Goal: Transaction & Acquisition: Purchase product/service

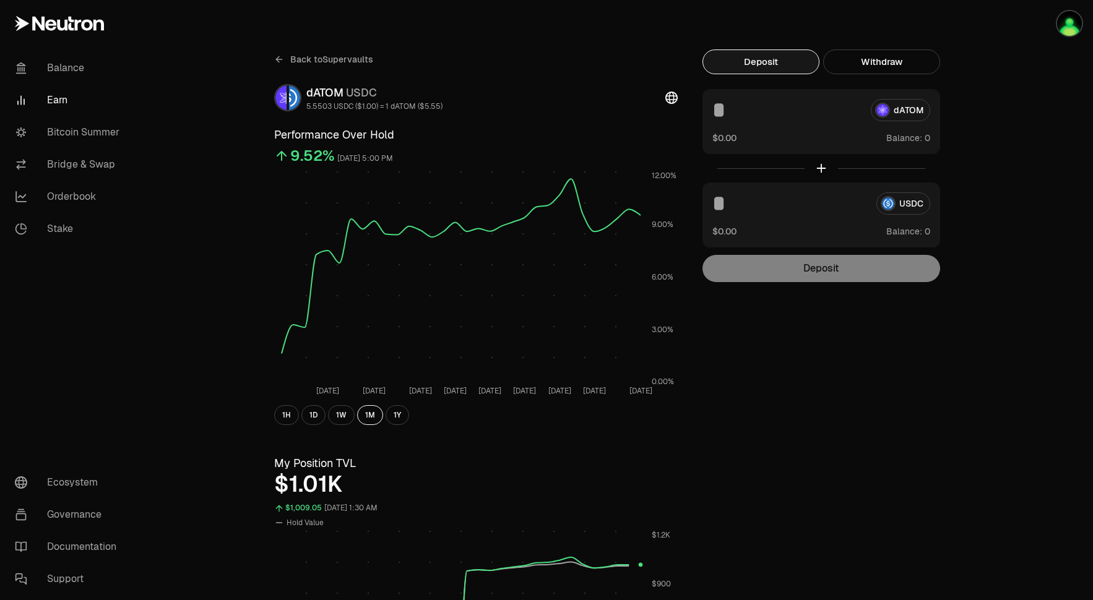
scroll to position [7, 0]
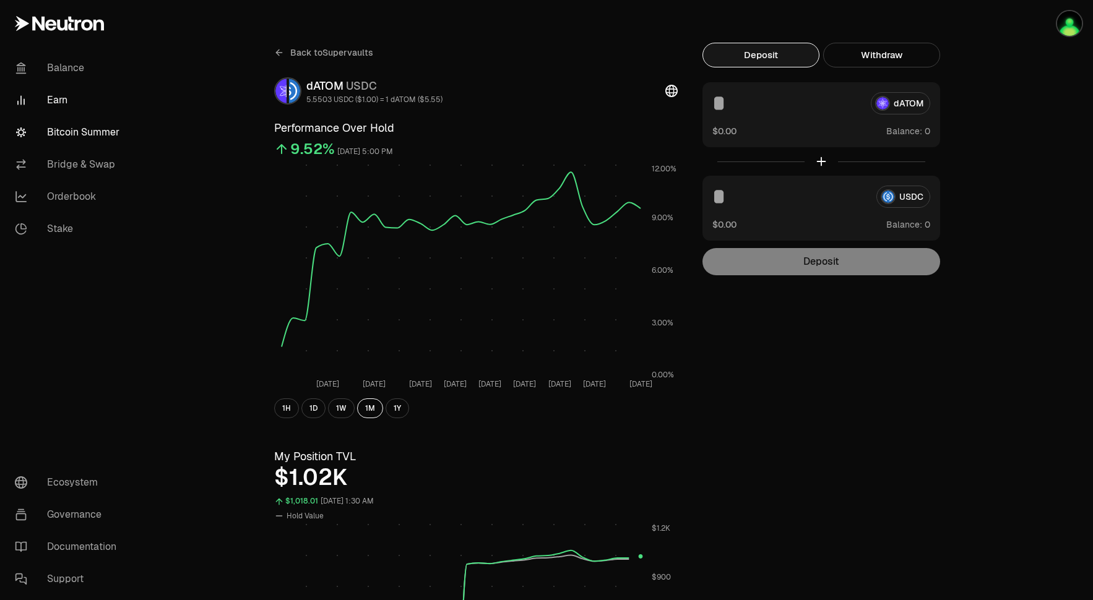
click at [95, 132] on link "Bitcoin Summer" at bounding box center [69, 132] width 129 height 32
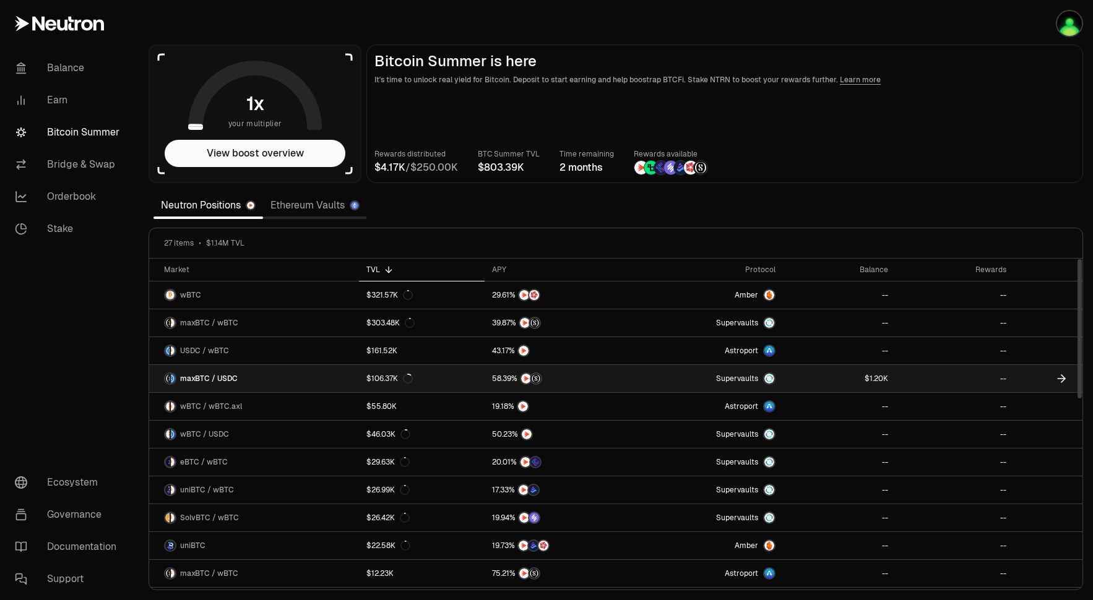
click at [703, 379] on link "Supervaults" at bounding box center [709, 378] width 147 height 27
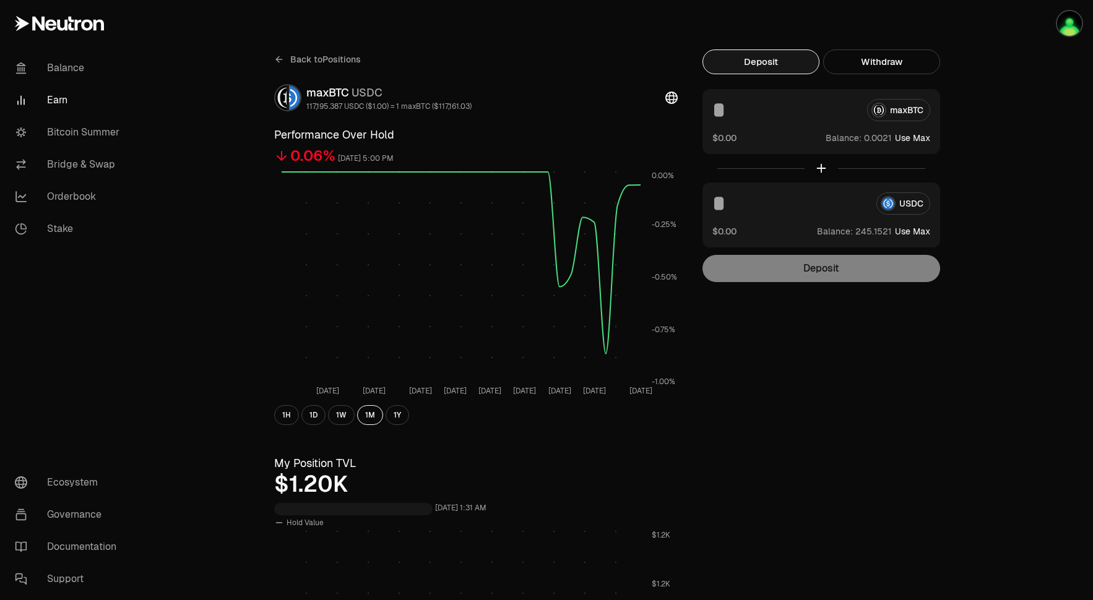
click at [913, 139] on button "Use Max" at bounding box center [912, 138] width 35 height 12
type input "**********"
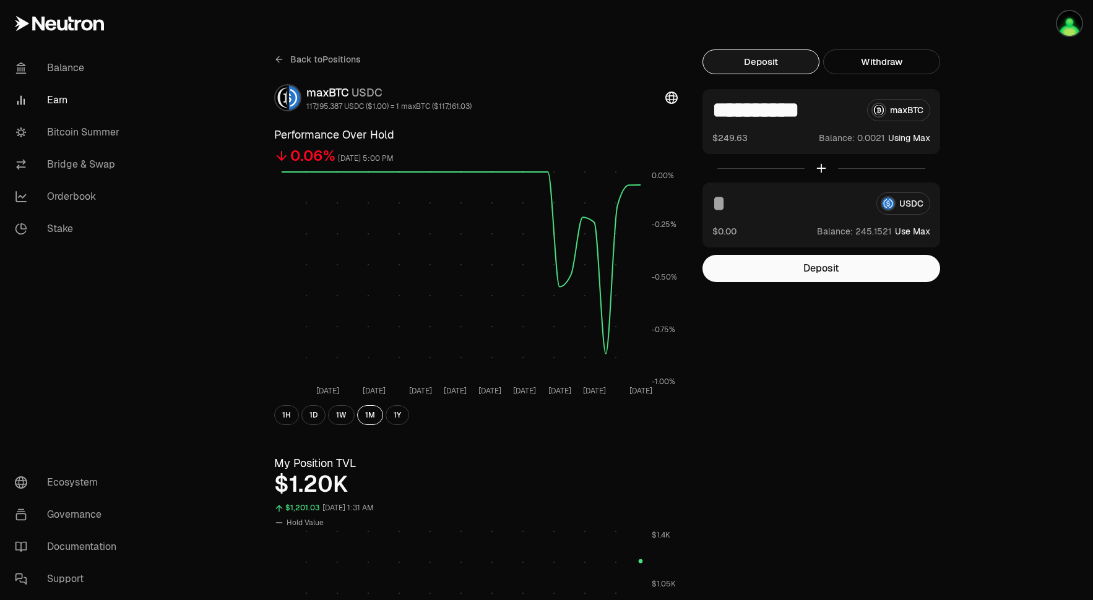
click at [918, 231] on button "Use Max" at bounding box center [912, 231] width 35 height 12
type input "**********"
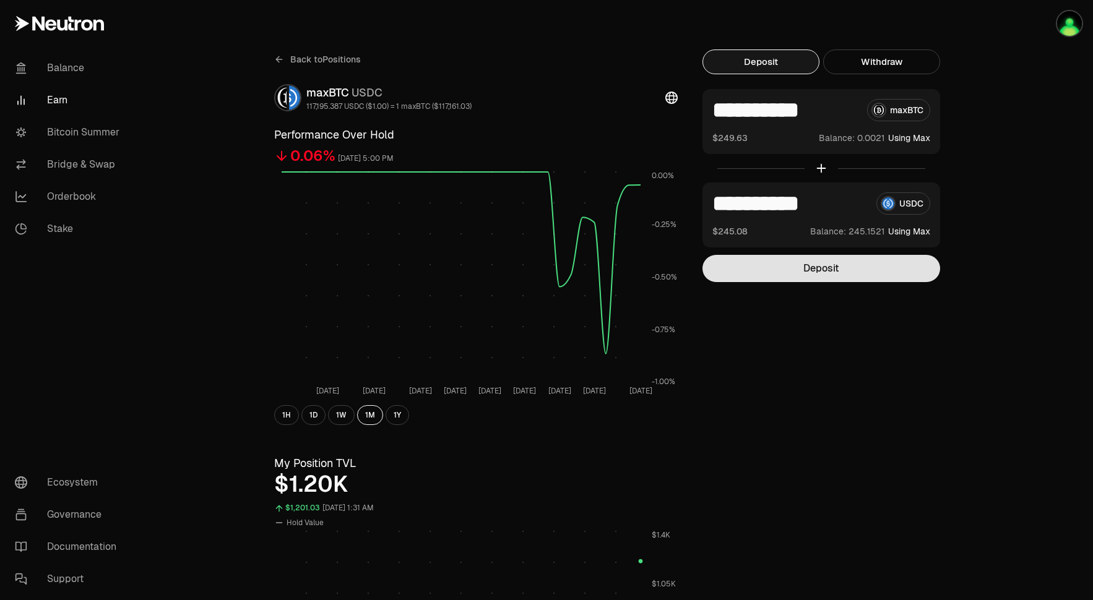
click at [856, 270] on button "Deposit" at bounding box center [822, 268] width 238 height 27
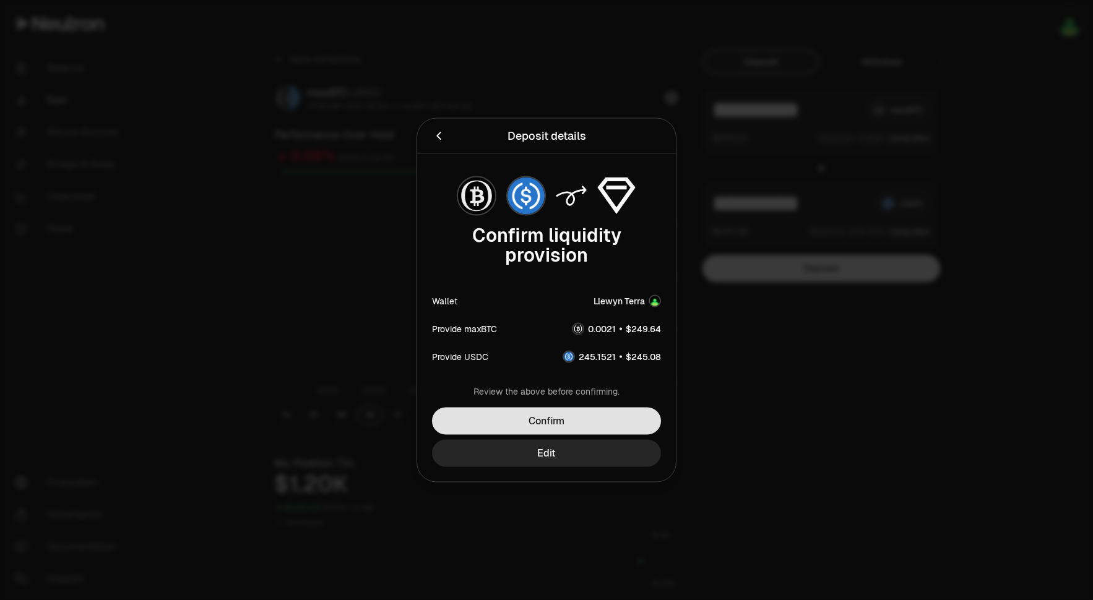
click at [586, 425] on button "Confirm" at bounding box center [546, 421] width 229 height 27
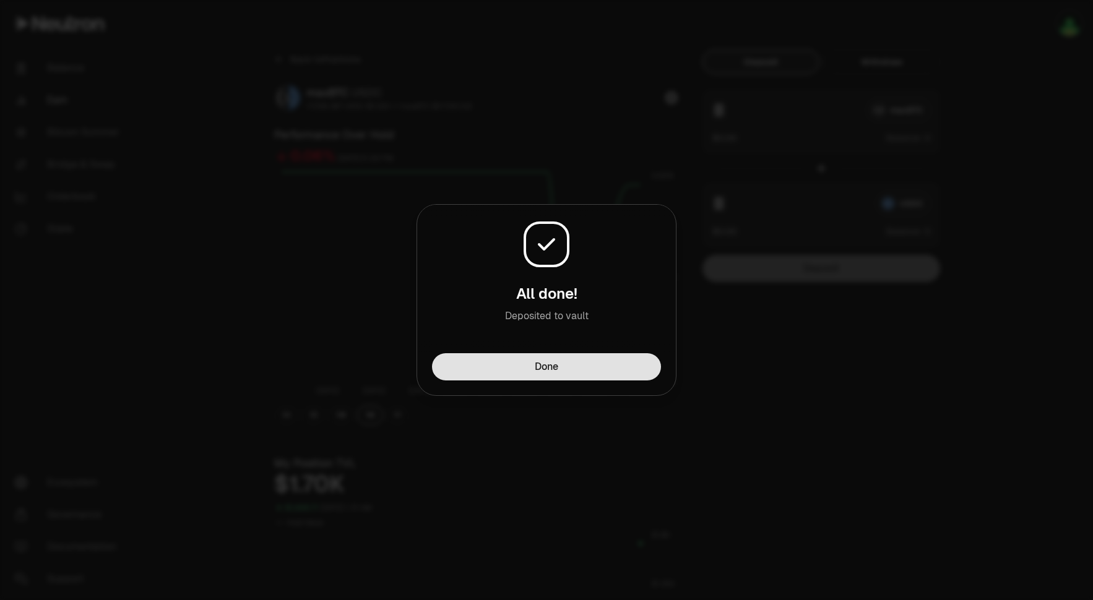
click at [565, 361] on button "Done" at bounding box center [546, 366] width 229 height 27
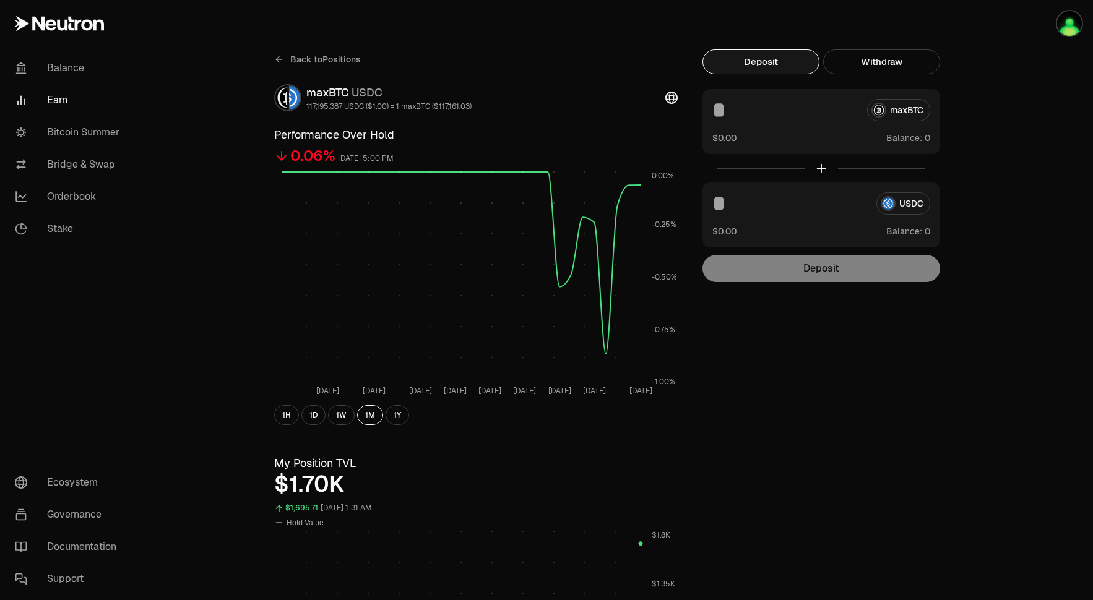
click at [312, 59] on span "Back to Positions" at bounding box center [325, 59] width 71 height 12
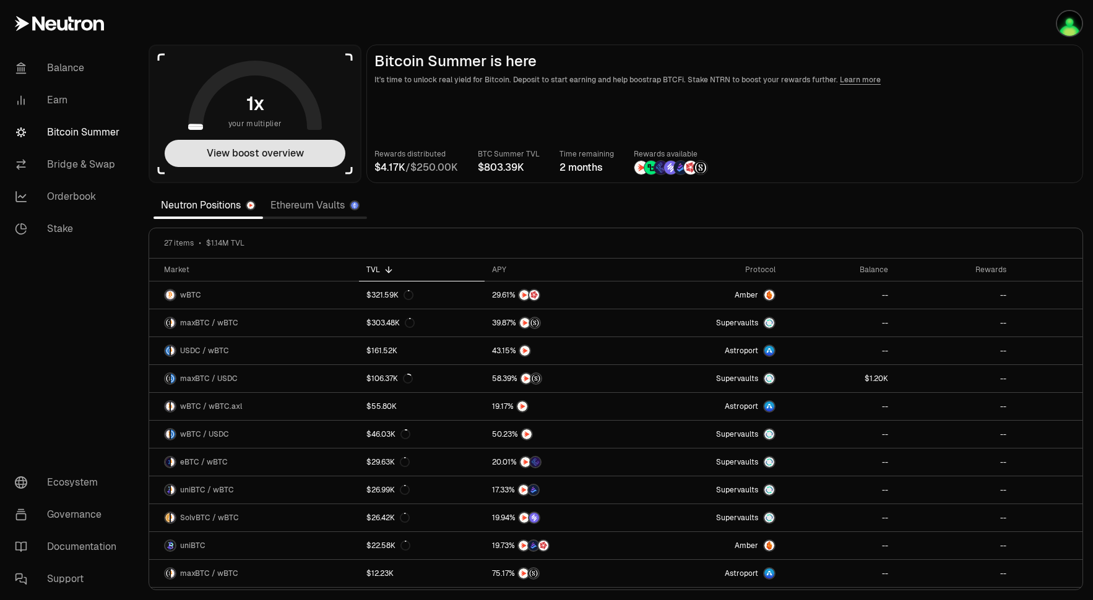
click at [264, 160] on button "View boost overview" at bounding box center [255, 153] width 181 height 27
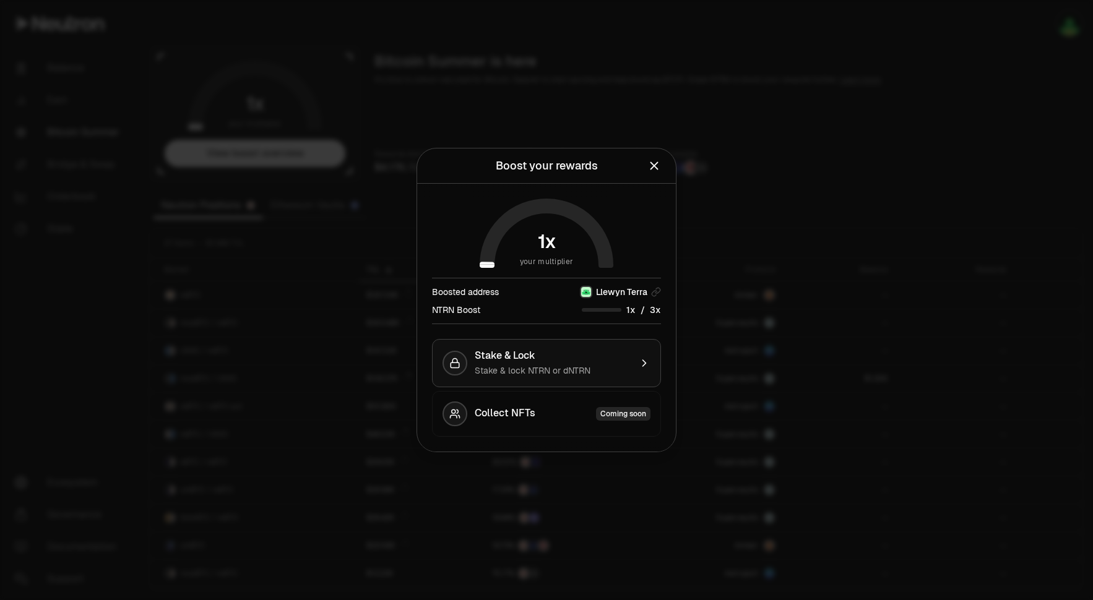
click at [645, 358] on icon "button" at bounding box center [644, 363] width 12 height 12
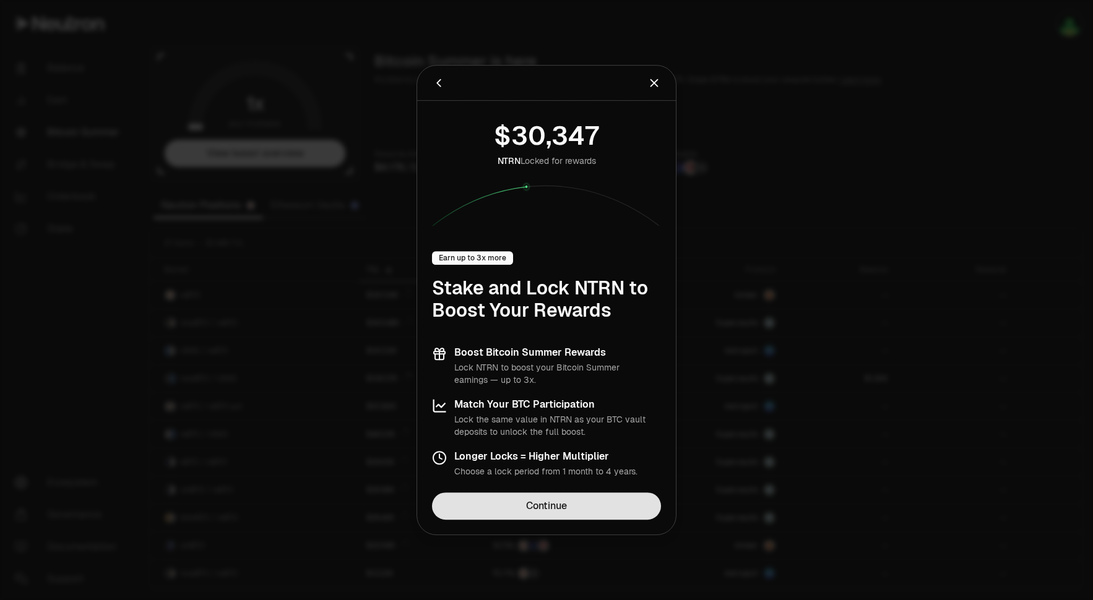
click at [590, 497] on link "Continue" at bounding box center [546, 506] width 229 height 27
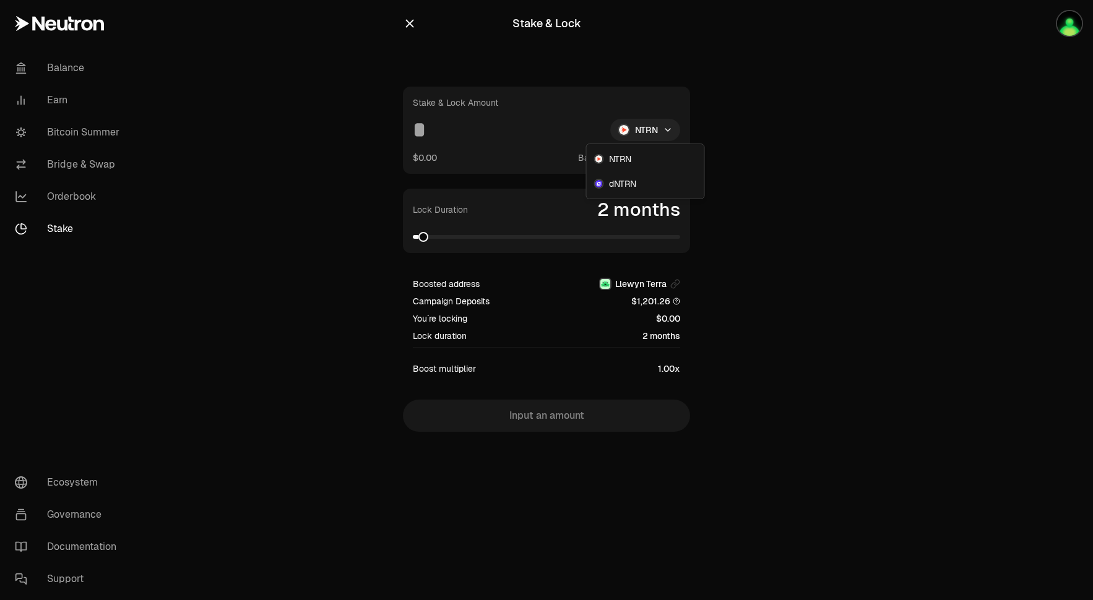
click at [654, 131] on html "Balance Earn Bitcoin Summer Bridge & Swap Orderbook Stake Ecosystem Governance …" at bounding box center [546, 300] width 1093 height 600
click at [639, 163] on div "NTRN" at bounding box center [645, 159] width 113 height 25
click at [667, 158] on button "Use Max" at bounding box center [662, 158] width 35 height 12
type input "********"
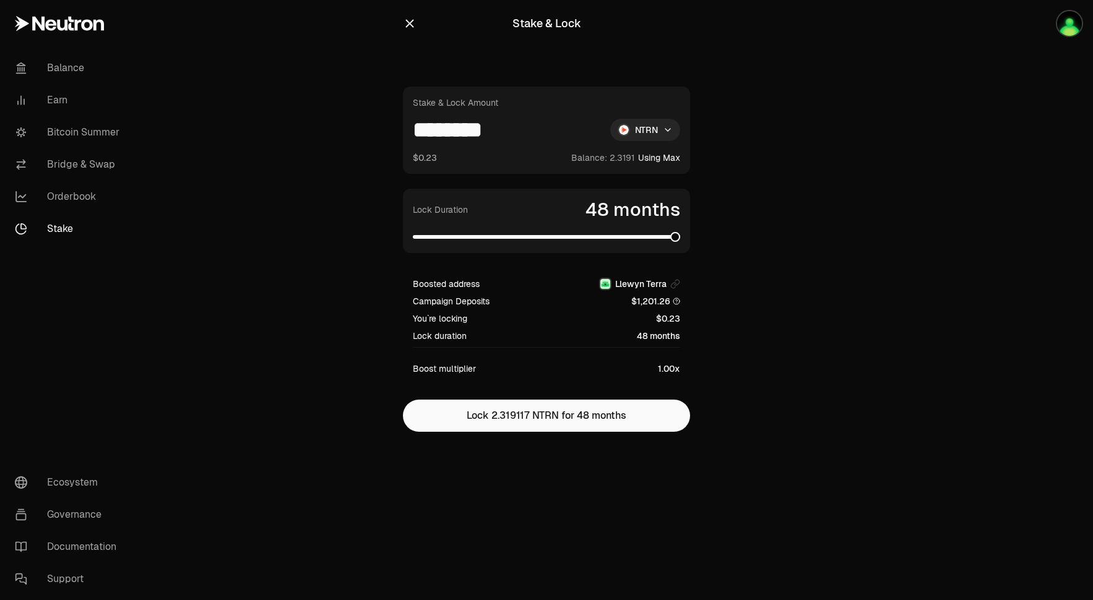
click at [680, 240] on span at bounding box center [675, 237] width 10 height 10
click at [564, 241] on span at bounding box center [569, 237] width 10 height 10
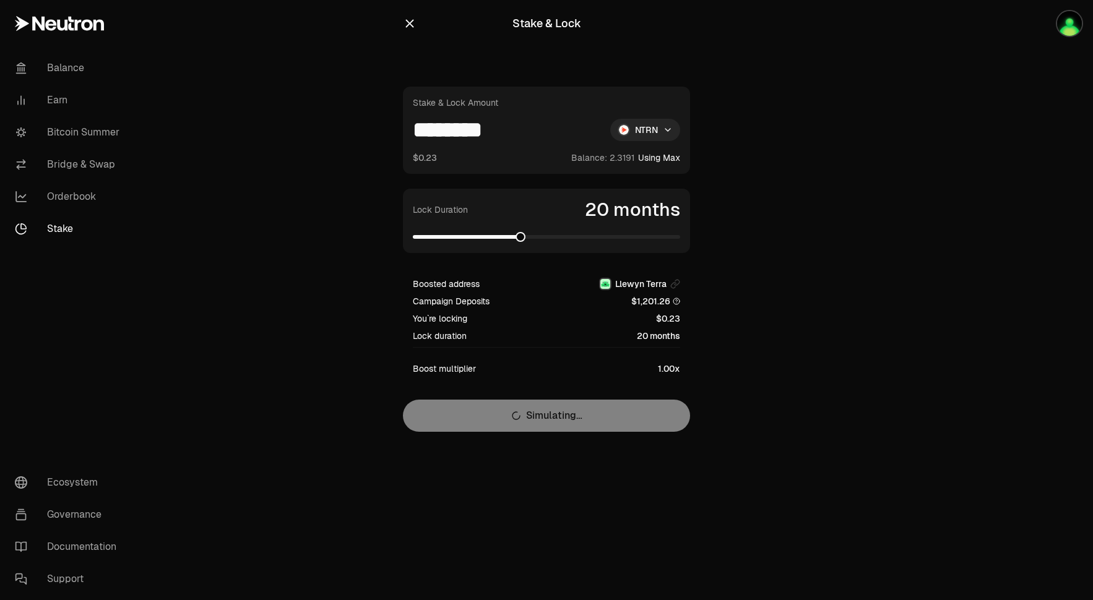
click at [410, 24] on icon "button" at bounding box center [410, 24] width 8 height 8
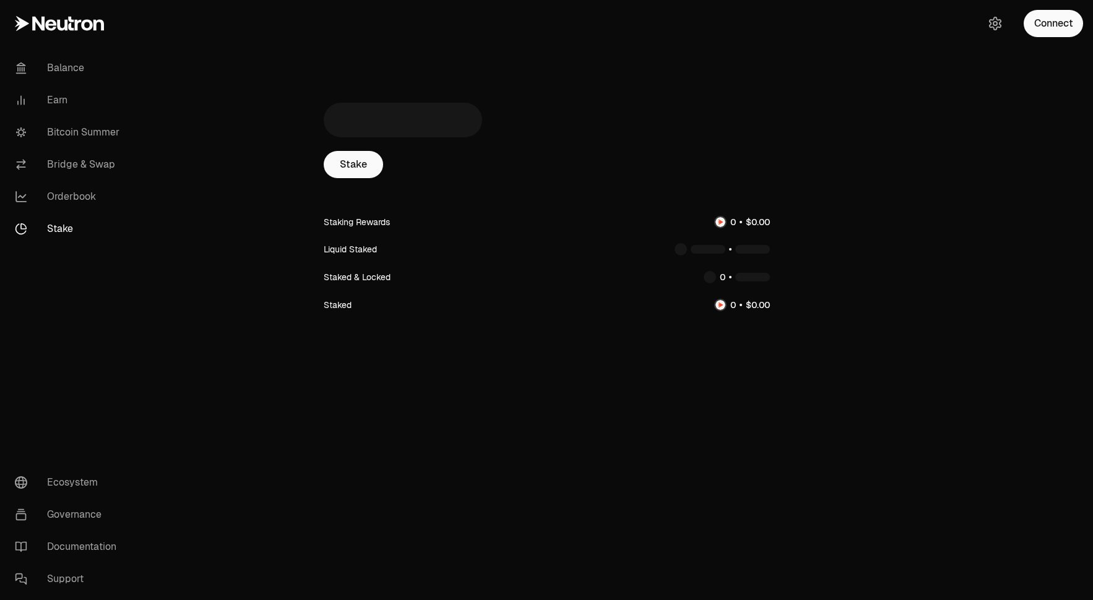
click at [1062, 21] on button "Connect" at bounding box center [1053, 23] width 59 height 27
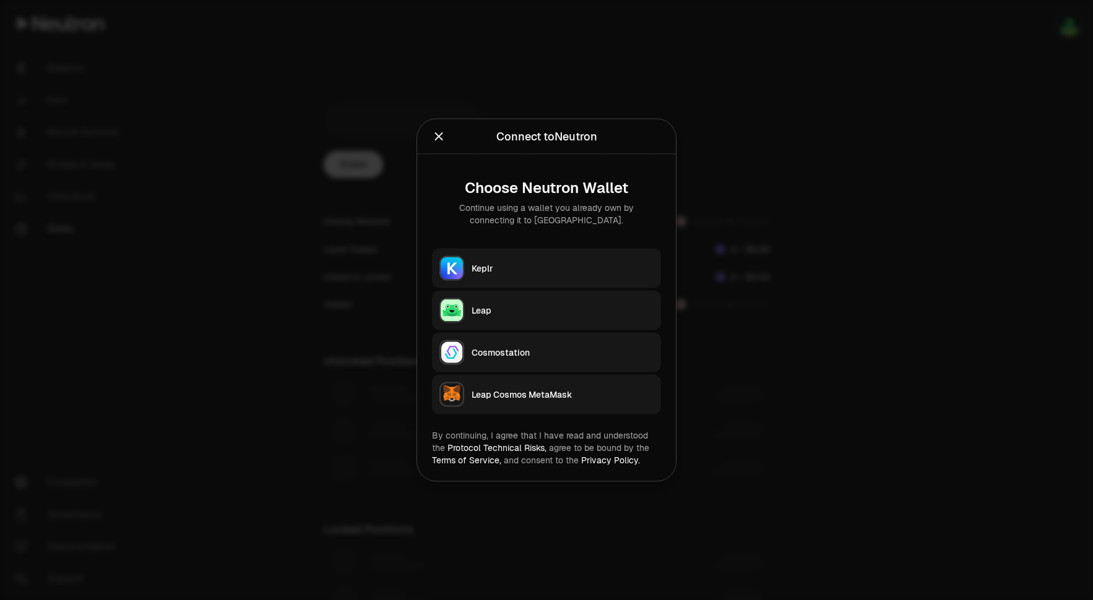
click at [519, 296] on button "Leap" at bounding box center [546, 311] width 229 height 40
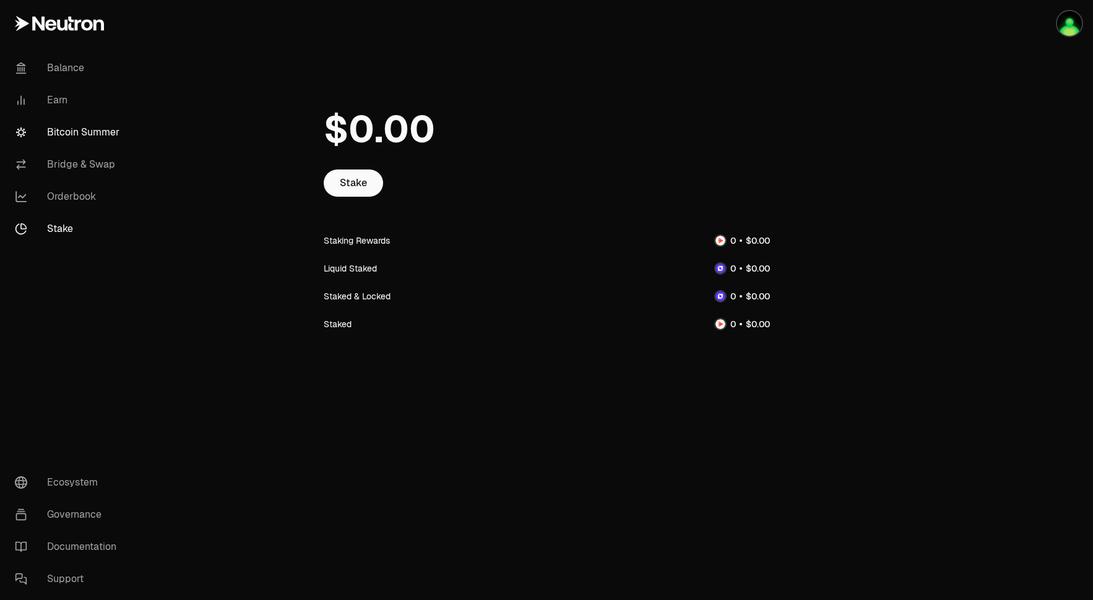
click at [88, 132] on link "Bitcoin Summer" at bounding box center [69, 132] width 129 height 32
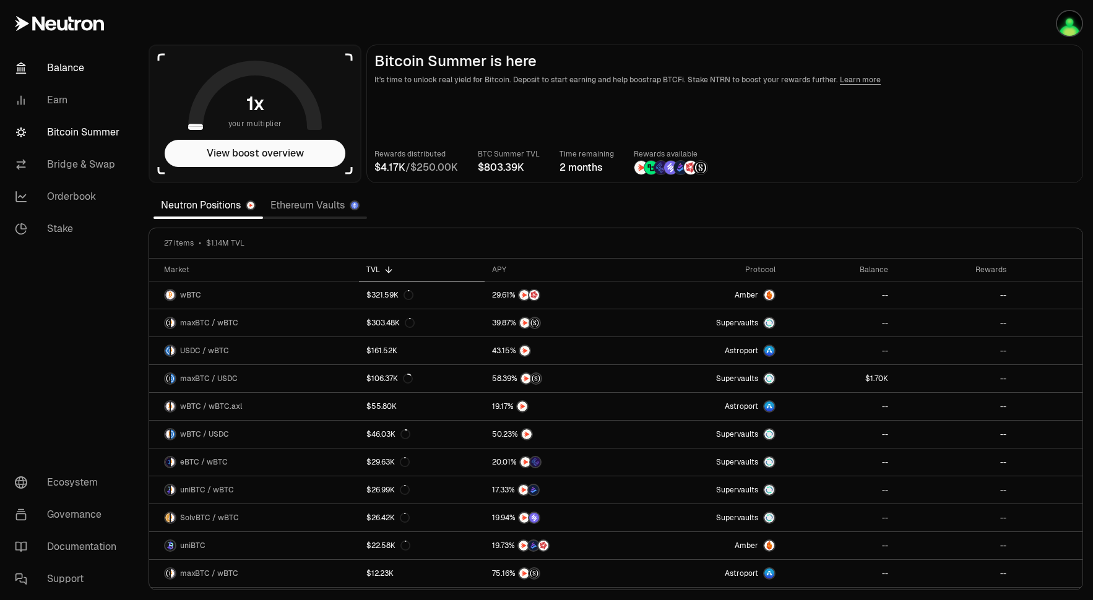
click at [79, 73] on link "Balance" at bounding box center [69, 68] width 129 height 32
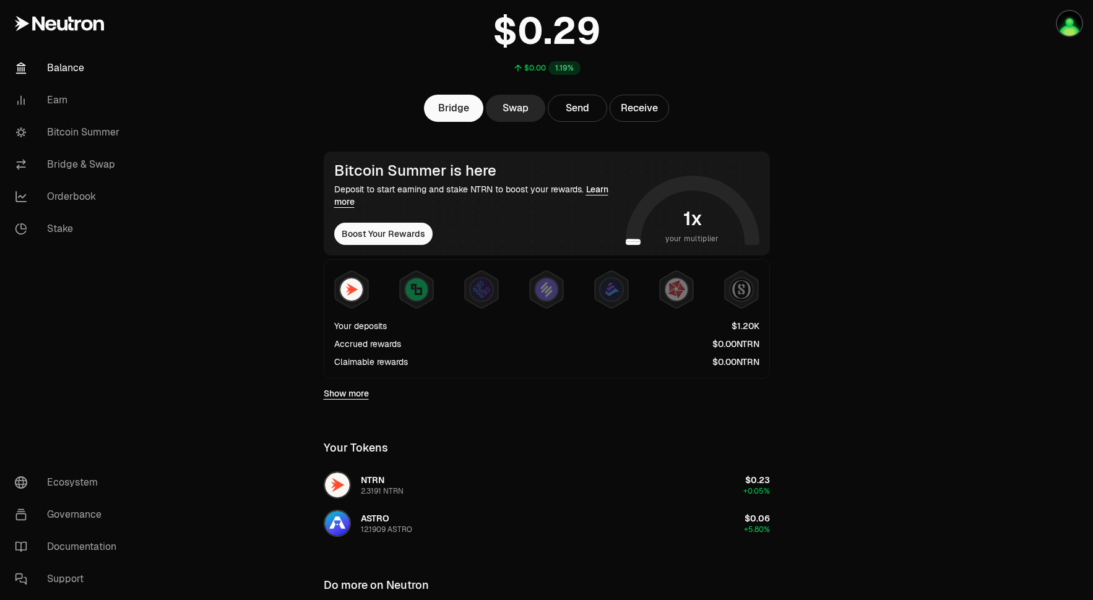
scroll to position [90, 0]
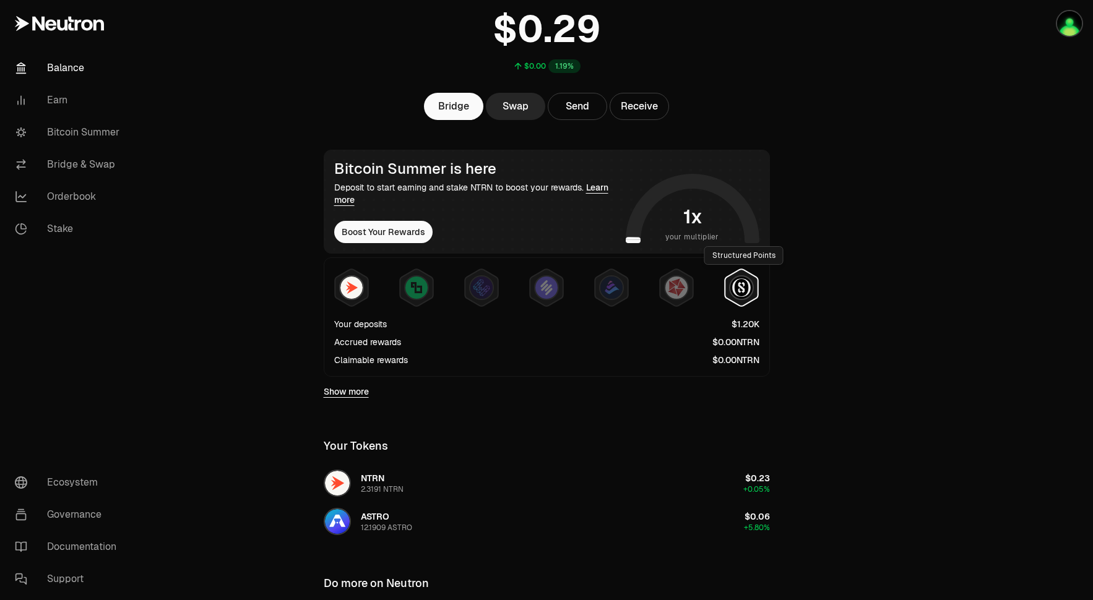
click at [750, 288] on img at bounding box center [741, 288] width 22 height 22
click at [412, 233] on button "Boost Your Rewards" at bounding box center [383, 232] width 98 height 22
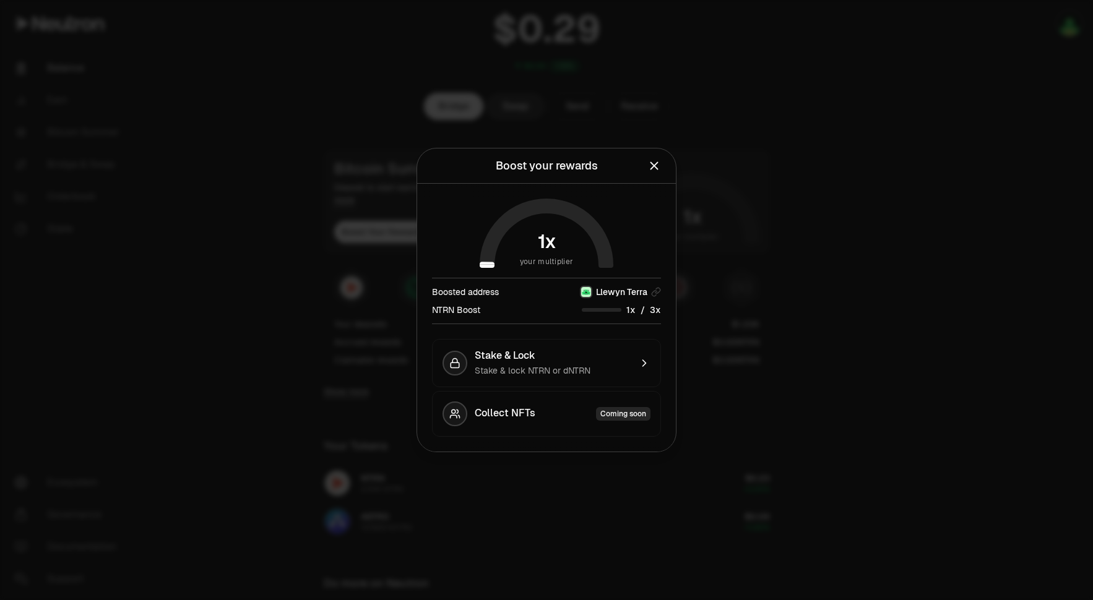
click at [770, 384] on div at bounding box center [546, 300] width 1093 height 600
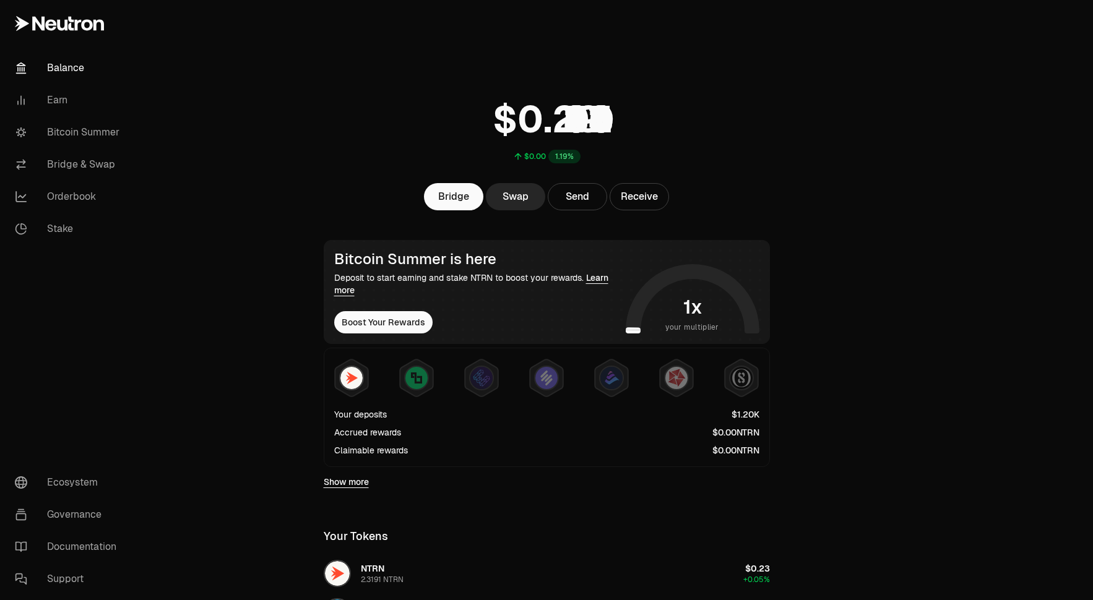
scroll to position [90, 0]
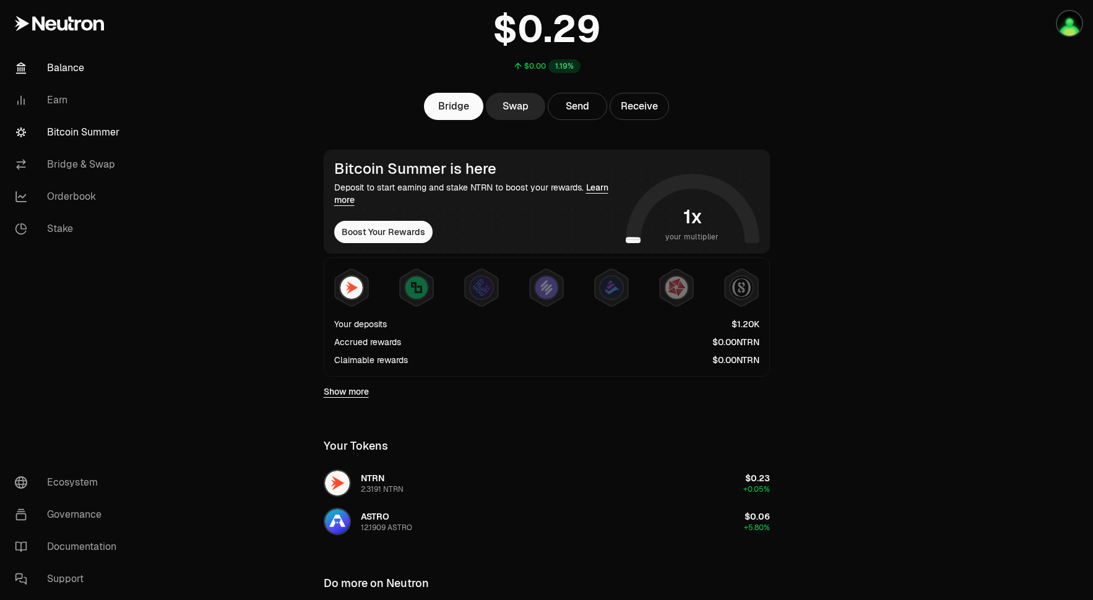
click at [119, 141] on link "Bitcoin Summer" at bounding box center [69, 132] width 129 height 32
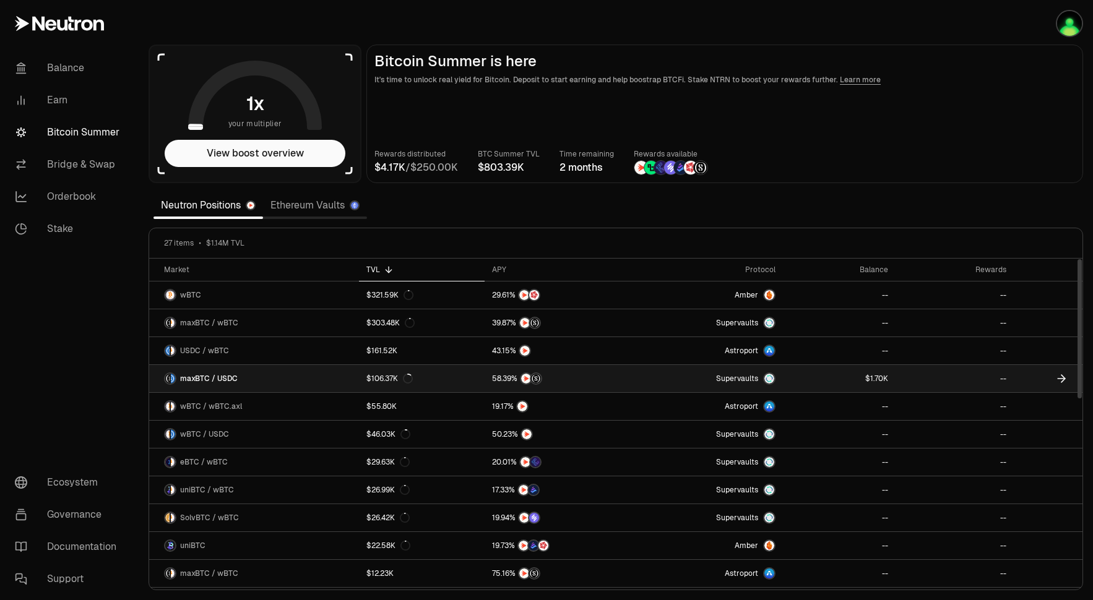
click at [588, 371] on link at bounding box center [560, 378] width 151 height 27
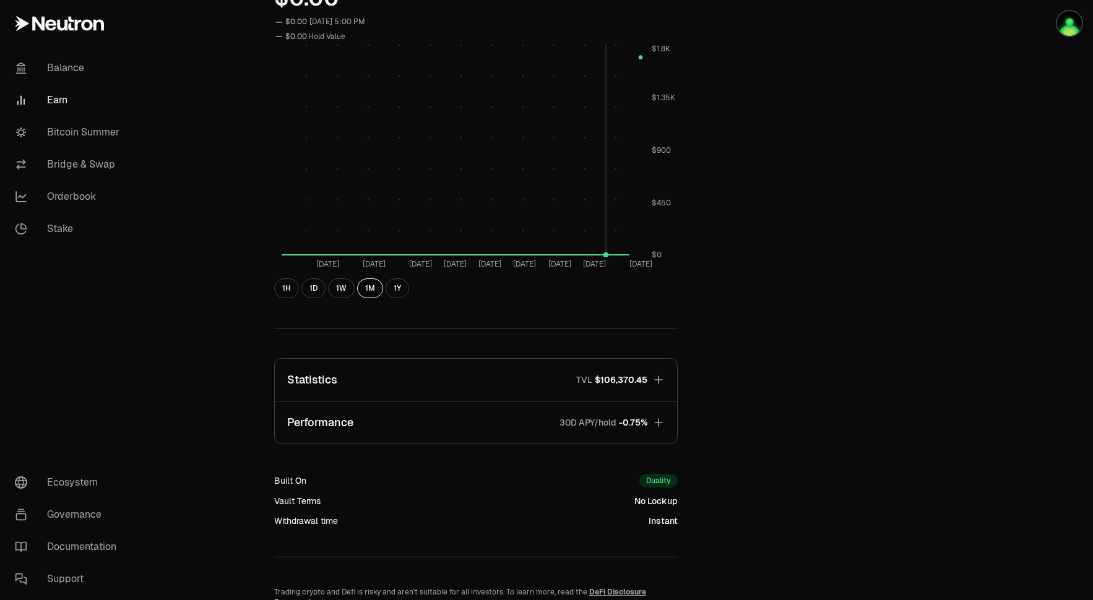
scroll to position [506, 0]
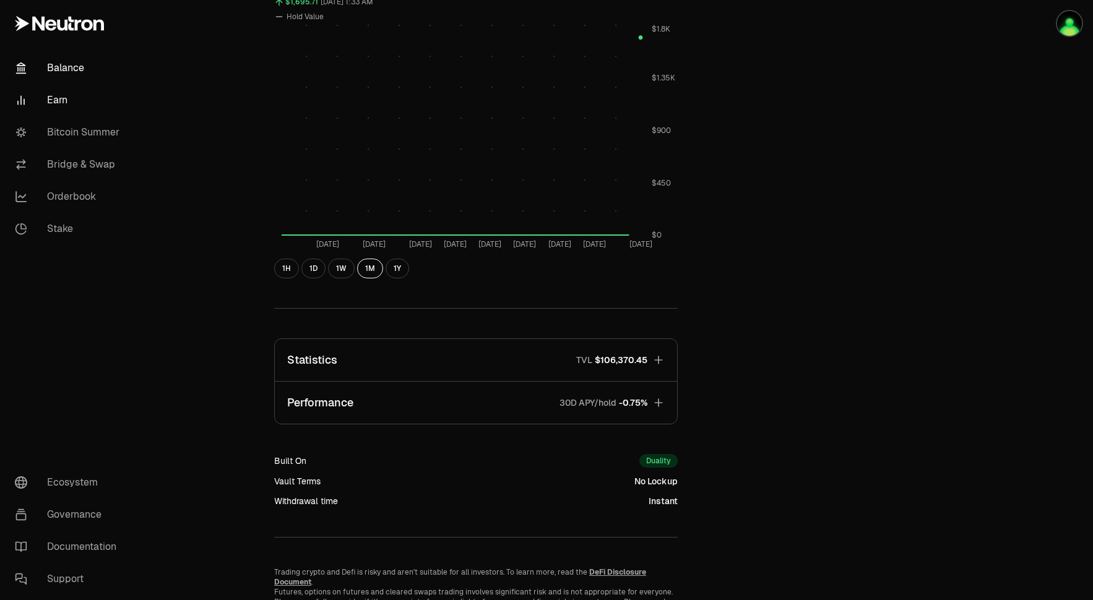
click at [72, 82] on link "Balance" at bounding box center [69, 68] width 129 height 32
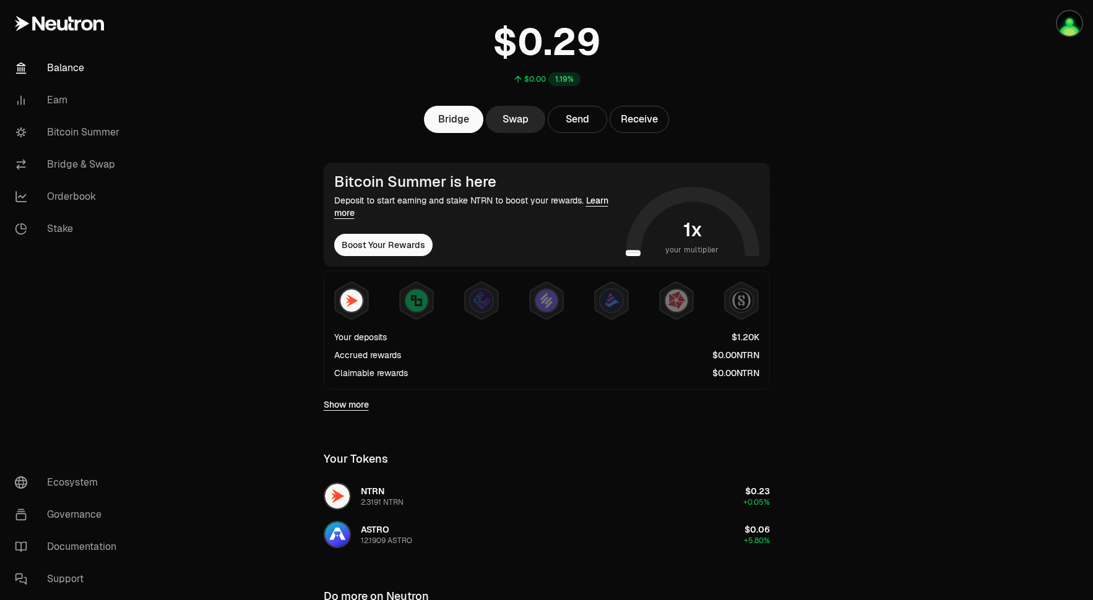
scroll to position [80, 0]
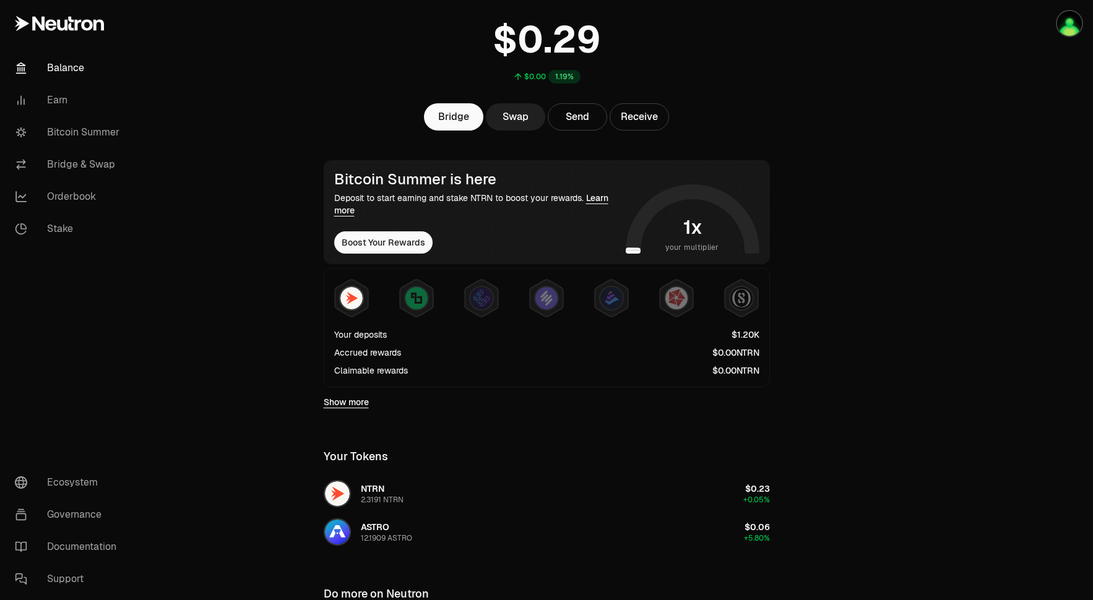
click at [530, 126] on link "Swap" at bounding box center [515, 116] width 59 height 27
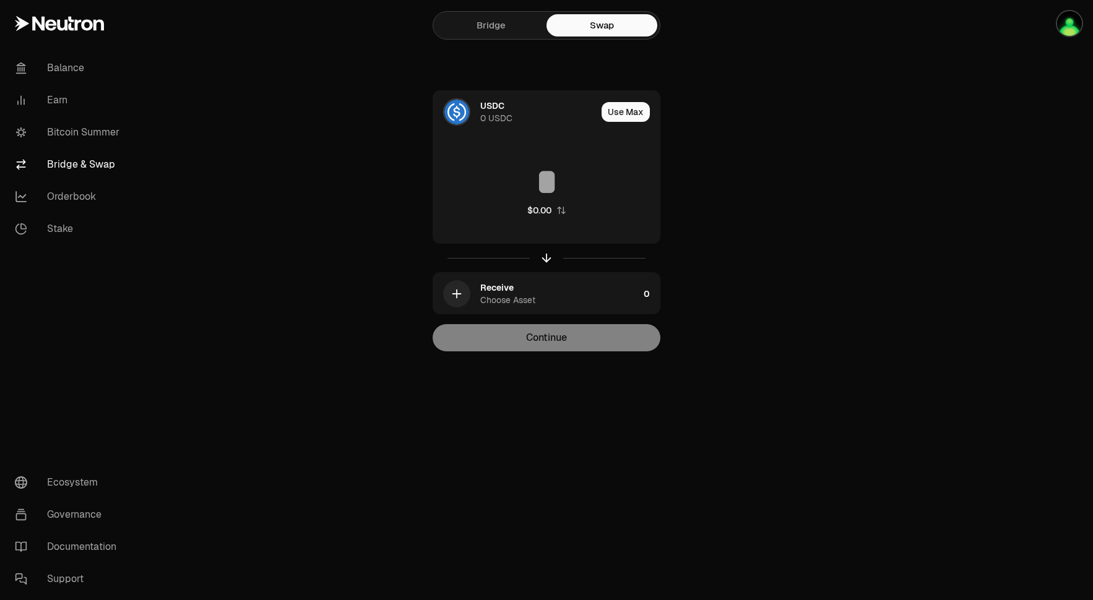
click at [500, 29] on link "Bridge" at bounding box center [491, 25] width 111 height 22
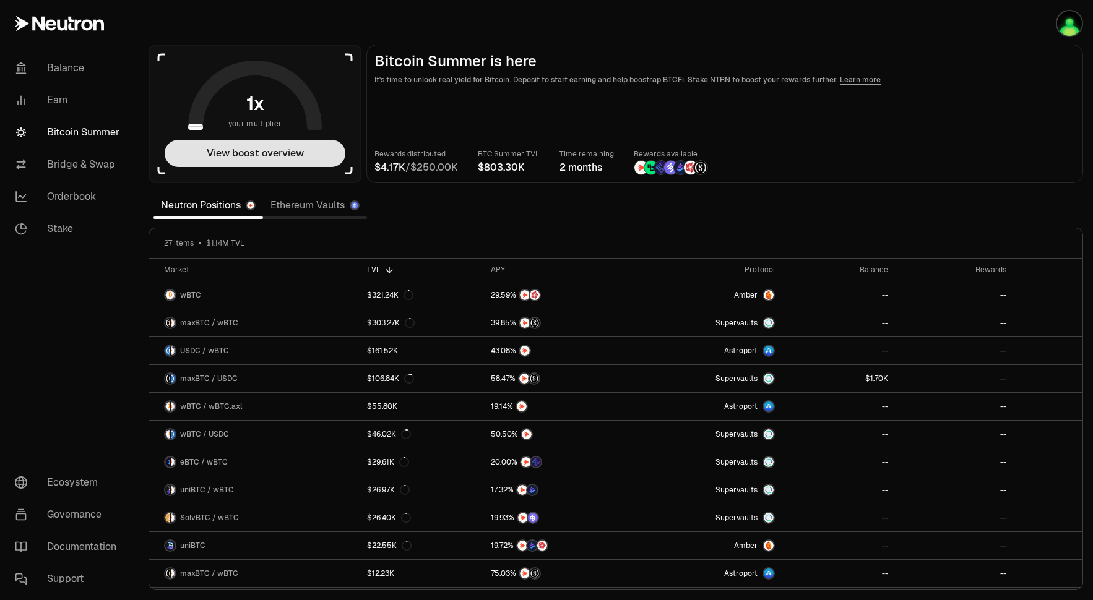
click at [272, 161] on button "View boost overview" at bounding box center [255, 153] width 181 height 27
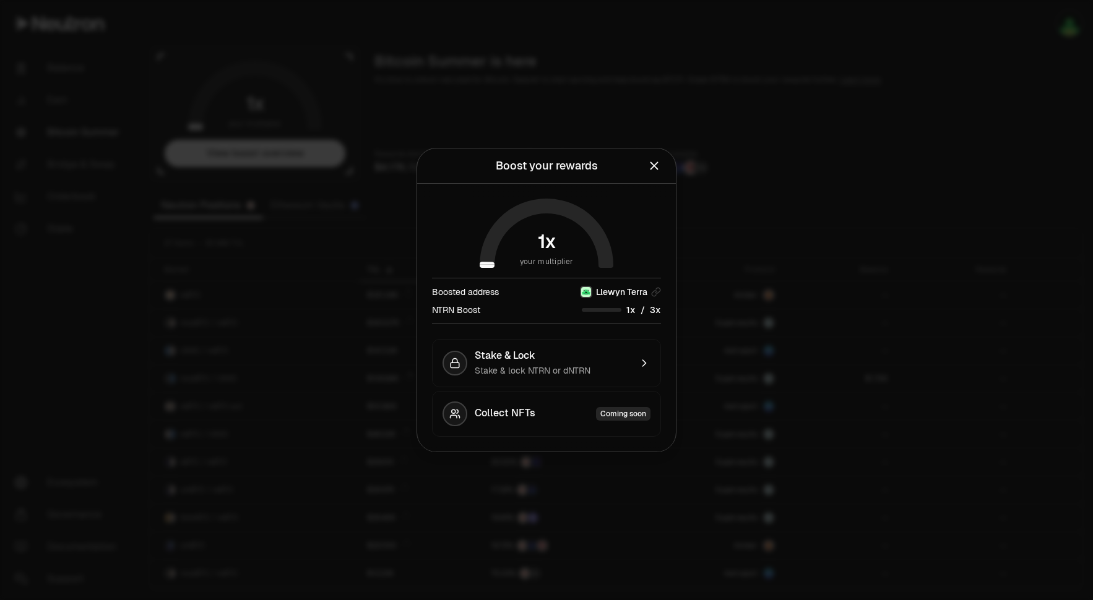
click at [607, 311] on div "/" at bounding box center [621, 309] width 79 height 13
click at [607, 352] on div "Stake & Lock" at bounding box center [553, 356] width 156 height 12
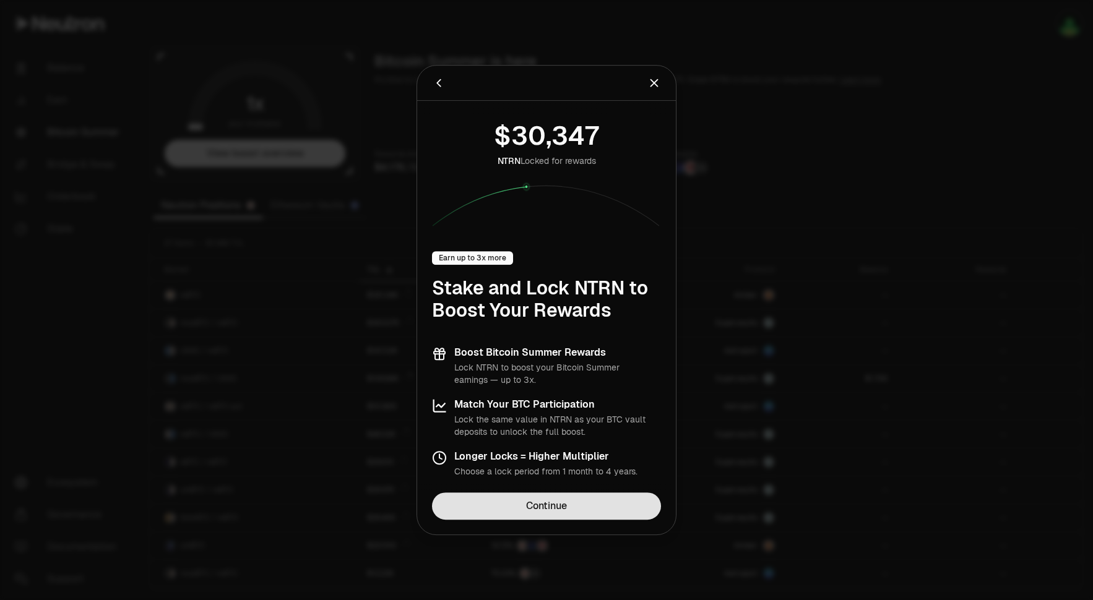
click at [592, 505] on link "Continue" at bounding box center [546, 506] width 229 height 27
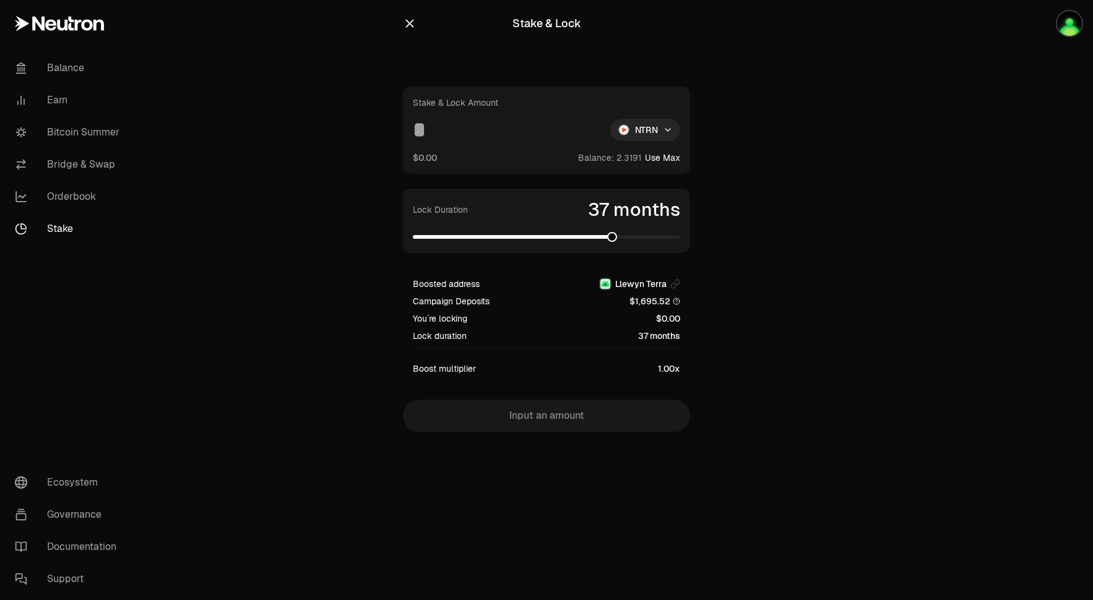
click at [614, 237] on span at bounding box center [546, 237] width 267 height 4
click at [675, 236] on span at bounding box center [546, 237] width 267 height 4
click at [413, 235] on span at bounding box center [418, 237] width 10 height 10
click at [636, 156] on span "9" at bounding box center [636, 157] width 6 height 11
click at [665, 156] on button "Use Max" at bounding box center [662, 158] width 35 height 12
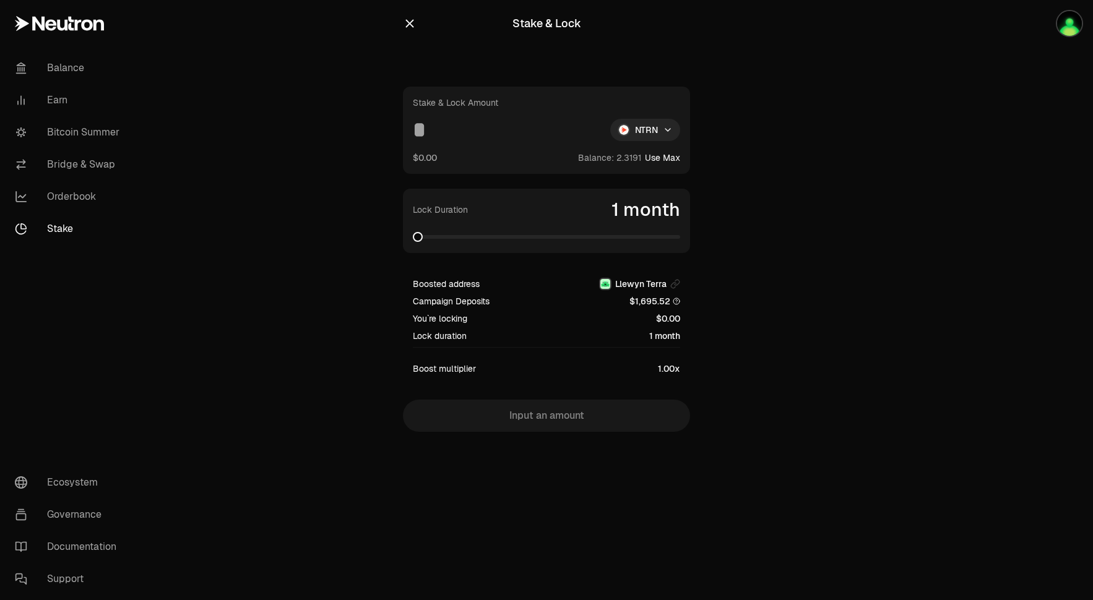
type input "********"
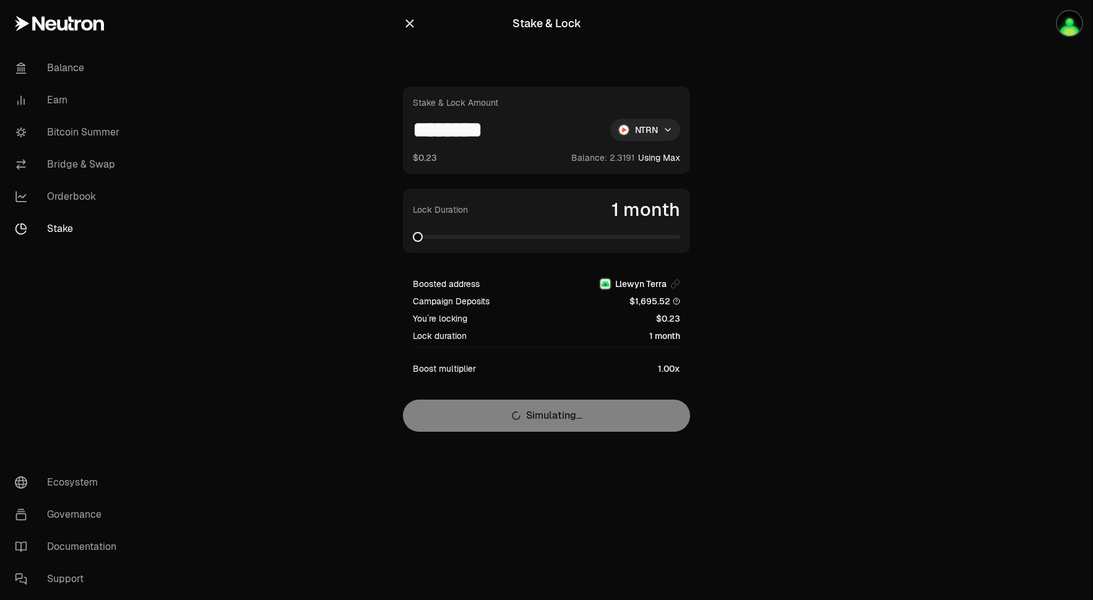
click at [532, 235] on span at bounding box center [546, 237] width 267 height 4
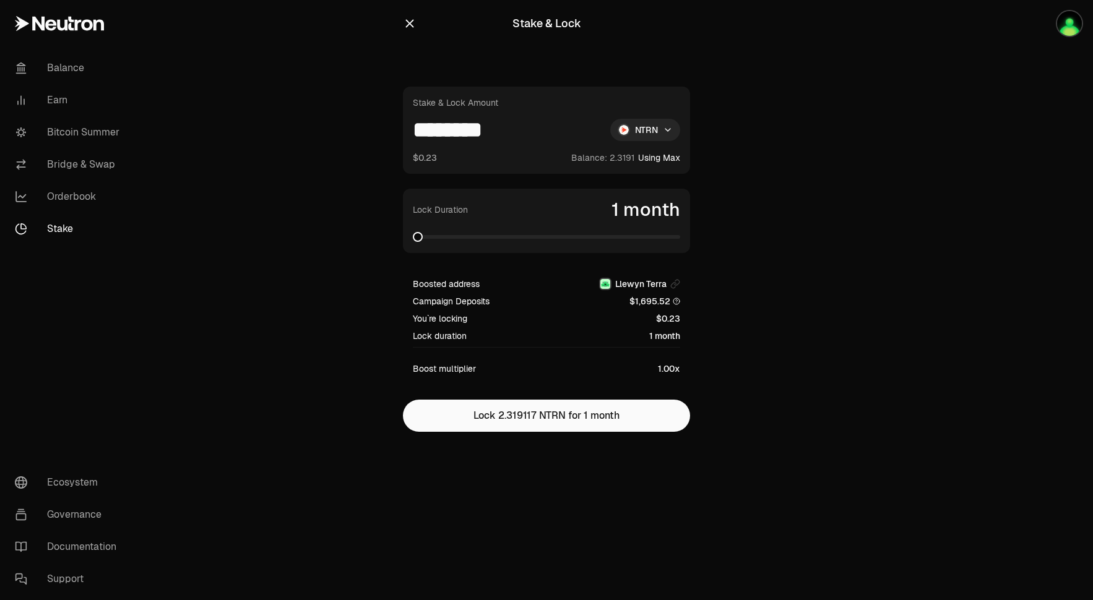
click at [413, 242] on span at bounding box center [418, 237] width 10 height 10
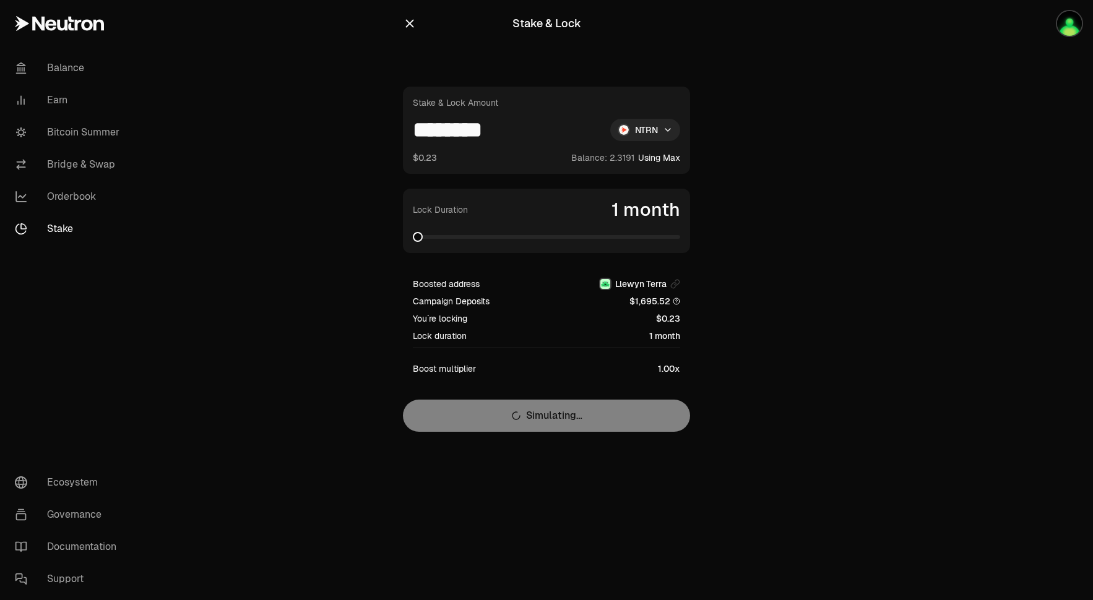
click at [413, 242] on span at bounding box center [418, 237] width 10 height 10
click at [409, 27] on icon "button" at bounding box center [410, 24] width 14 height 14
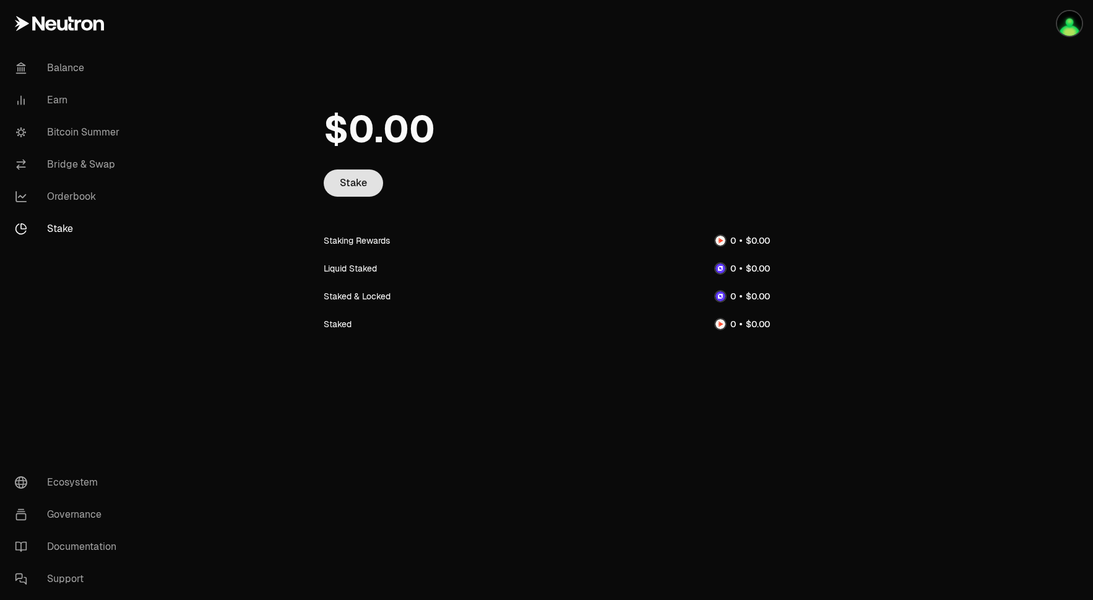
click at [355, 182] on link "Stake" at bounding box center [353, 183] width 59 height 27
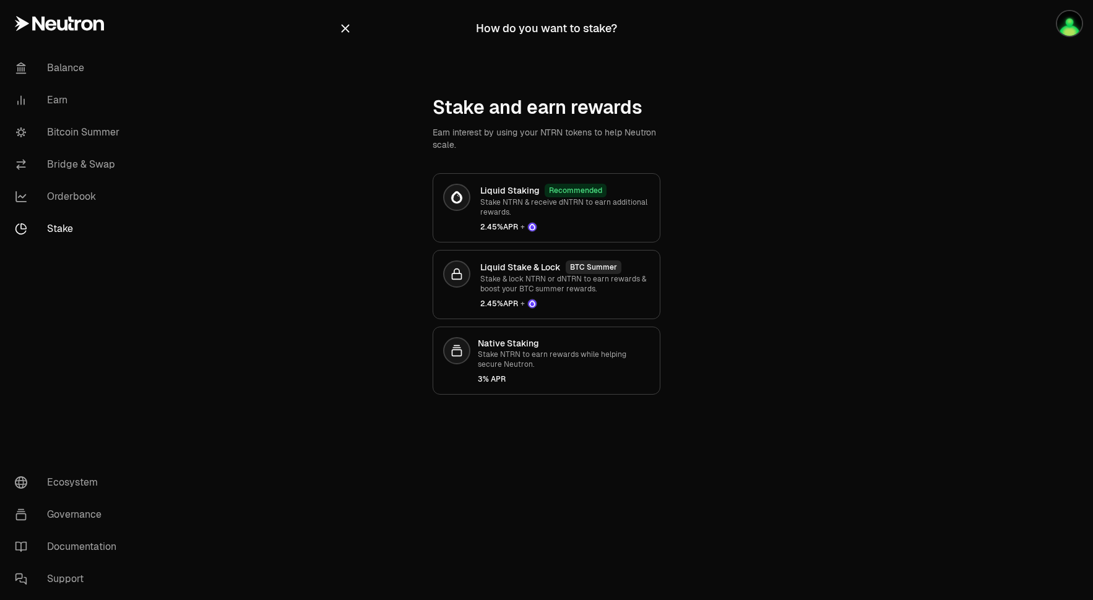
click at [344, 29] on icon "button" at bounding box center [346, 29] width 8 height 8
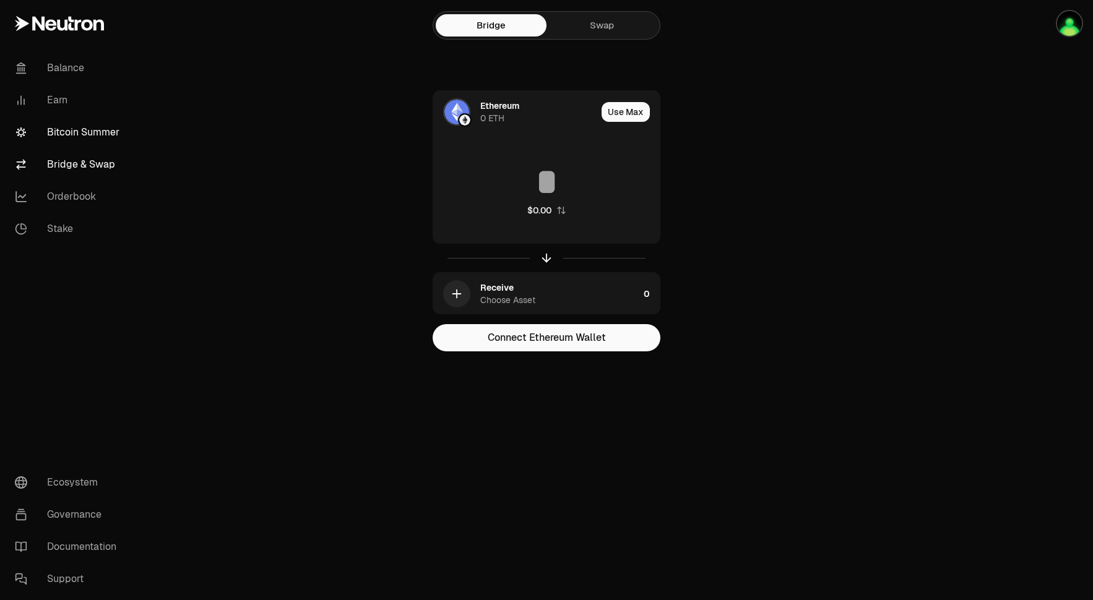
click at [85, 134] on link "Bitcoin Summer" at bounding box center [69, 132] width 129 height 32
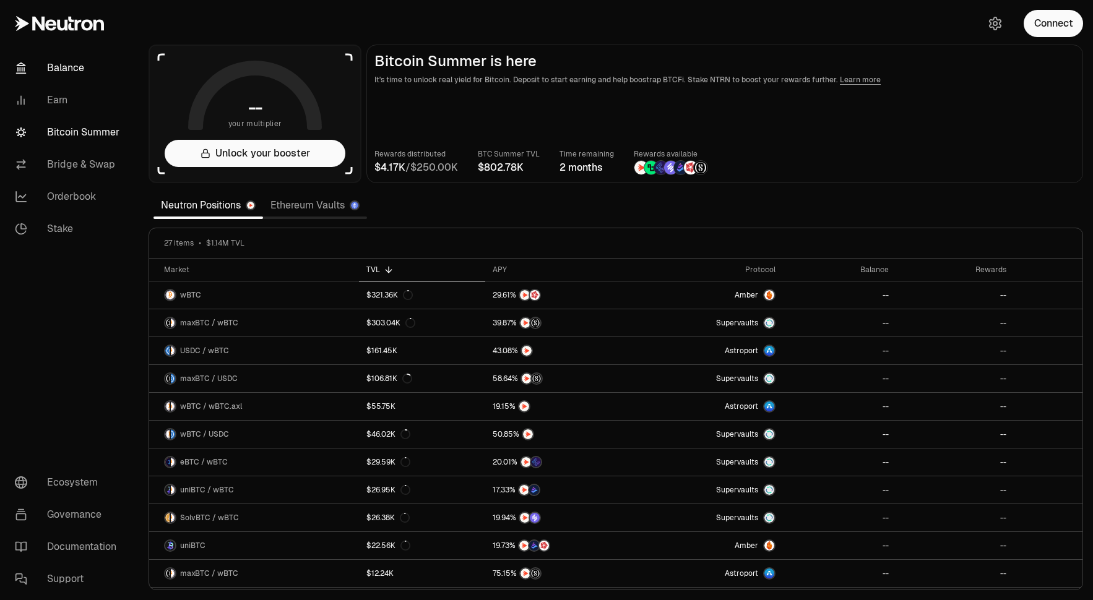
click at [98, 72] on link "Balance" at bounding box center [69, 68] width 129 height 32
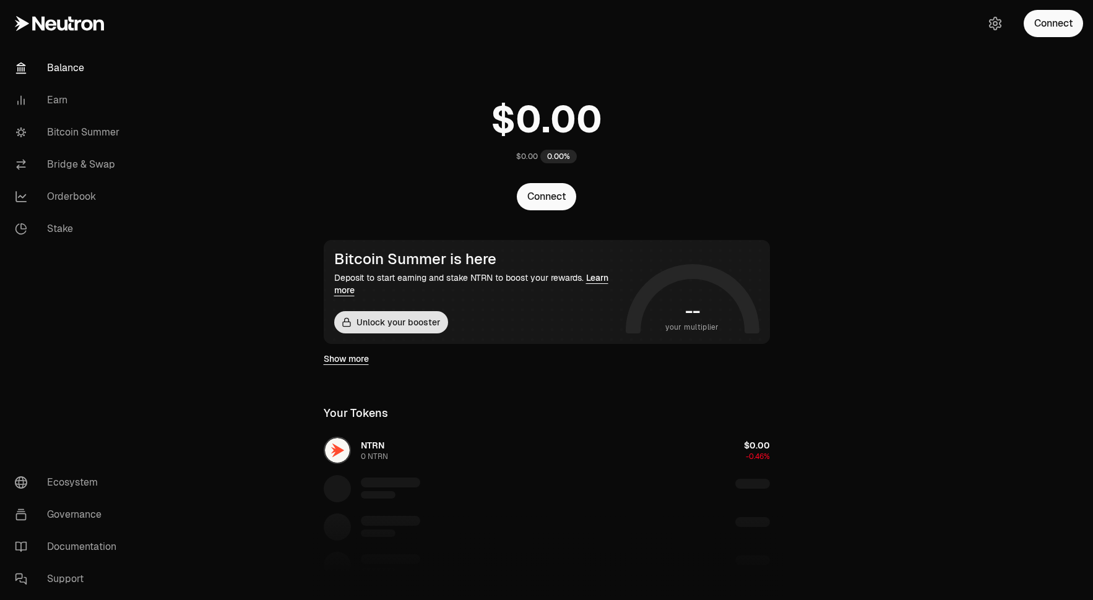
click at [422, 323] on button "Unlock your booster" at bounding box center [391, 322] width 114 height 22
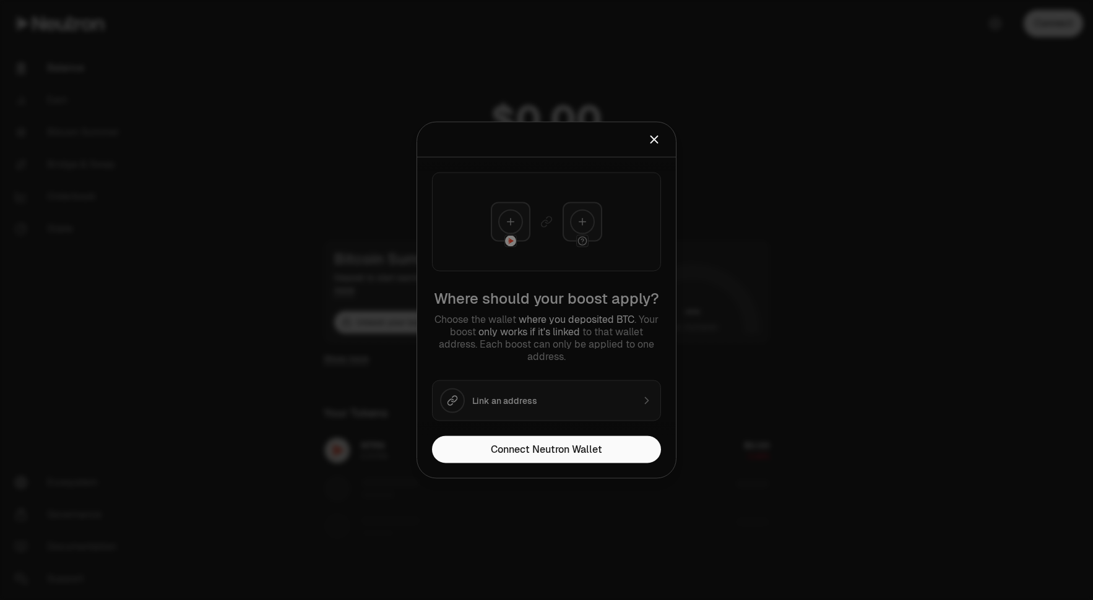
click at [580, 476] on div "Connect Neutron Wallet" at bounding box center [546, 457] width 259 height 42
click at [587, 451] on button "Connect Neutron Wallet" at bounding box center [546, 449] width 229 height 27
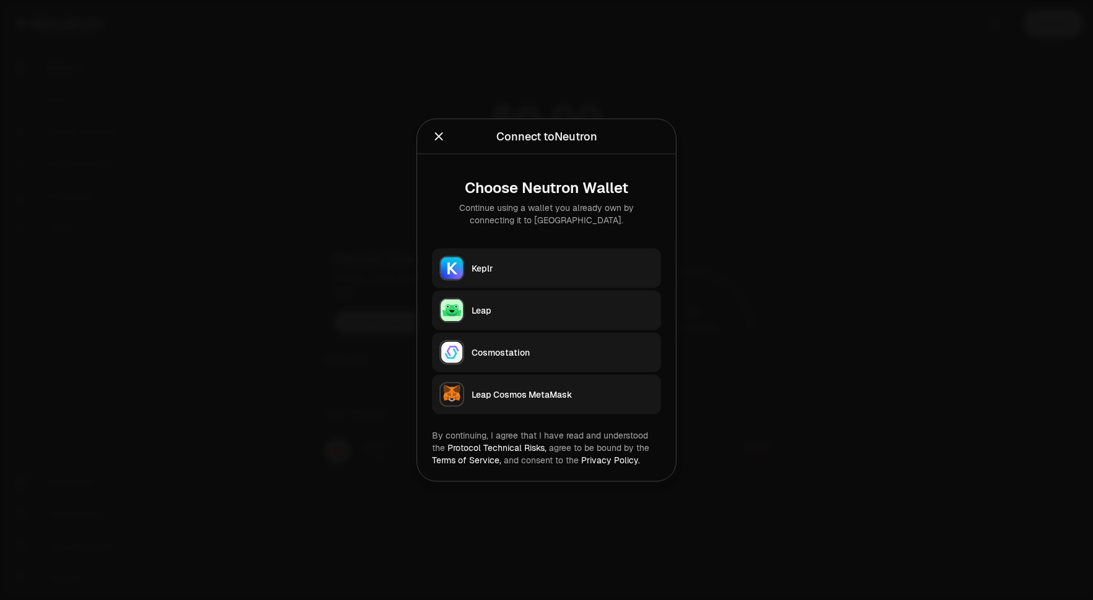
click at [519, 300] on button "Leap" at bounding box center [546, 311] width 229 height 40
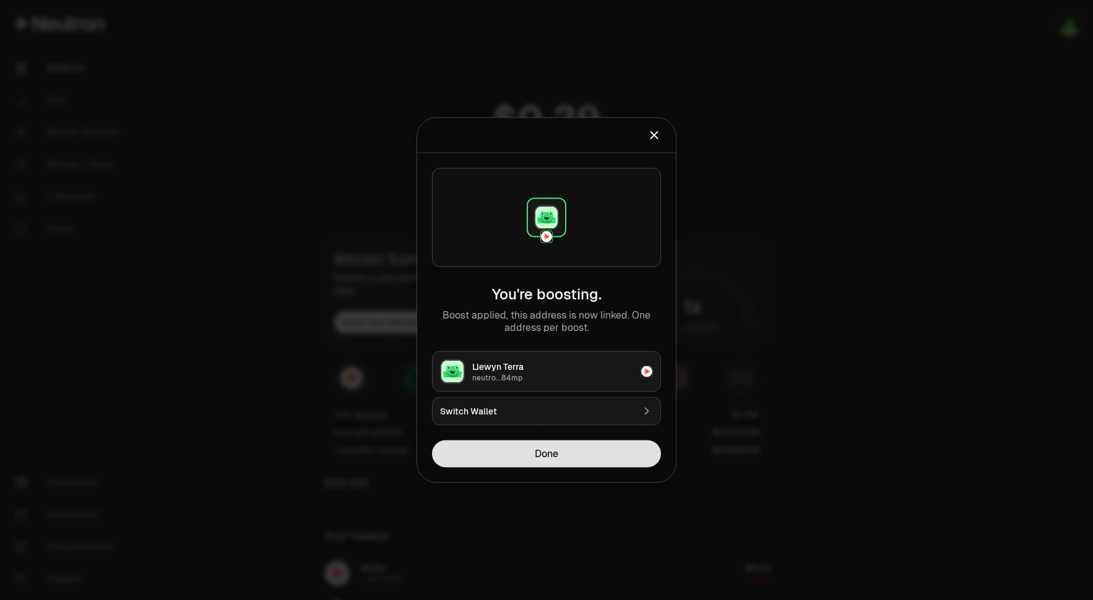
click at [564, 443] on button "Done" at bounding box center [546, 454] width 229 height 27
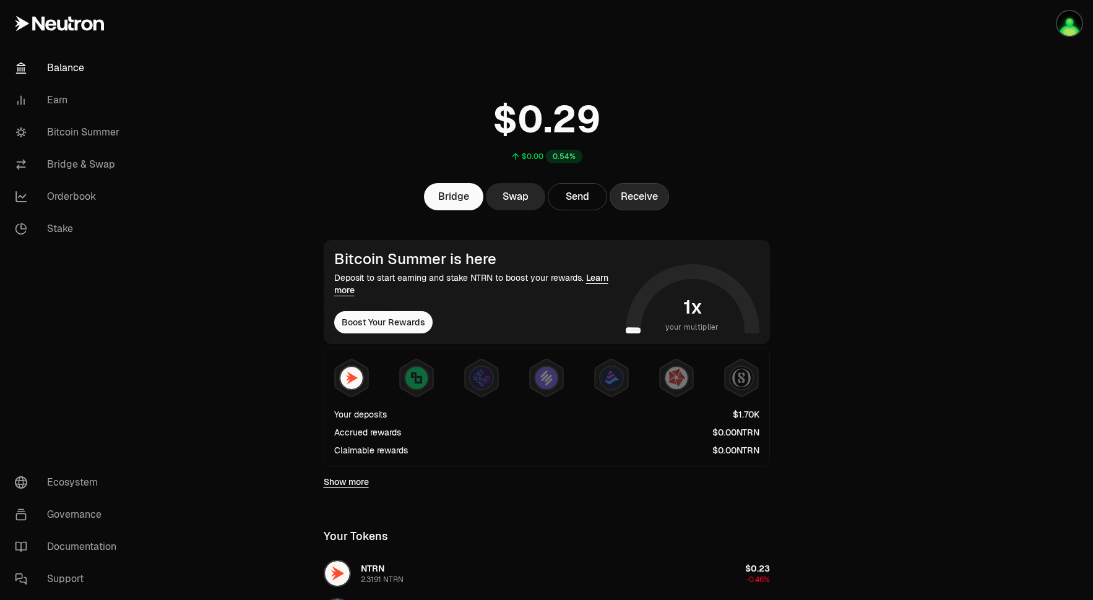
click at [650, 203] on button "Receive" at bounding box center [639, 196] width 59 height 27
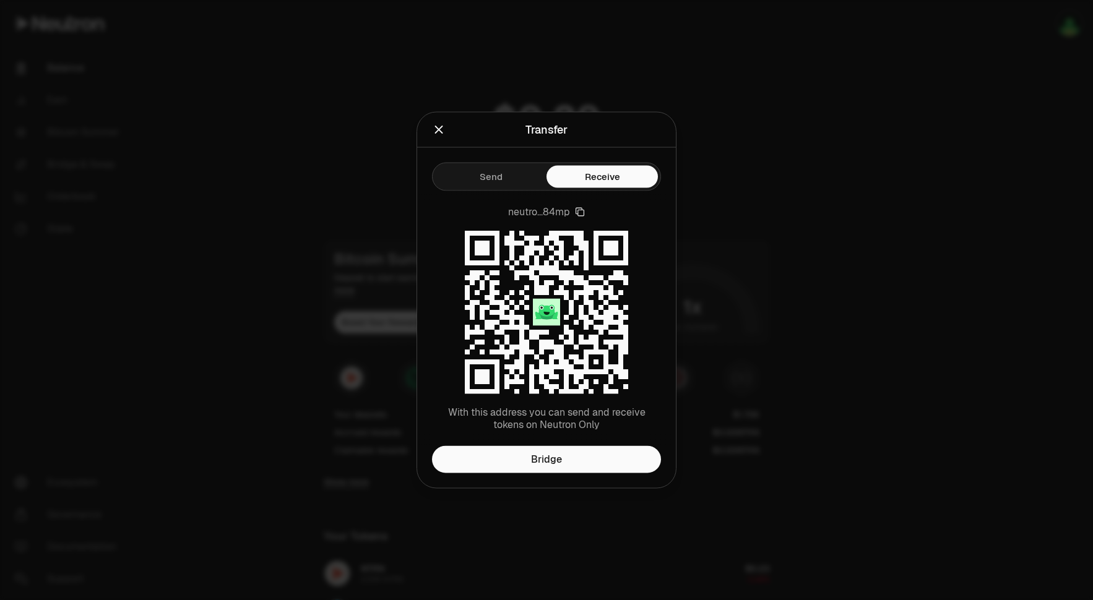
click at [436, 132] on icon "Close" at bounding box center [439, 130] width 8 height 8
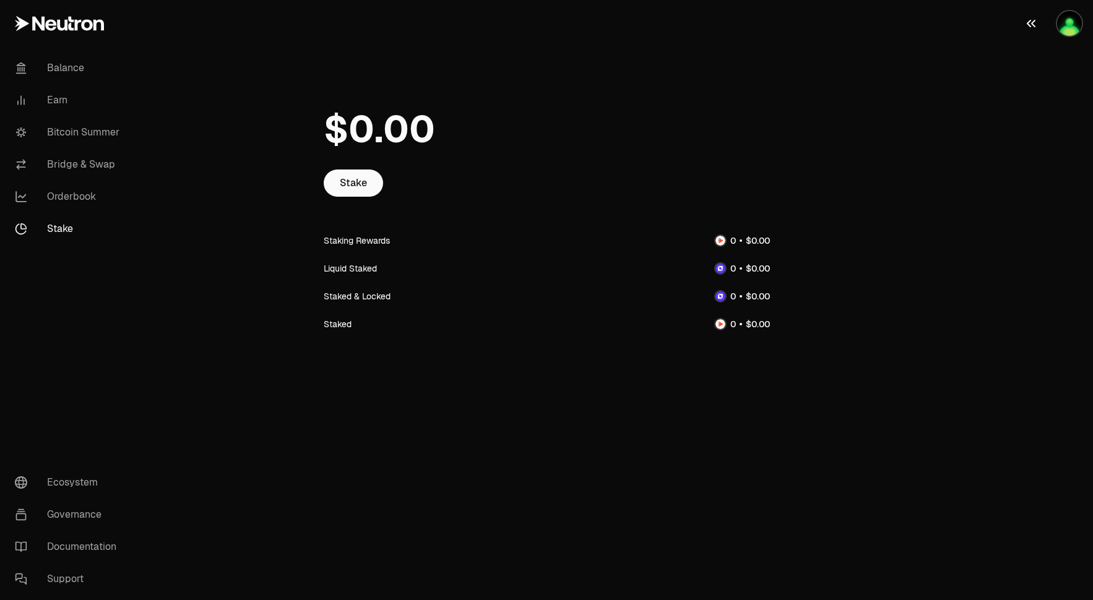
click at [1070, 19] on img "button" at bounding box center [1069, 23] width 25 height 25
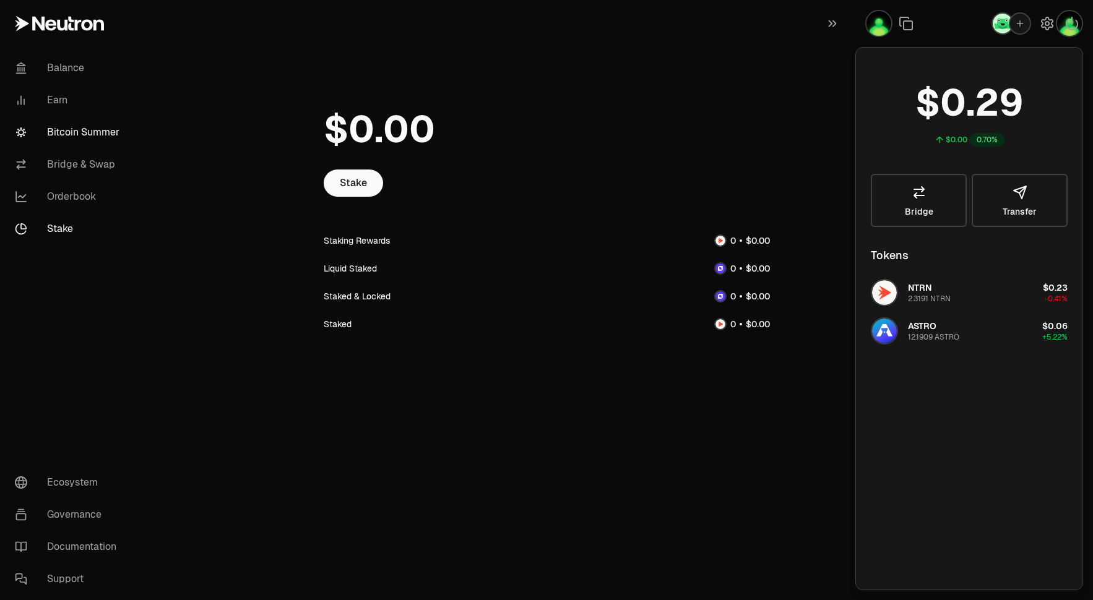
click at [74, 129] on link "Bitcoin Summer" at bounding box center [69, 132] width 129 height 32
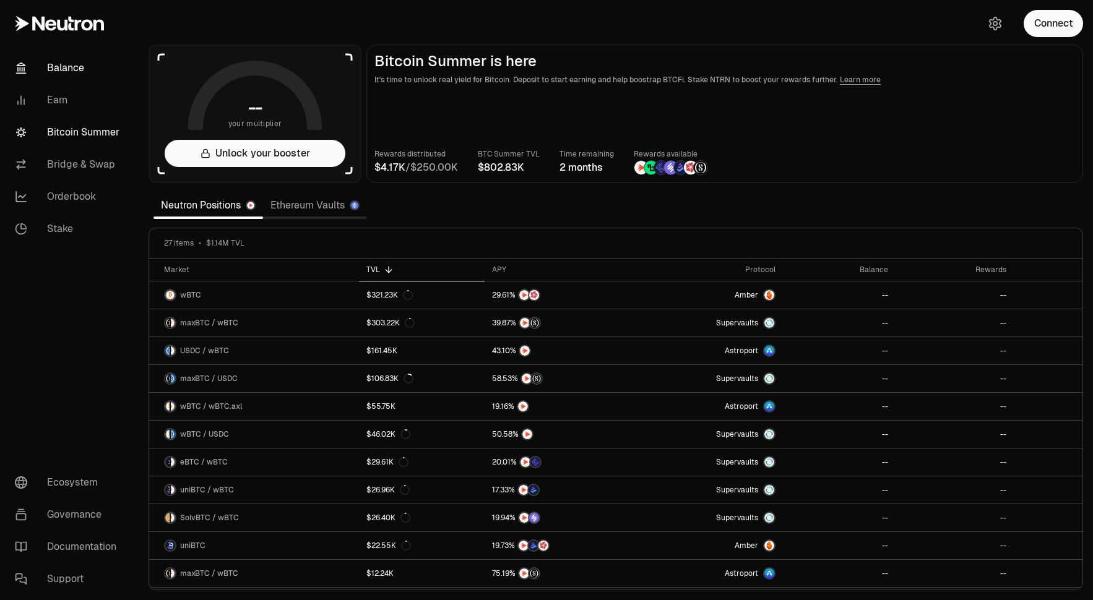
click at [68, 65] on link "Balance" at bounding box center [69, 68] width 129 height 32
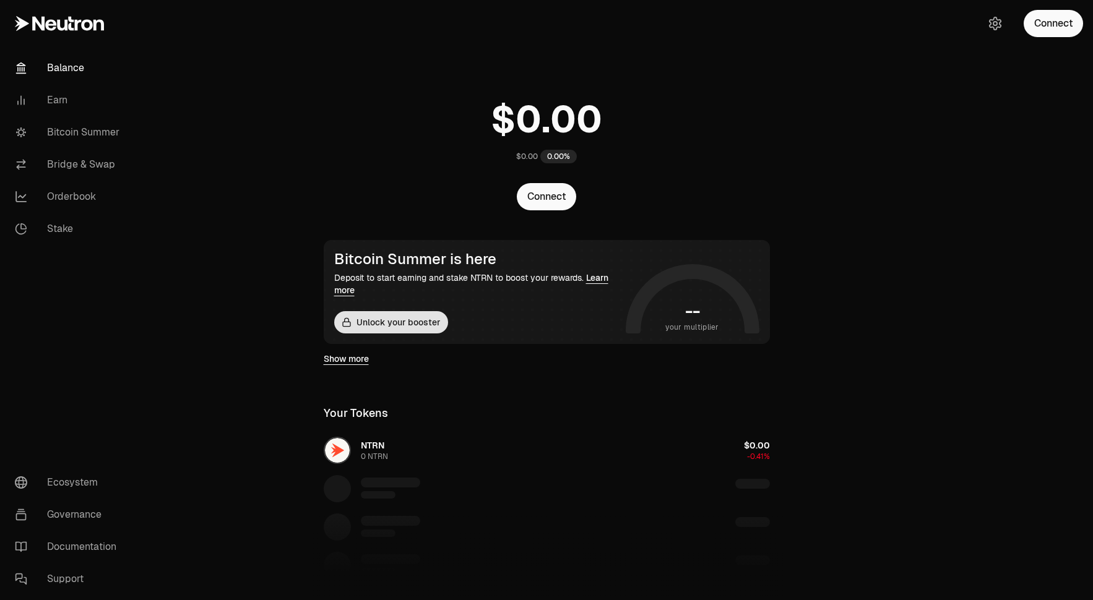
click at [378, 327] on button "Unlock your booster" at bounding box center [391, 322] width 114 height 22
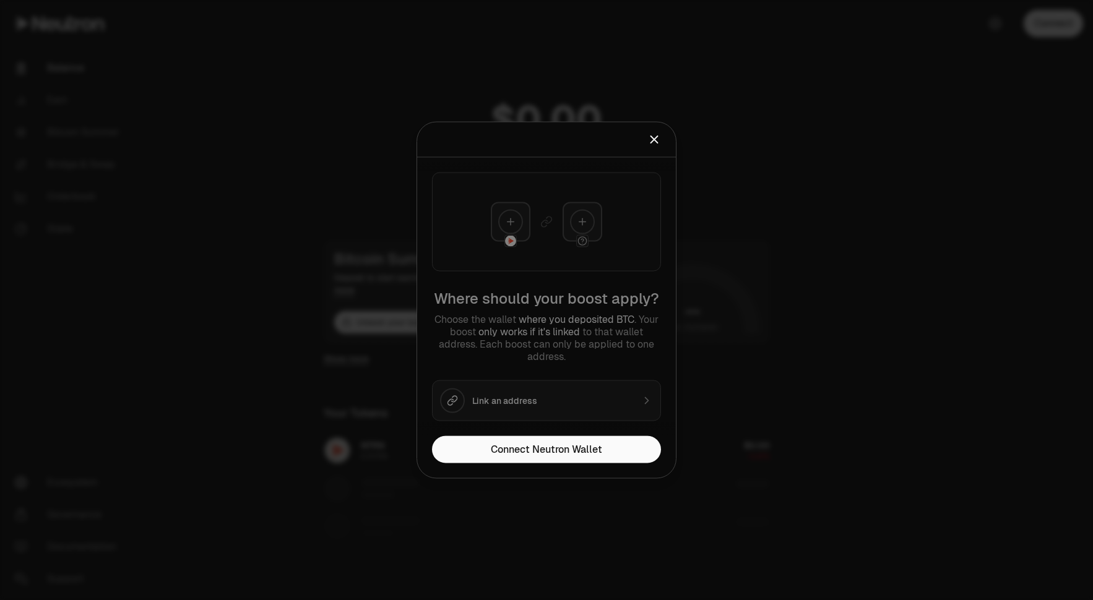
click at [657, 142] on icon "Close" at bounding box center [654, 139] width 7 height 7
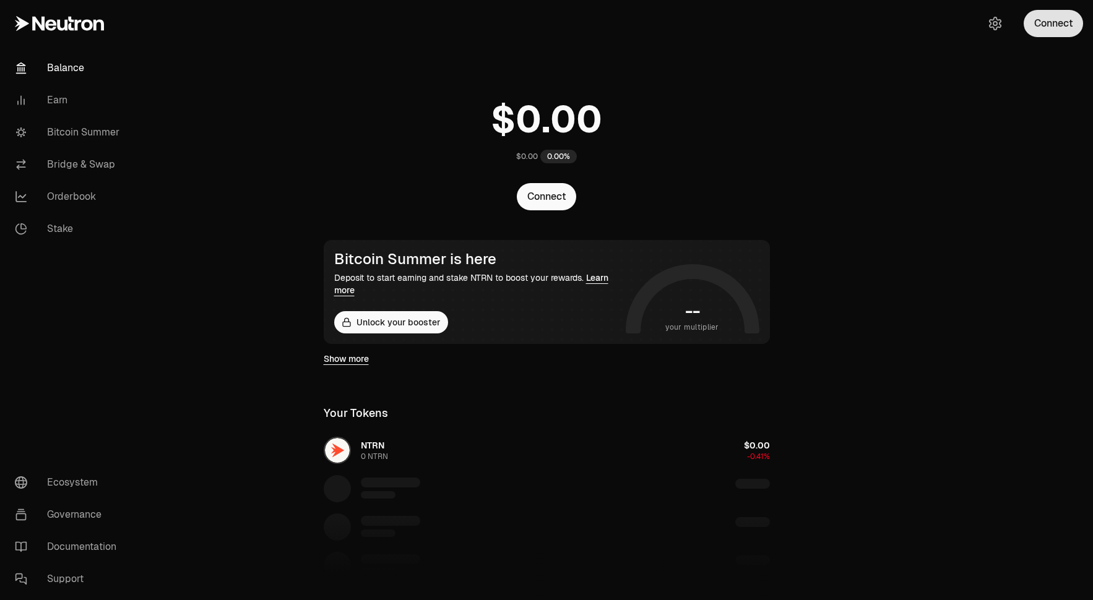
click at [1057, 24] on button "Connect" at bounding box center [1053, 23] width 59 height 27
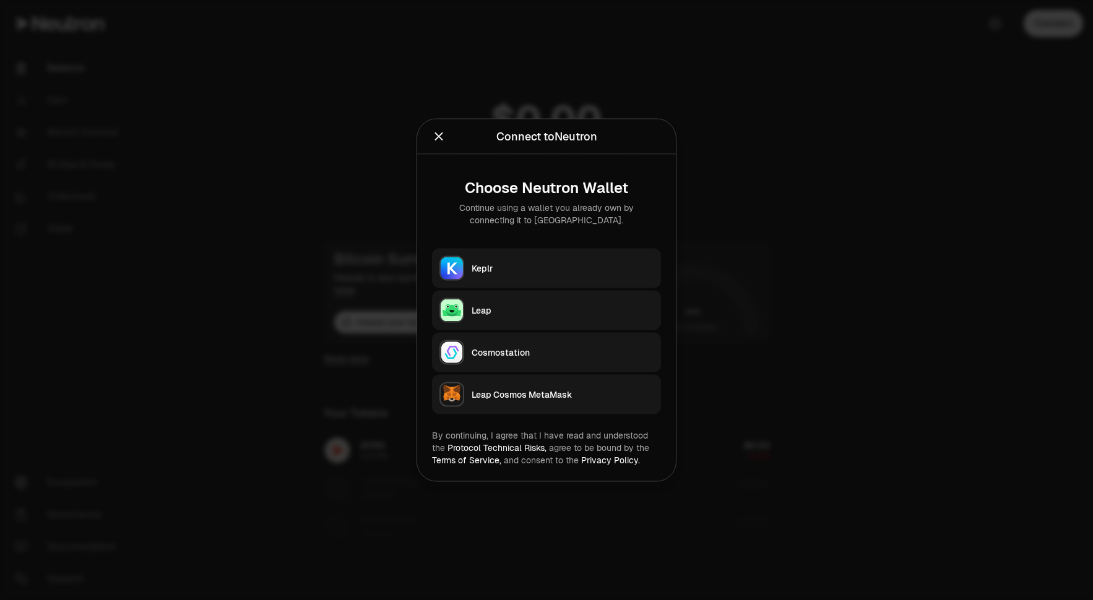
click at [458, 317] on img "button" at bounding box center [452, 311] width 22 height 22
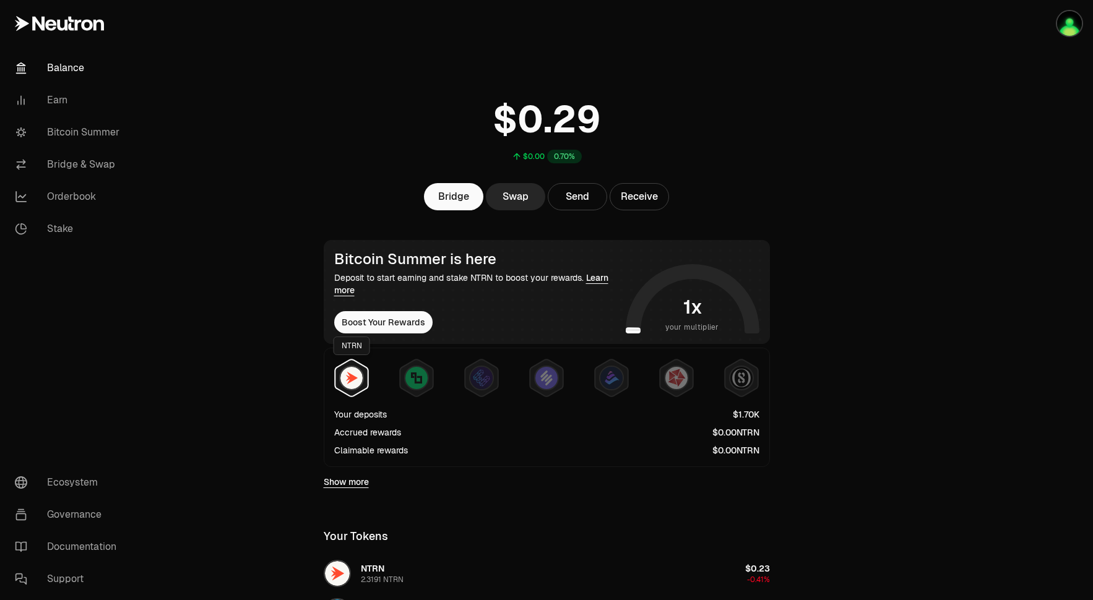
click at [346, 378] on img at bounding box center [351, 378] width 22 height 22
click at [405, 383] on div at bounding box center [416, 378] width 25 height 25
click at [738, 382] on img at bounding box center [741, 378] width 22 height 22
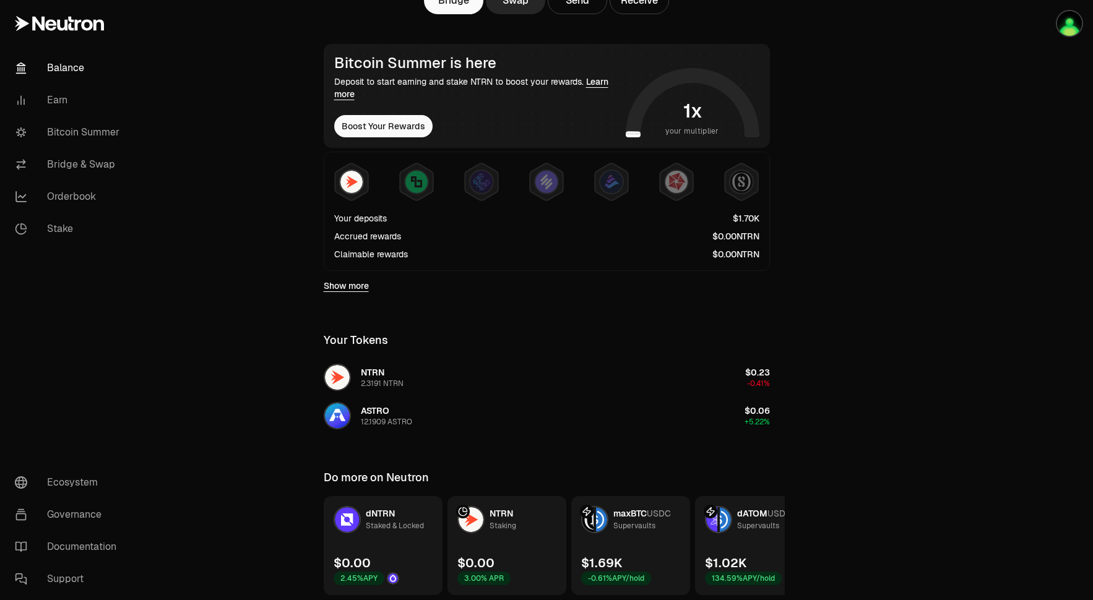
scroll to position [241, 0]
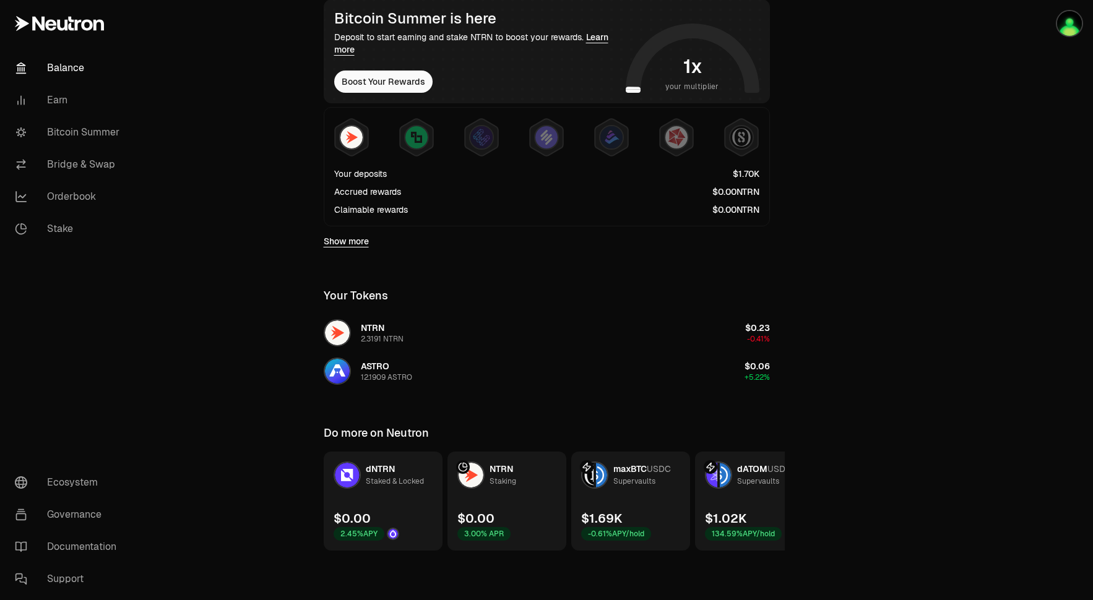
click at [57, 67] on link "Balance" at bounding box center [69, 68] width 129 height 32
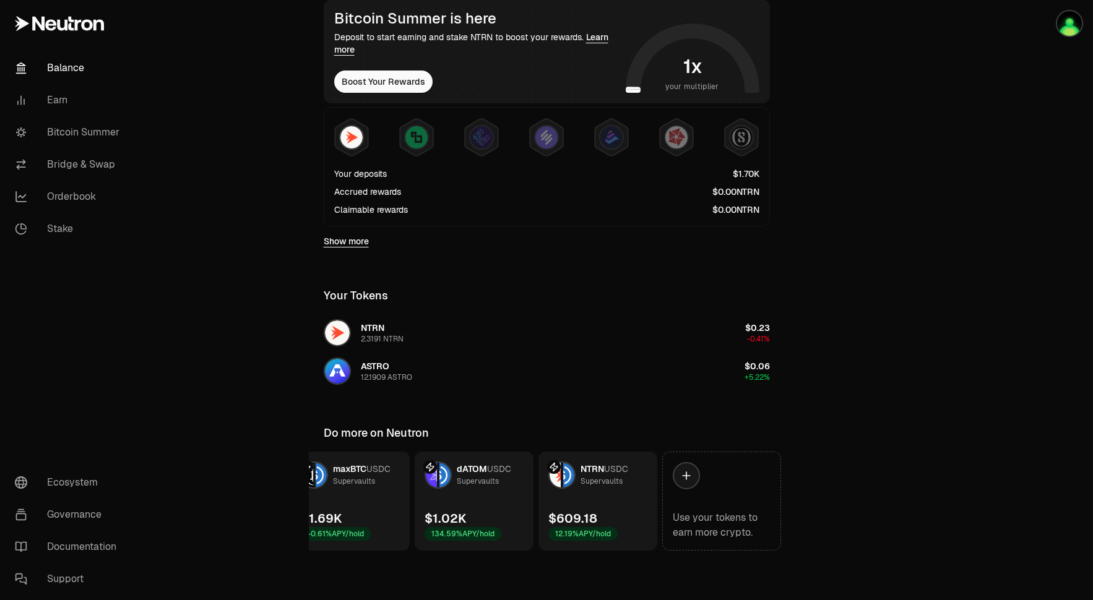
scroll to position [0, 292]
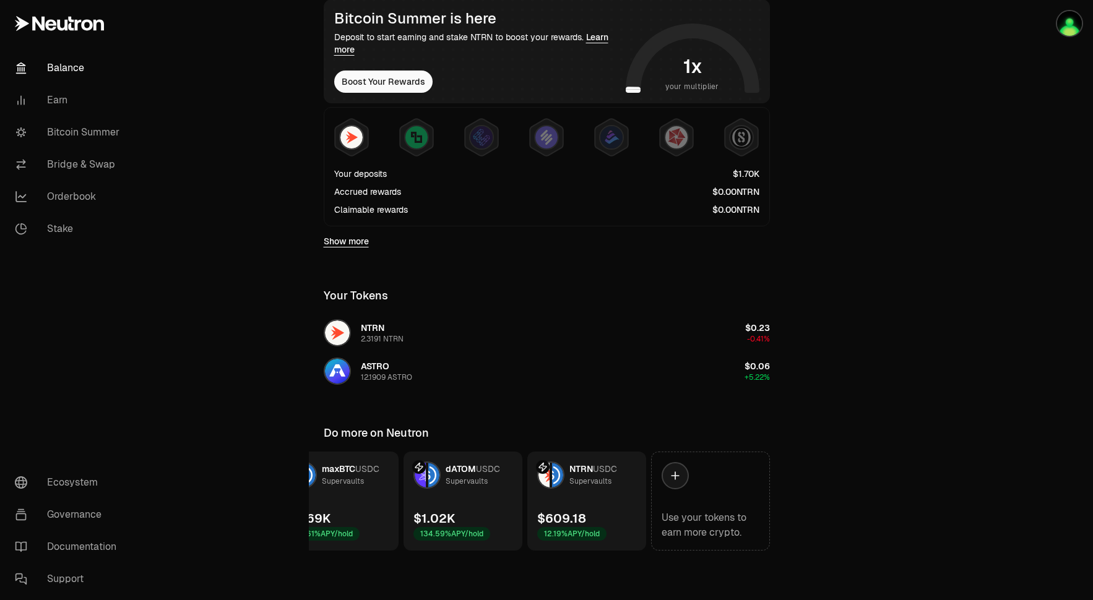
click at [605, 494] on link "NTRN USDC Supervaults $609.18 12.19% APY/hold" at bounding box center [586, 501] width 119 height 99
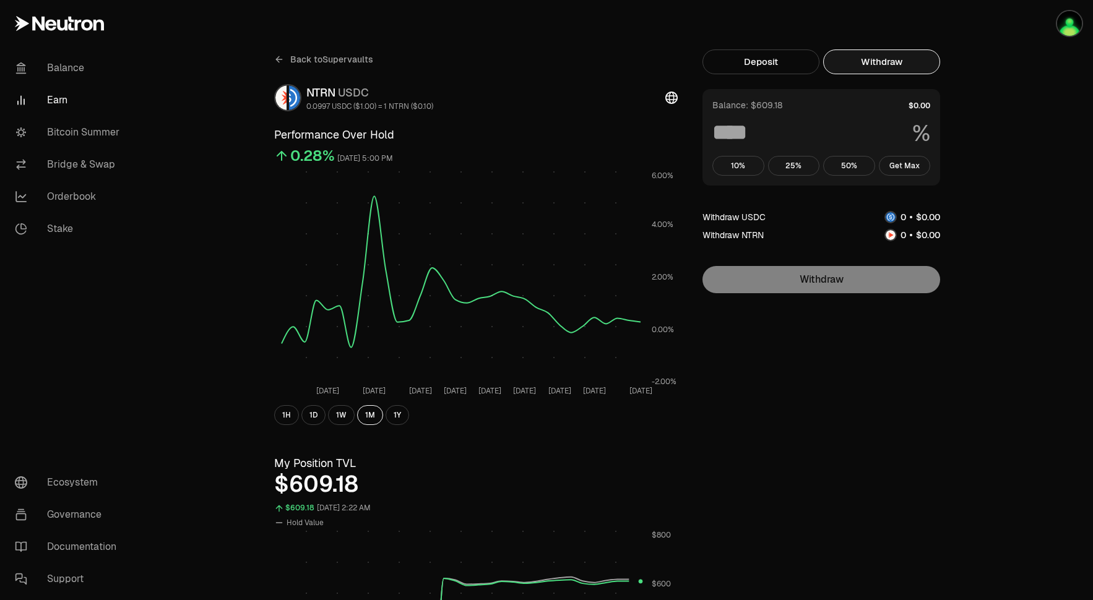
click at [872, 58] on button "Withdraw" at bounding box center [881, 62] width 117 height 25
click at [912, 170] on button "Get Max" at bounding box center [905, 166] width 52 height 20
type input "***"
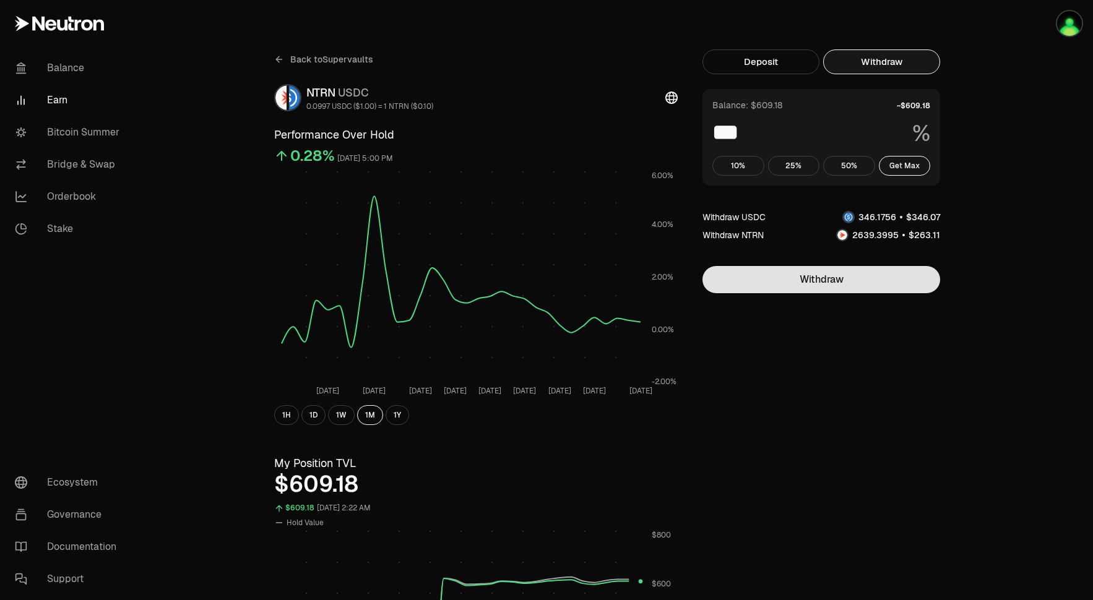
click at [847, 278] on button "Withdraw" at bounding box center [822, 279] width 238 height 27
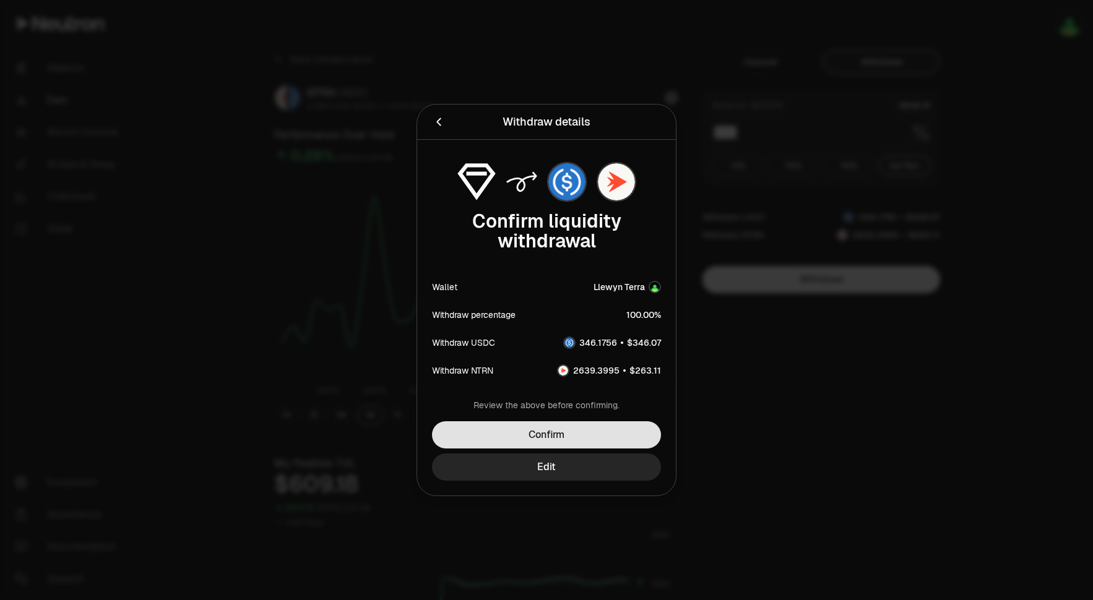
click at [501, 433] on button "Confirm" at bounding box center [546, 435] width 229 height 27
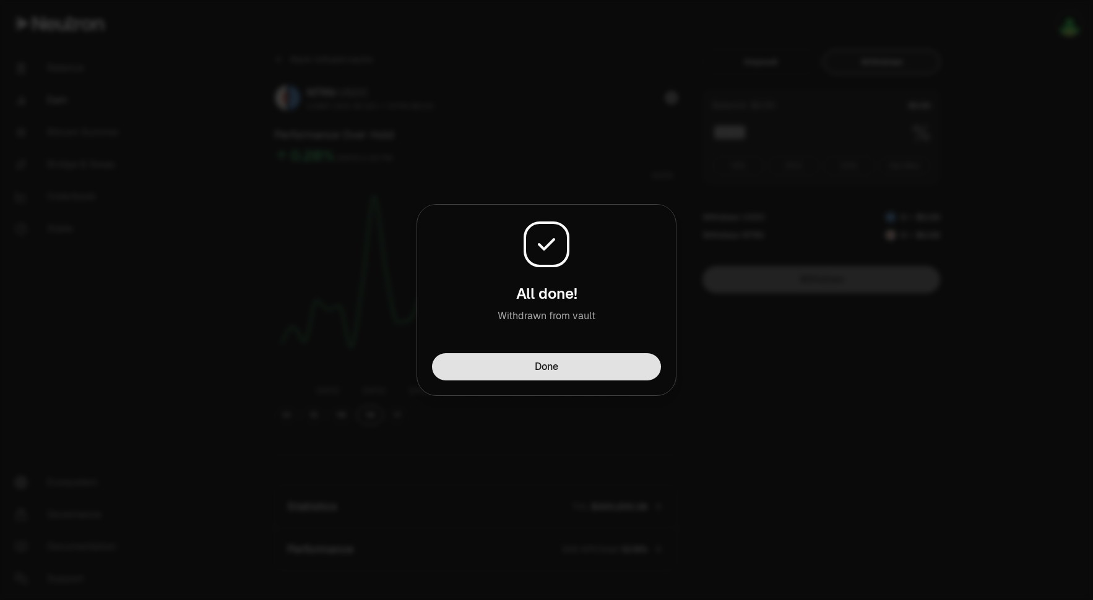
click at [588, 368] on button "Done" at bounding box center [546, 366] width 229 height 27
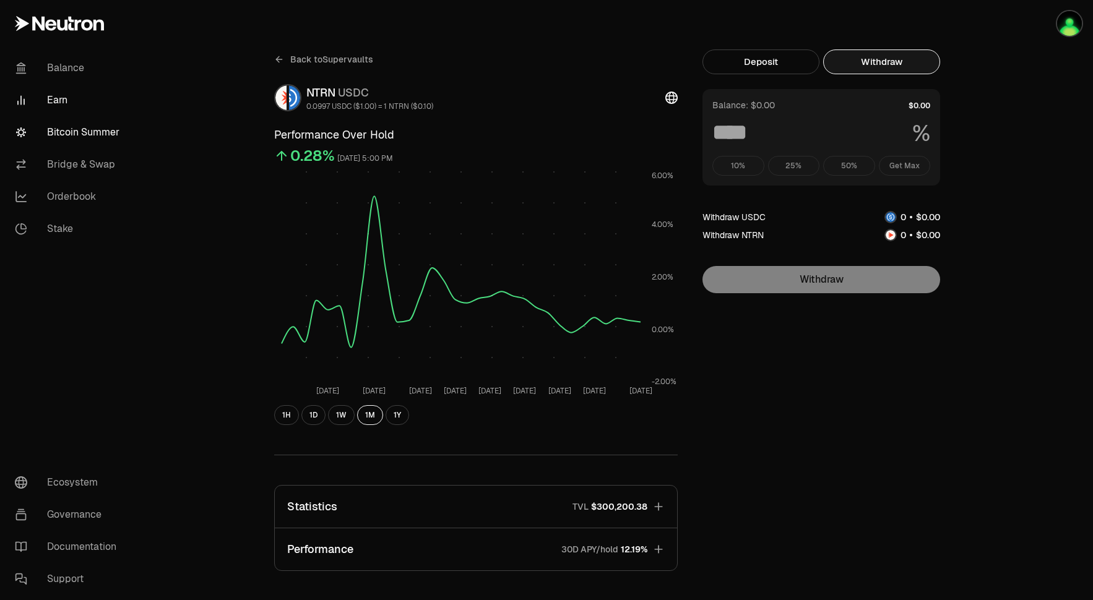
click at [93, 129] on link "Bitcoin Summer" at bounding box center [69, 132] width 129 height 32
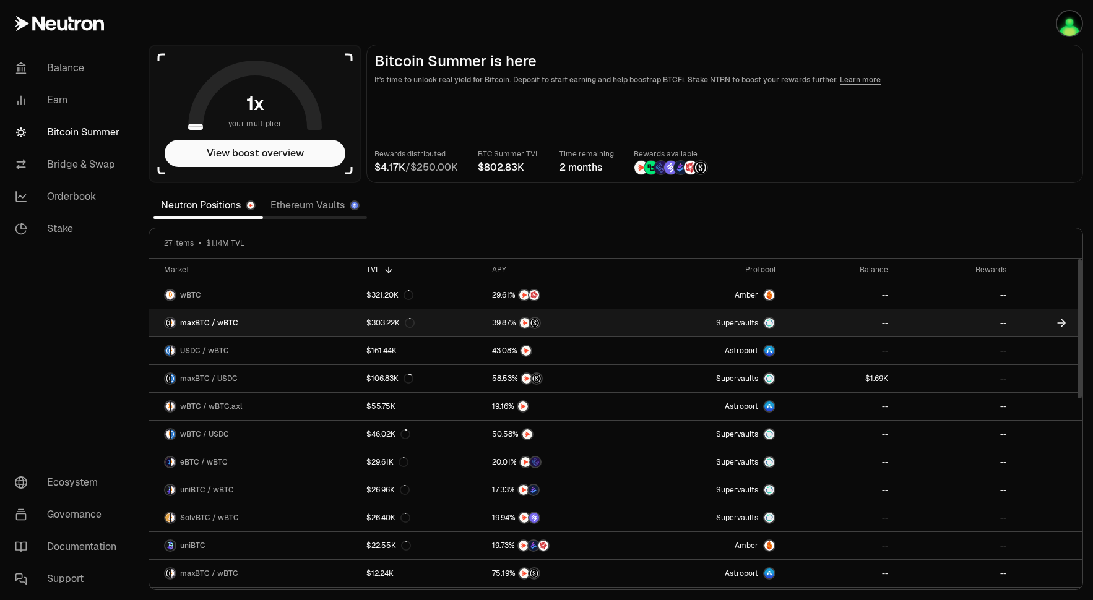
click at [698, 321] on link "Supervaults" at bounding box center [709, 322] width 147 height 27
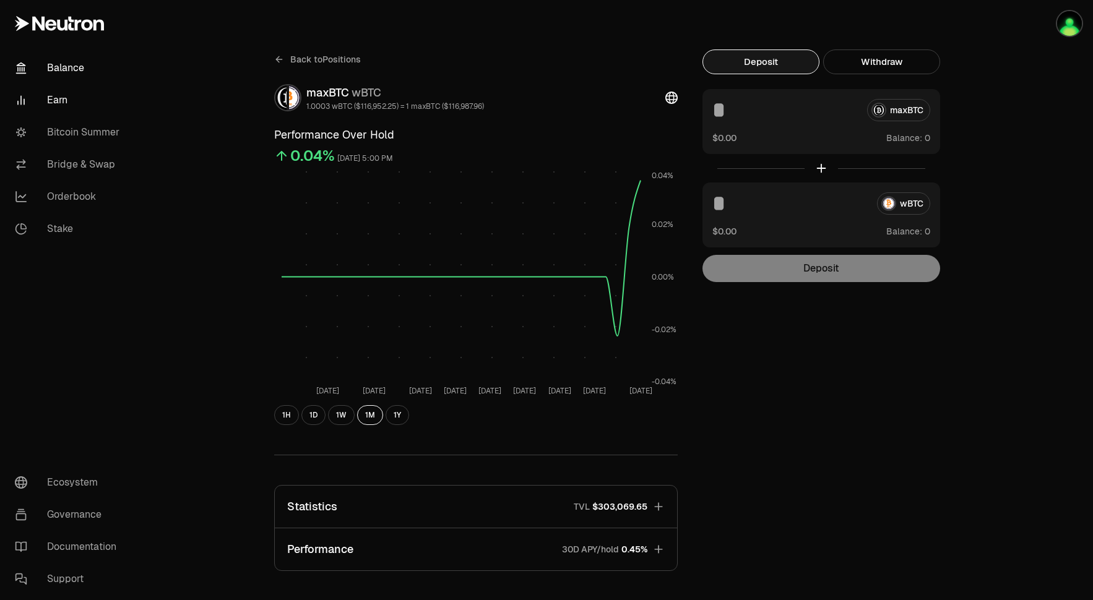
click at [78, 66] on link "Balance" at bounding box center [69, 68] width 129 height 32
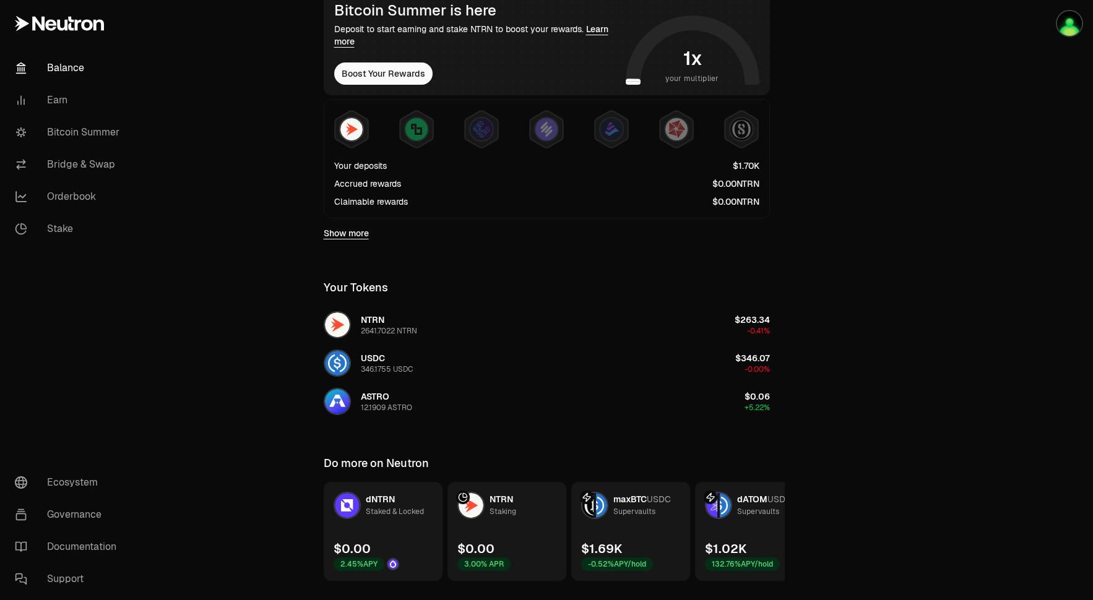
scroll to position [250, 0]
click at [602, 527] on link "maxBTC USDC Supervaults $1.69K -0.52% APY/hold" at bounding box center [630, 530] width 119 height 99
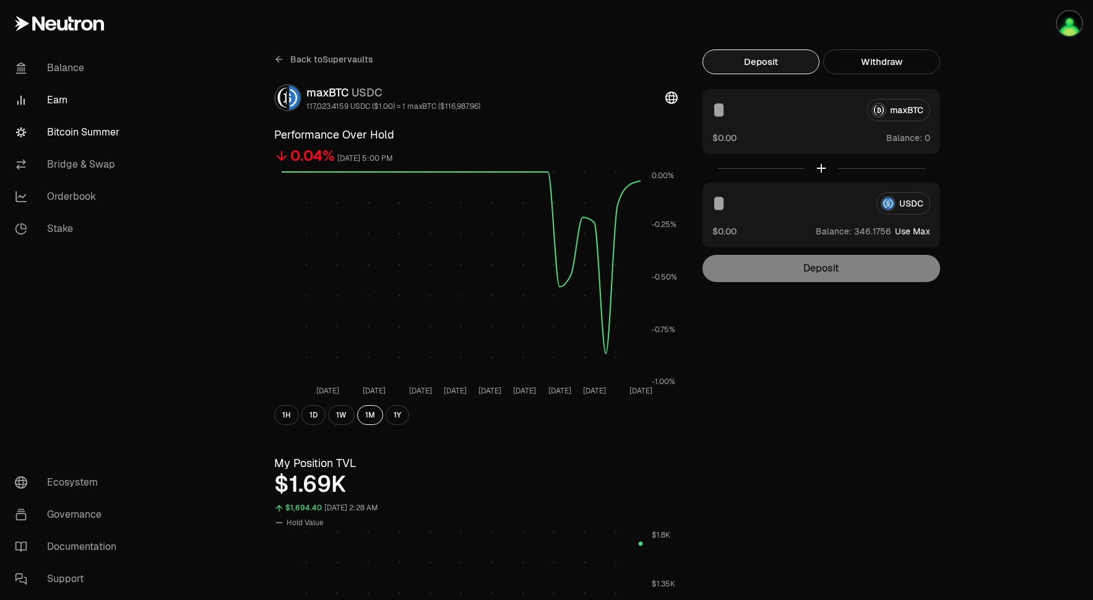
click at [116, 139] on link "Bitcoin Summer" at bounding box center [69, 132] width 129 height 32
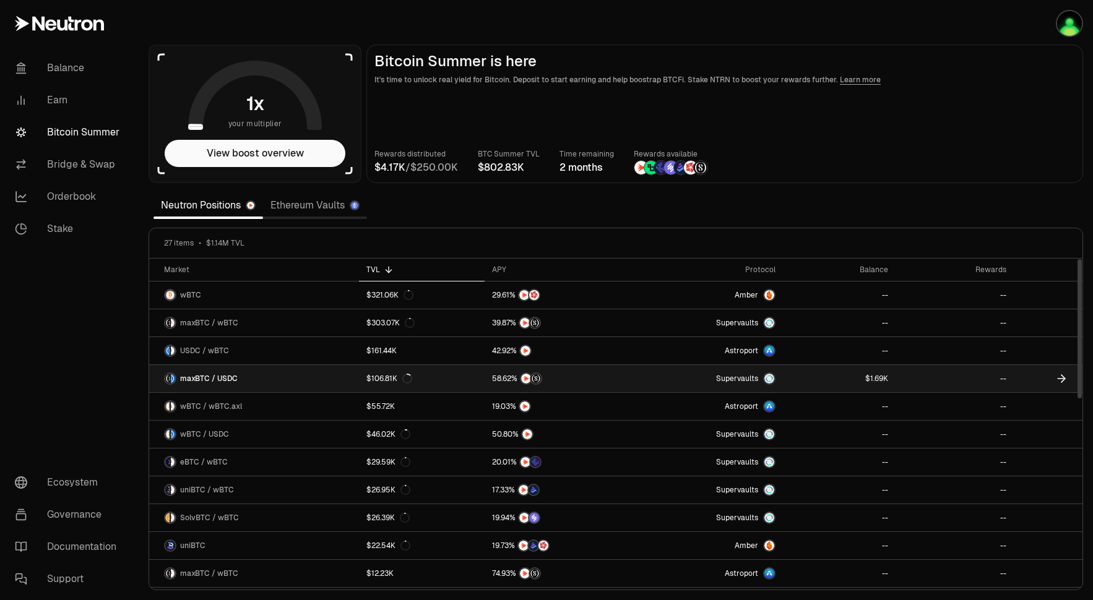
click at [1000, 381] on link "--" at bounding box center [955, 378] width 118 height 27
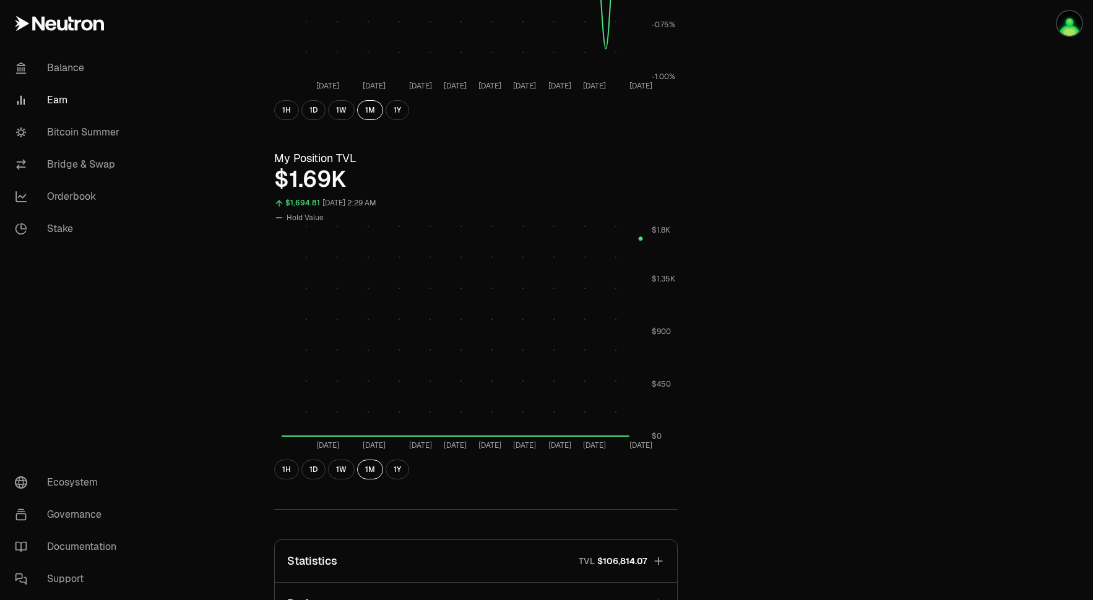
scroll to position [418, 0]
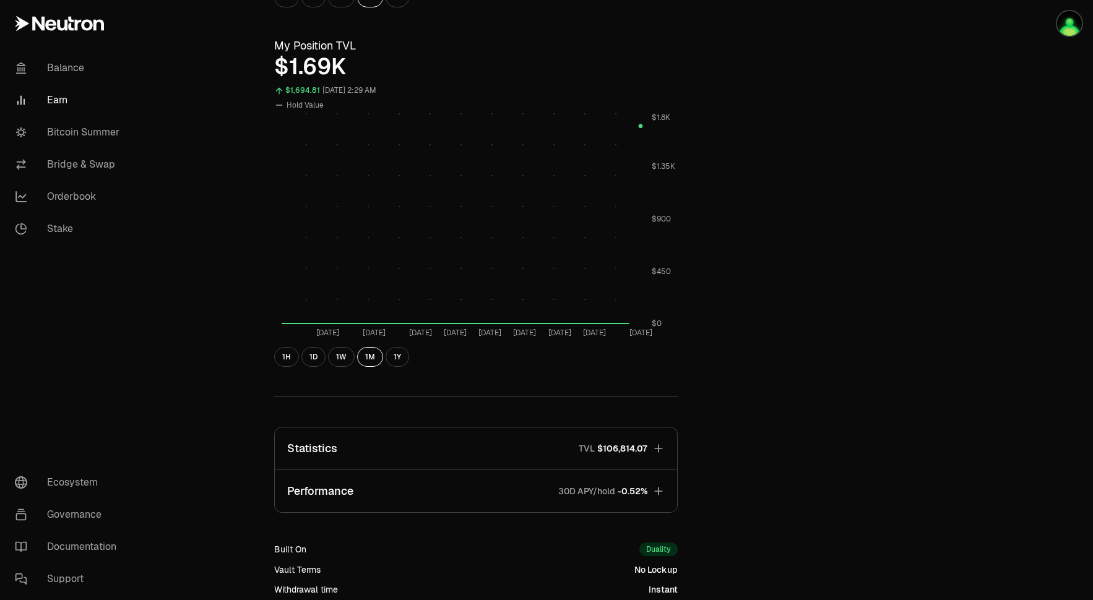
click at [657, 490] on icon "button" at bounding box center [658, 491] width 12 height 12
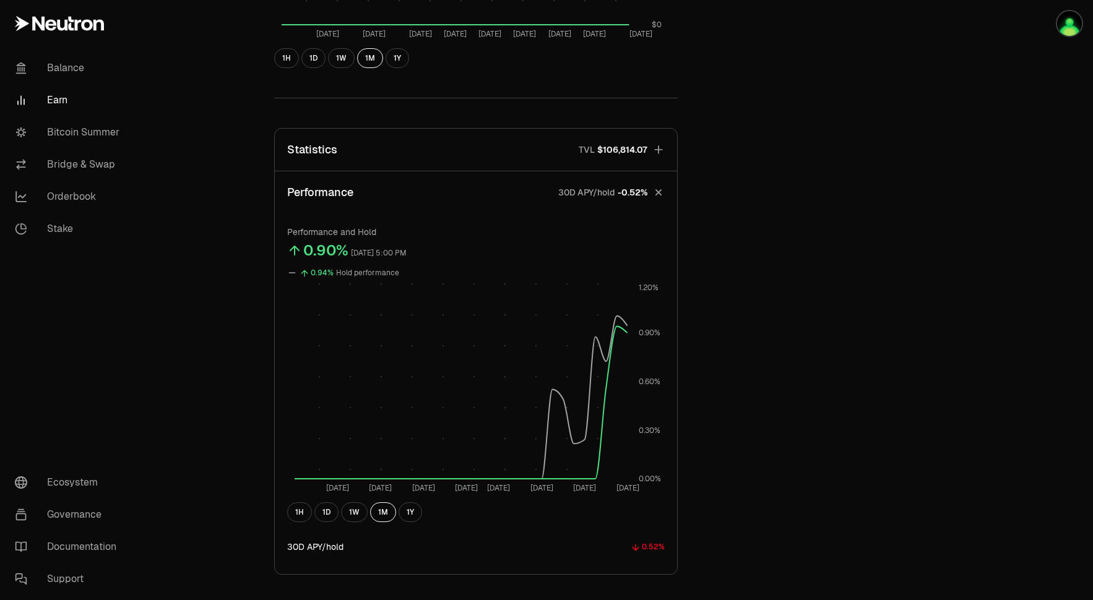
scroll to position [719, 0]
click at [782, 480] on div "Back to Positions maxBTC USDC 117,023.4159 USDC ($1.00) = 1 maxBTC ($116,987.96…" at bounding box center [615, 47] width 713 height 1435
click at [688, 144] on div "Back to Positions maxBTC USDC 117,023.4159 USDC ($1.00) = 1 maxBTC ($116,987.96…" at bounding box center [475, 47] width 433 height 1435
click at [583, 87] on div "Back to Positions maxBTC USDC 117,023.4159 USDC ($1.00) = 1 maxBTC ($116,987.96…" at bounding box center [475, 47] width 433 height 1435
click at [257, 143] on div "Back to Positions maxBTC USDC 117,023.4159 USDC ($1.00) = 1 maxBTC ($116,987.96…" at bounding box center [615, 48] width 743 height 1534
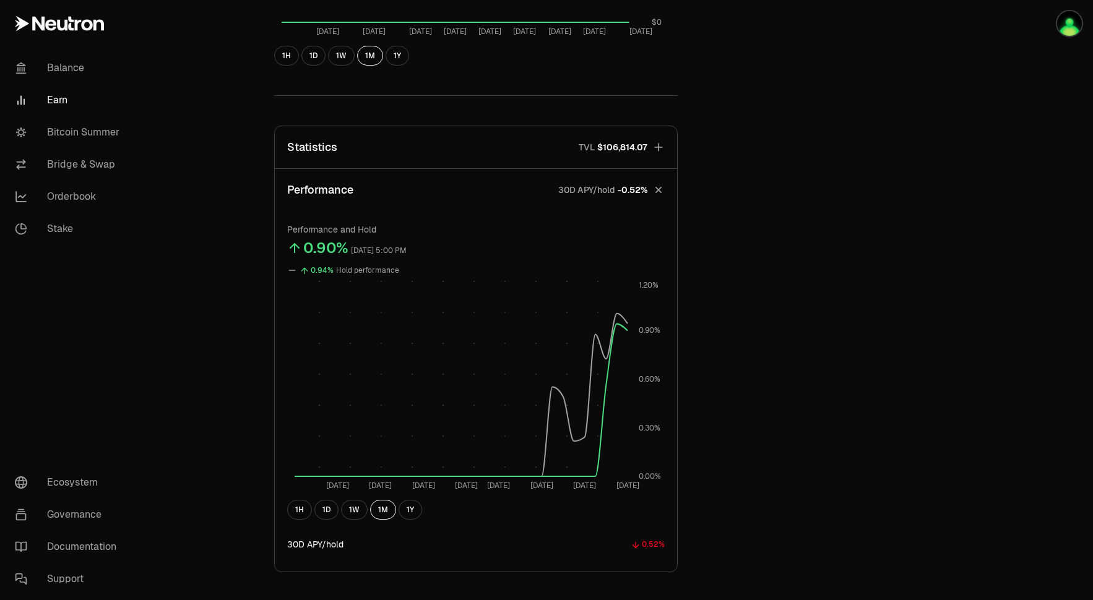
click at [659, 186] on icon "button" at bounding box center [658, 189] width 17 height 17
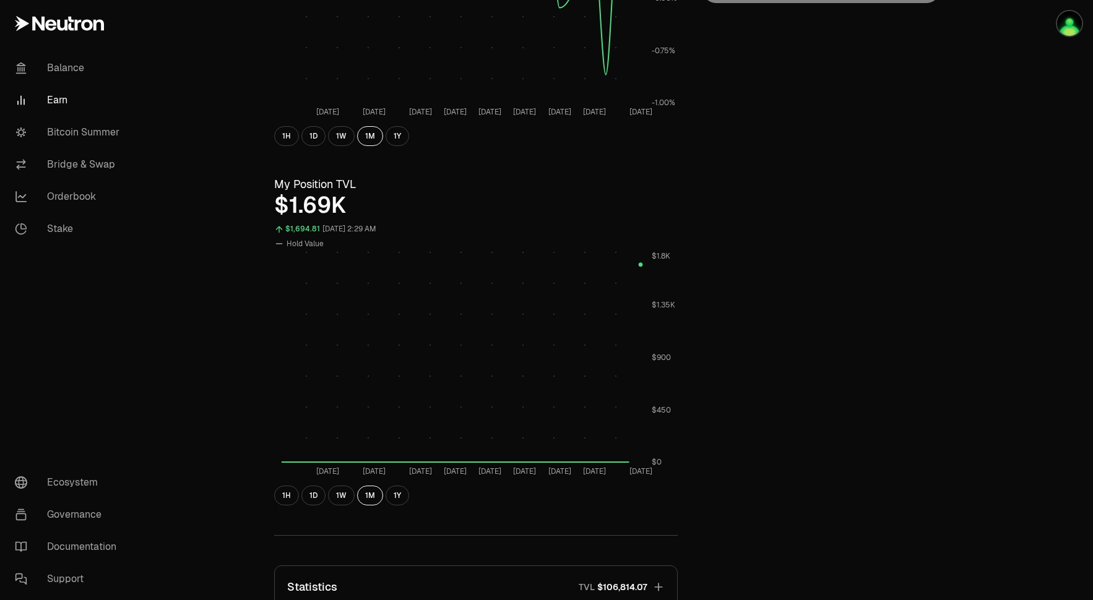
scroll to position [0, 0]
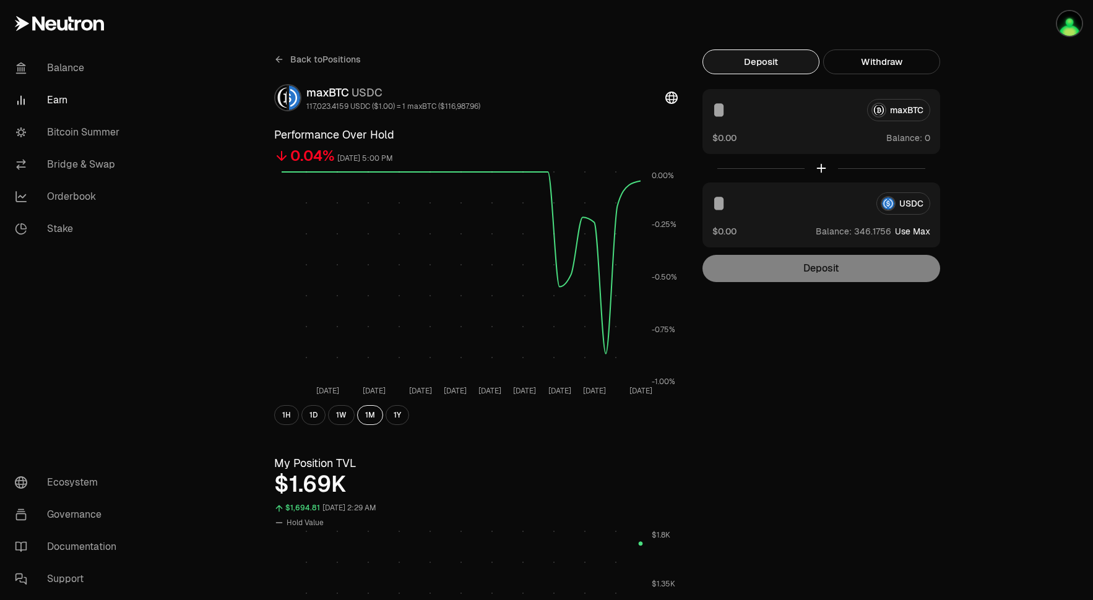
click at [283, 62] on icon at bounding box center [279, 59] width 10 height 10
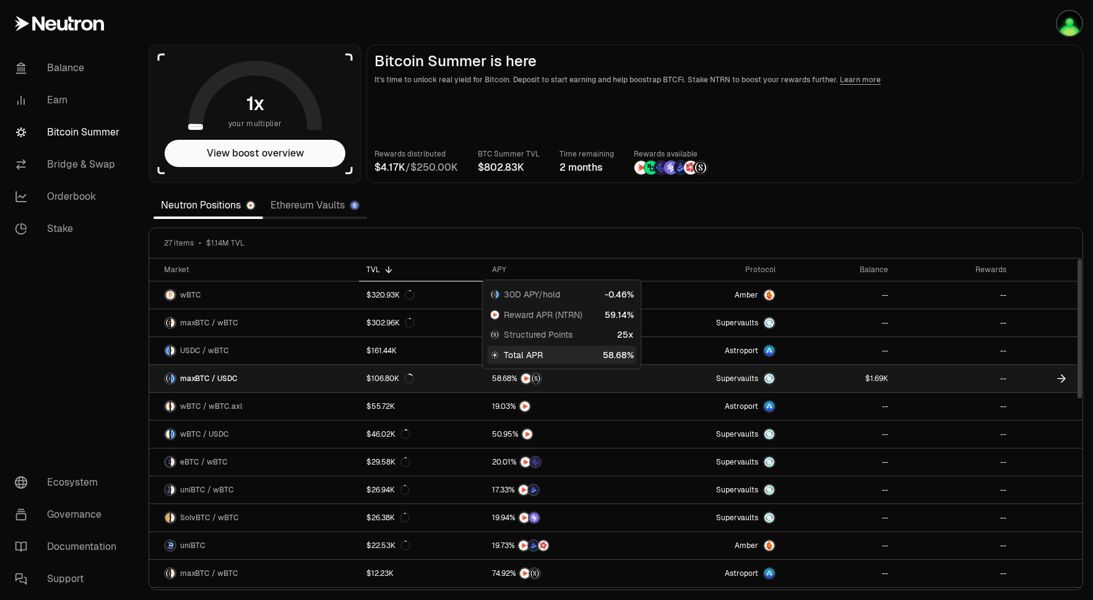
click at [564, 379] on div at bounding box center [560, 379] width 136 height 12
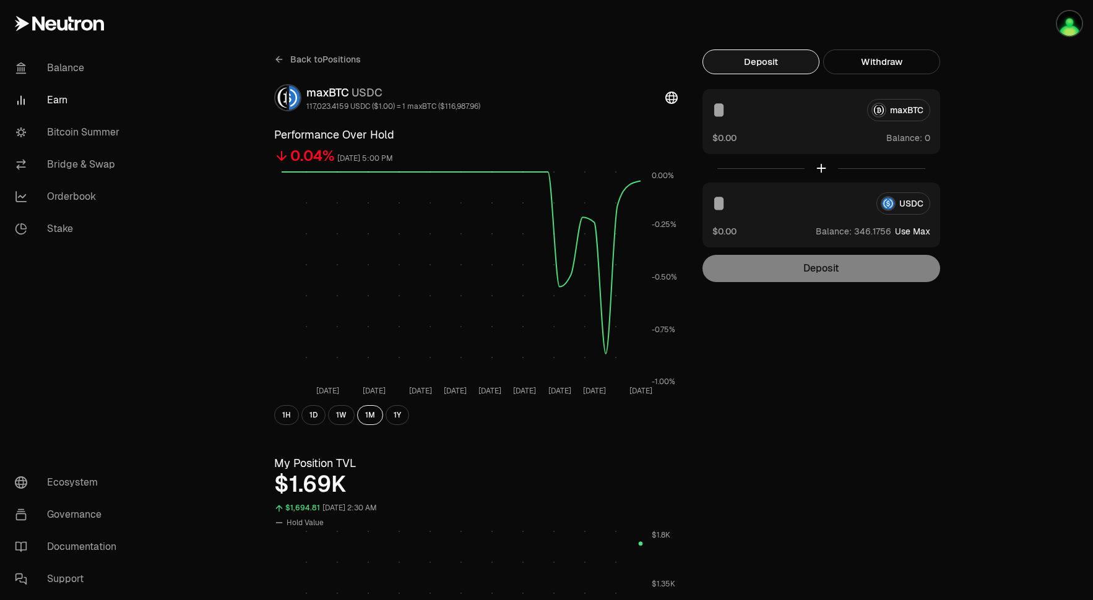
click at [917, 231] on button "Use Max" at bounding box center [912, 231] width 35 height 12
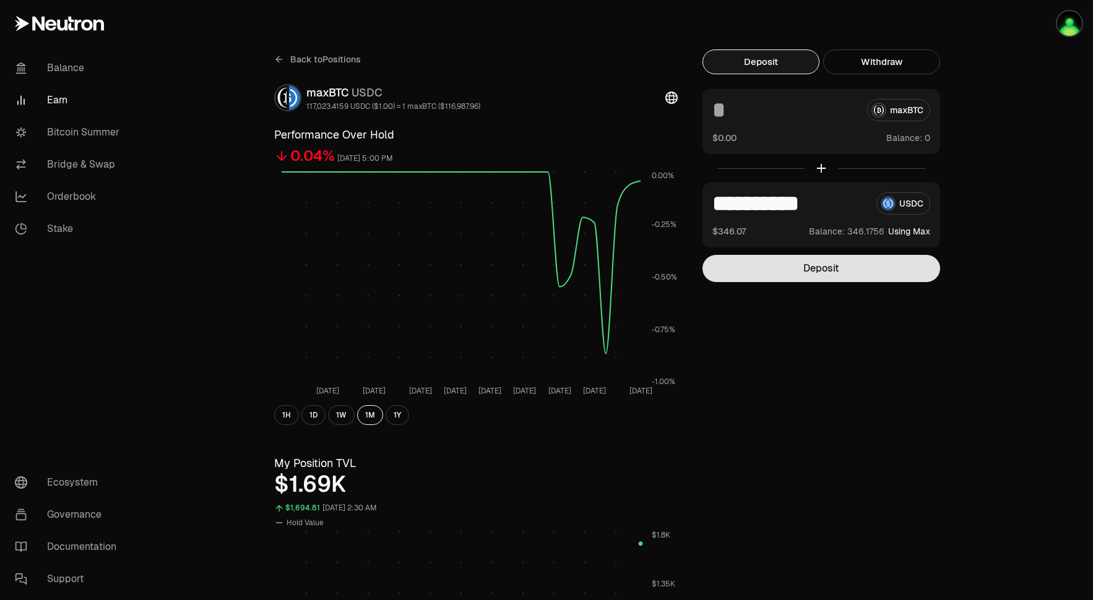
click at [860, 272] on button "Deposit" at bounding box center [822, 268] width 238 height 27
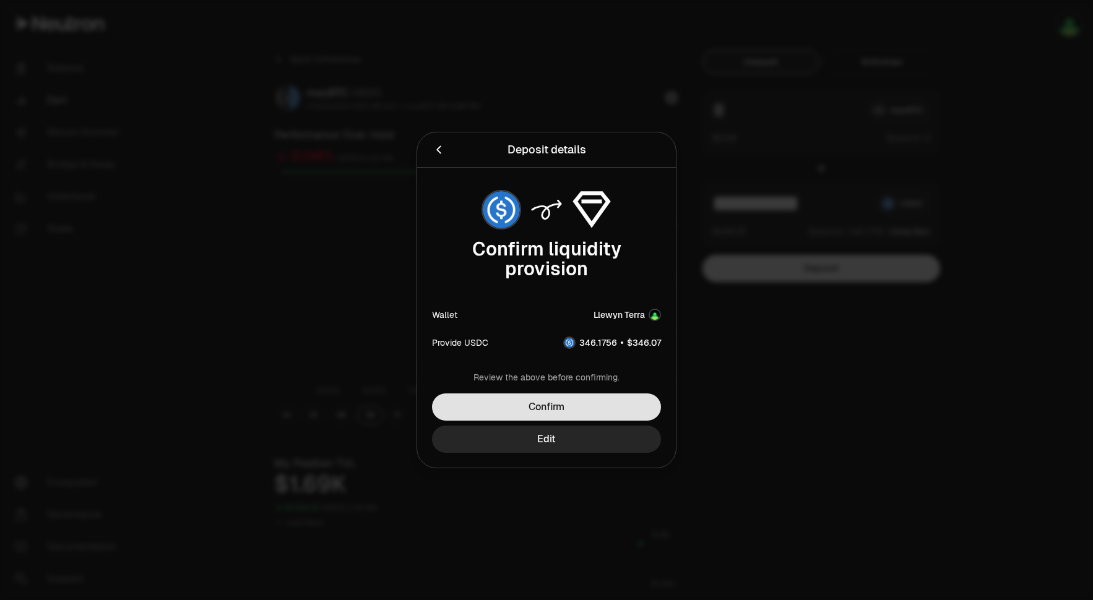
click at [569, 403] on button "Confirm" at bounding box center [546, 407] width 229 height 27
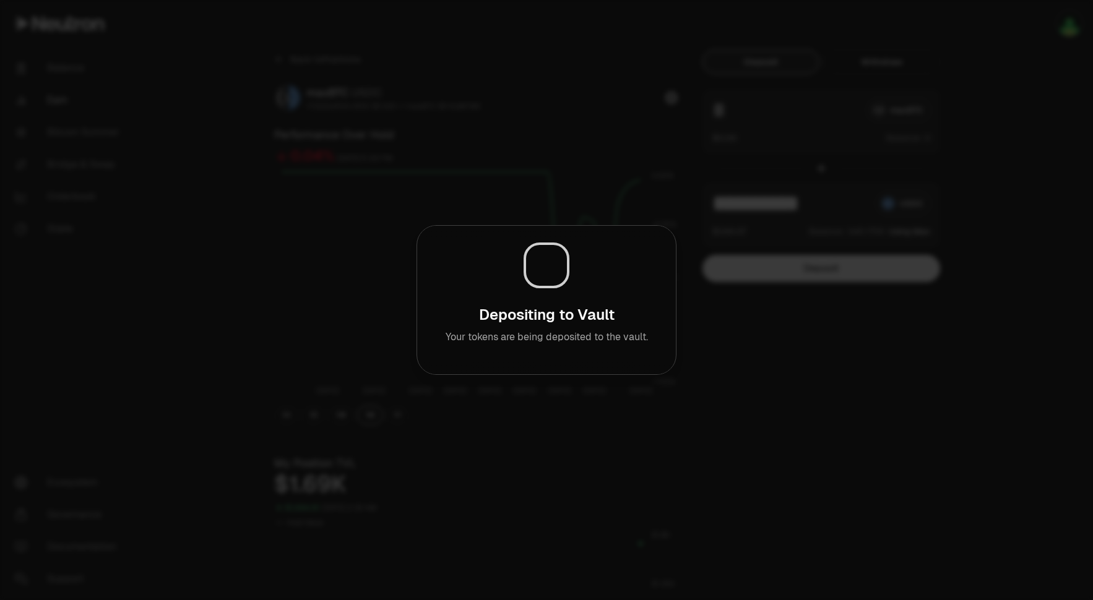
click at [893, 420] on div at bounding box center [546, 300] width 1093 height 600
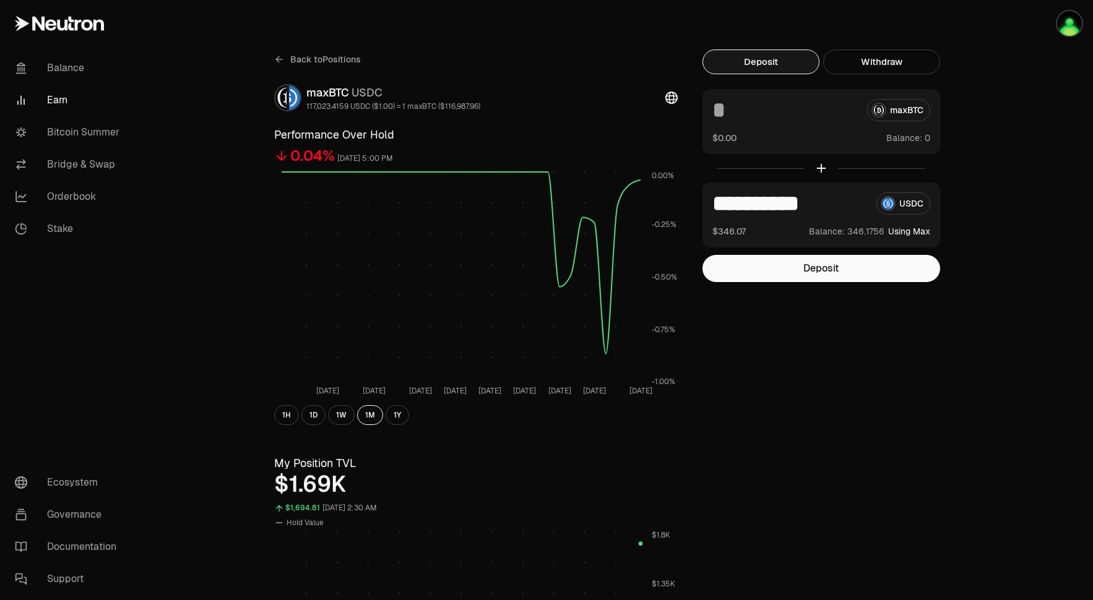
drag, startPoint x: 740, startPoint y: 204, endPoint x: 967, endPoint y: 221, distance: 227.8
click at [967, 221] on div "Back to Positions maxBTC USDC 117,023.4159 USDC ($1.00) = 1 maxBTC ($116,987.96…" at bounding box center [615, 587] width 713 height 1074
type input "***"
click at [67, 70] on link "Balance" at bounding box center [69, 68] width 129 height 32
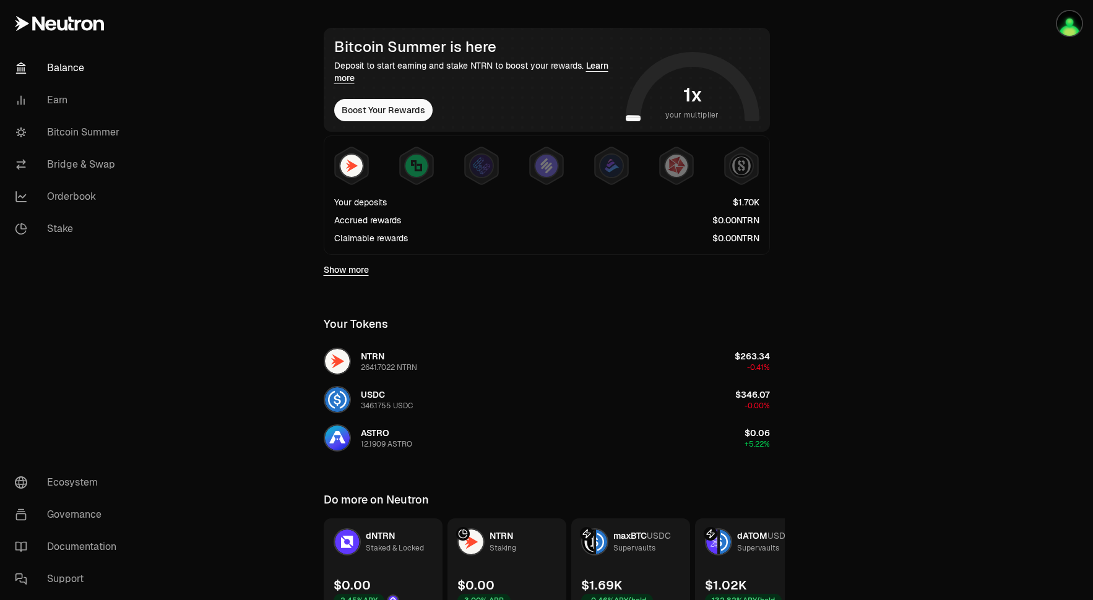
scroll to position [279, 0]
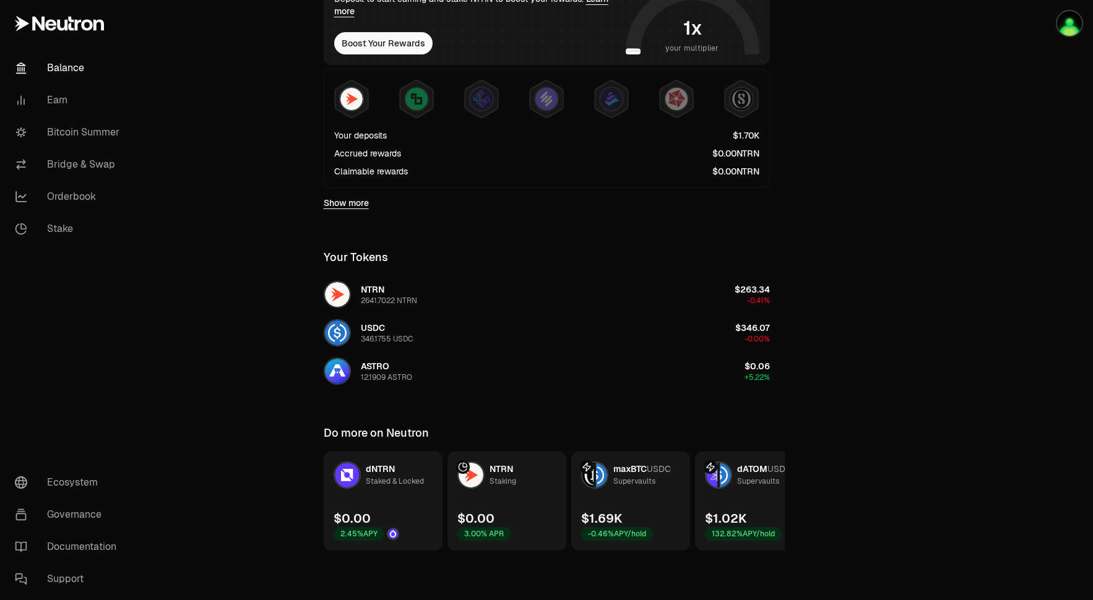
click at [678, 506] on link "maxBTC USDC Supervaults $1.69K -0.46% APY/hold" at bounding box center [630, 501] width 119 height 99
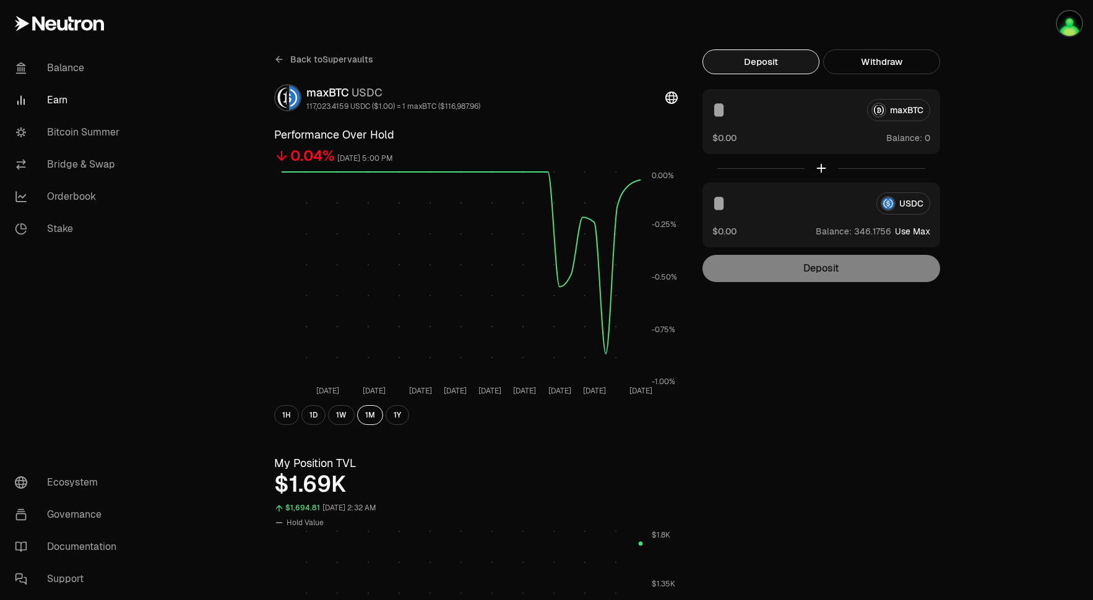
click at [324, 485] on div "$1.69K" at bounding box center [476, 484] width 404 height 25
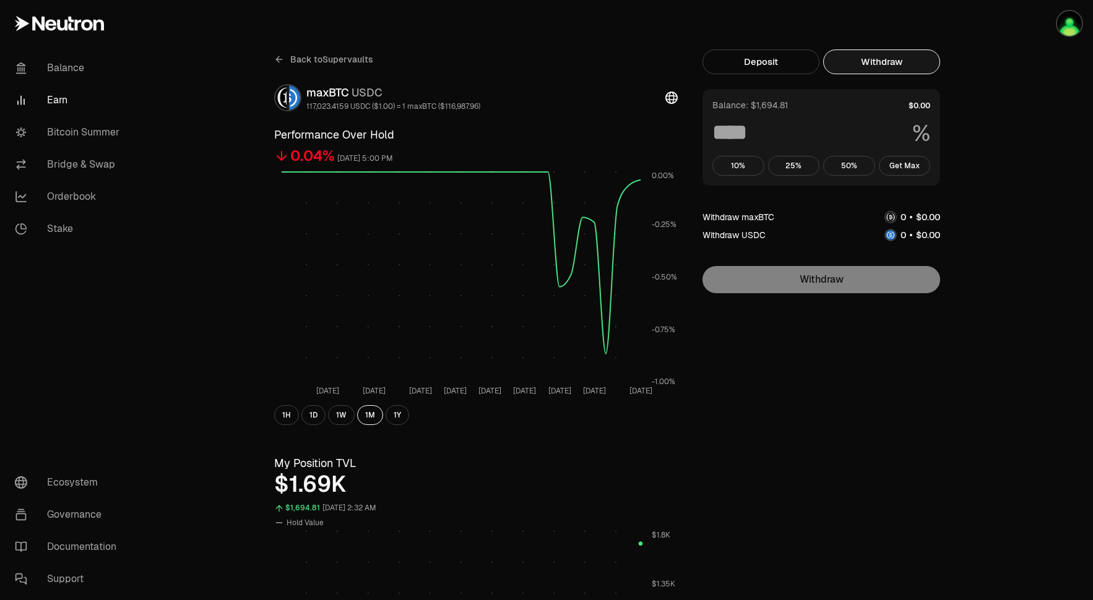
click at [864, 61] on button "Withdraw" at bounding box center [881, 62] width 117 height 25
click at [901, 163] on button "Get Max" at bounding box center [905, 166] width 52 height 20
type input "***"
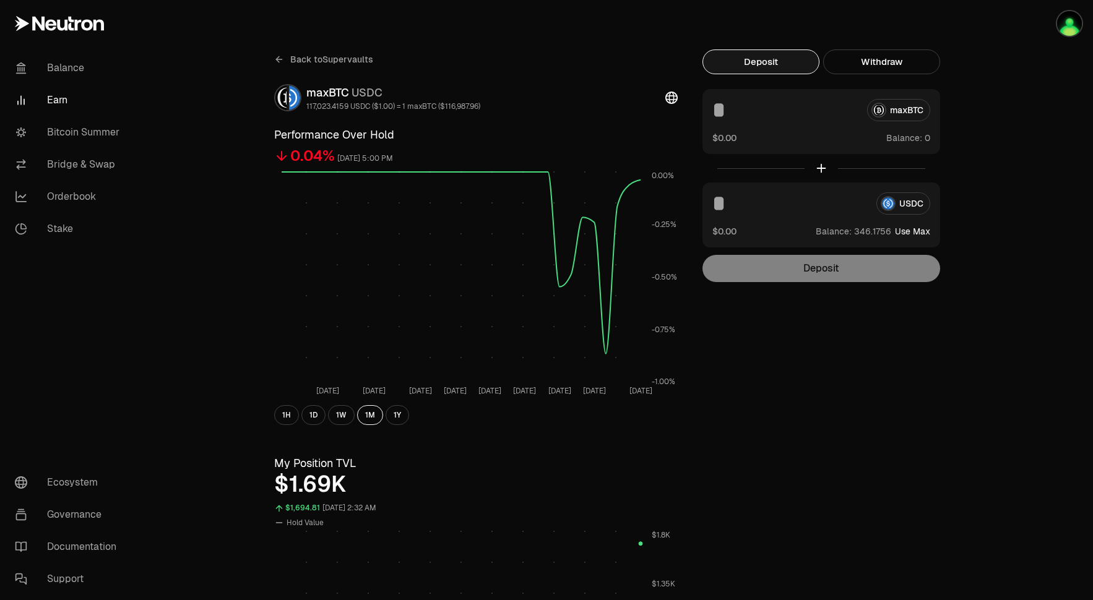
click at [782, 54] on button "Deposit" at bounding box center [761, 62] width 117 height 25
click at [876, 232] on span "1" at bounding box center [874, 231] width 3 height 11
click at [915, 233] on button "Use Max" at bounding box center [912, 231] width 35 height 12
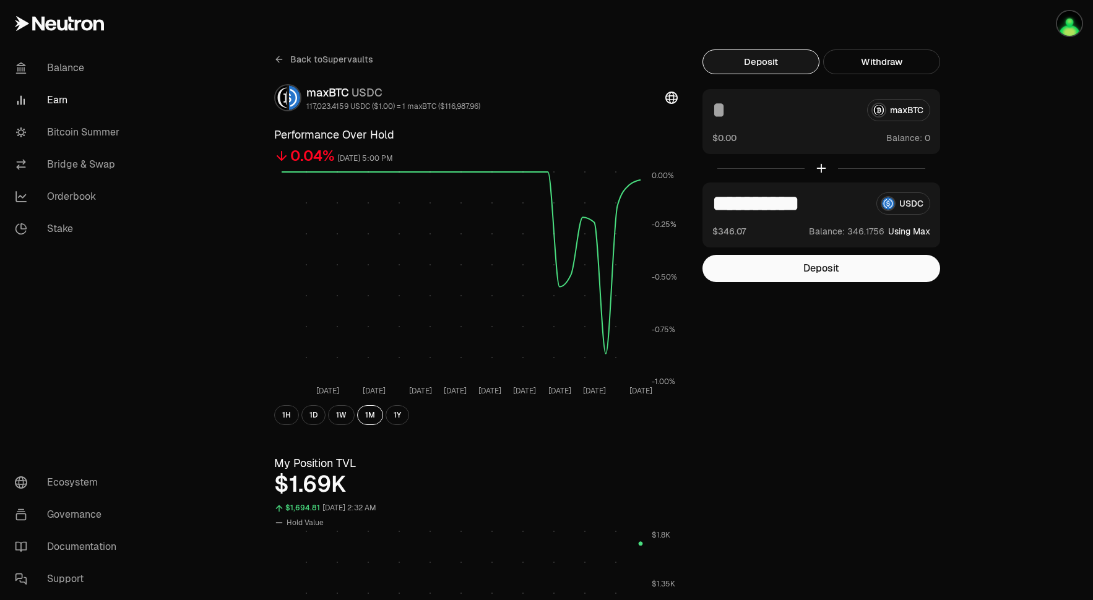
drag, startPoint x: 743, startPoint y: 199, endPoint x: 977, endPoint y: 202, distance: 234.0
click at [977, 202] on div "Back to Supervaults maxBTC USDC 117,023.4159 USDC ($1.00) = 1 maxBTC ($116,987.…" at bounding box center [615, 586] width 743 height 1173
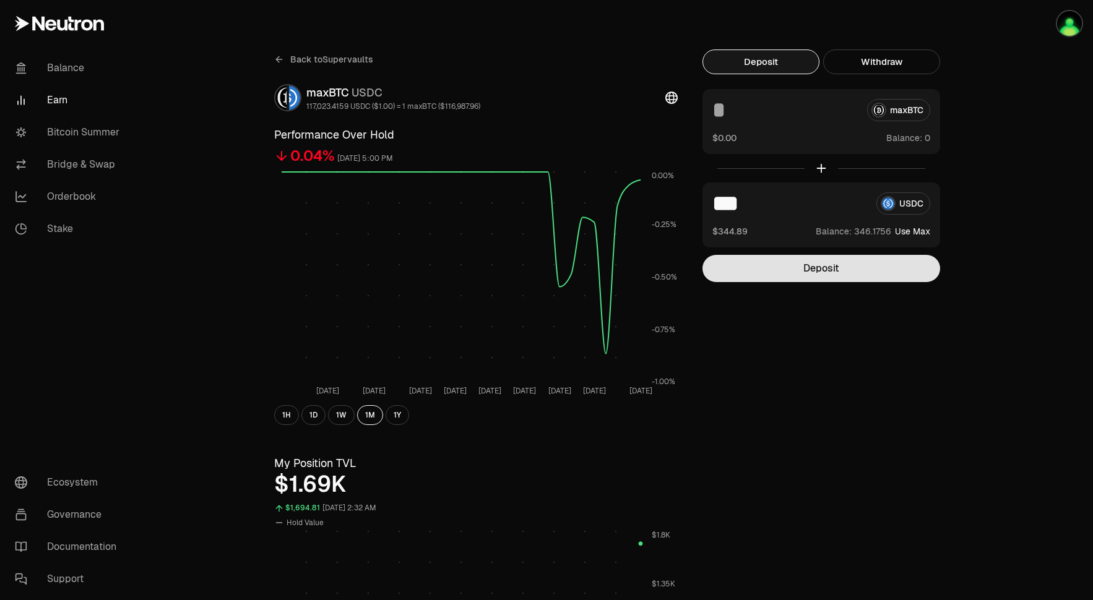
type input "***"
click at [851, 269] on button "Deposit" at bounding box center [822, 268] width 238 height 27
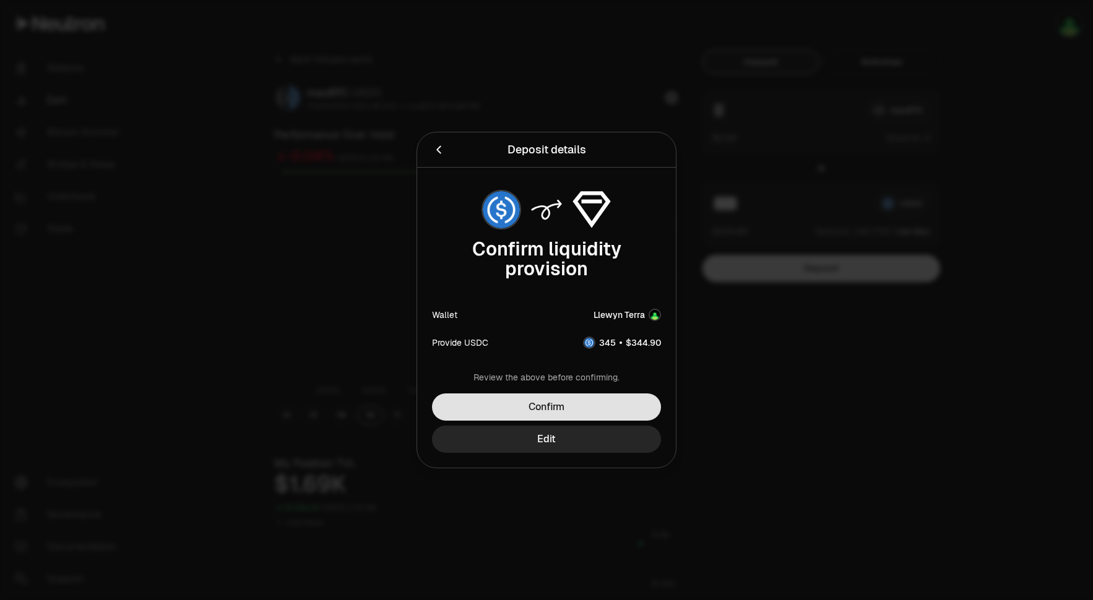
click at [558, 402] on button "Confirm" at bounding box center [546, 407] width 229 height 27
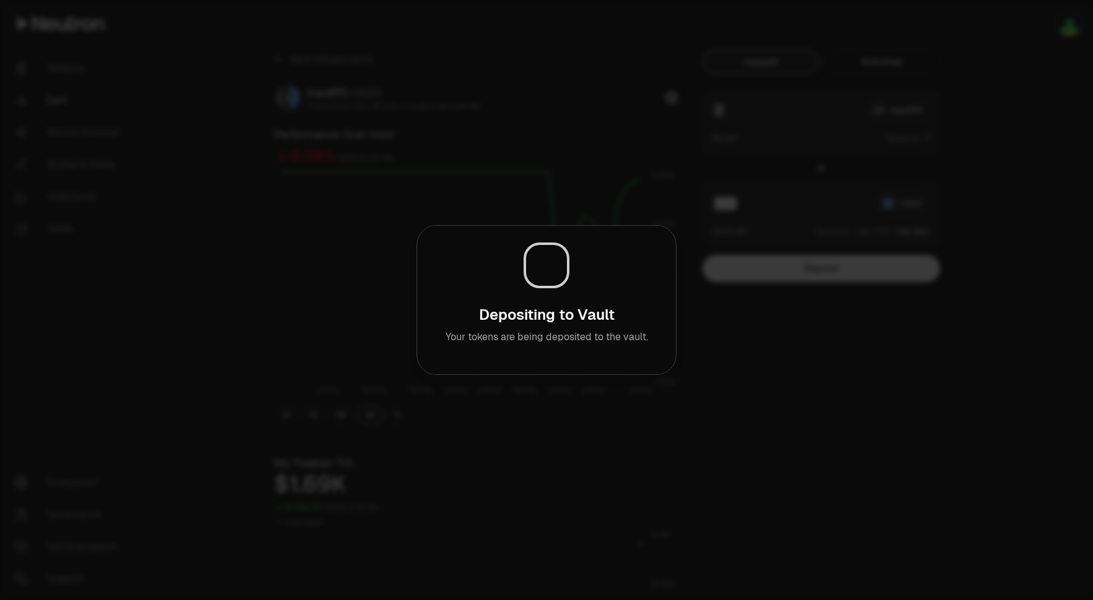
click at [715, 355] on div at bounding box center [546, 300] width 1093 height 600
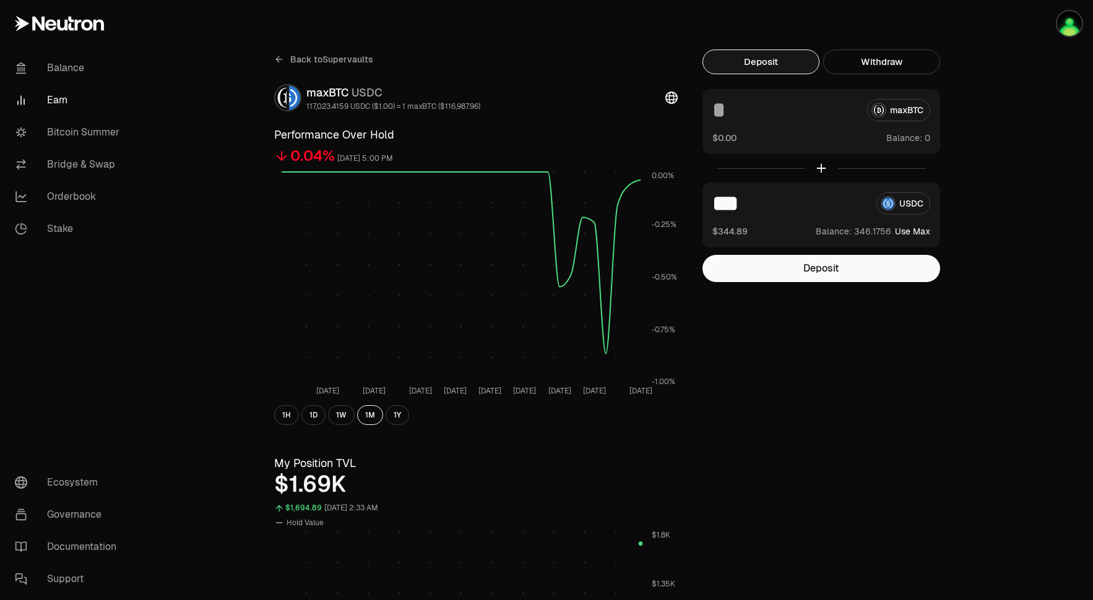
click at [715, 355] on div "Back to Supervaults maxBTC USDC 117,023.4159 USDC ($1.00) = 1 maxBTC ($116,987.…" at bounding box center [615, 587] width 713 height 1074
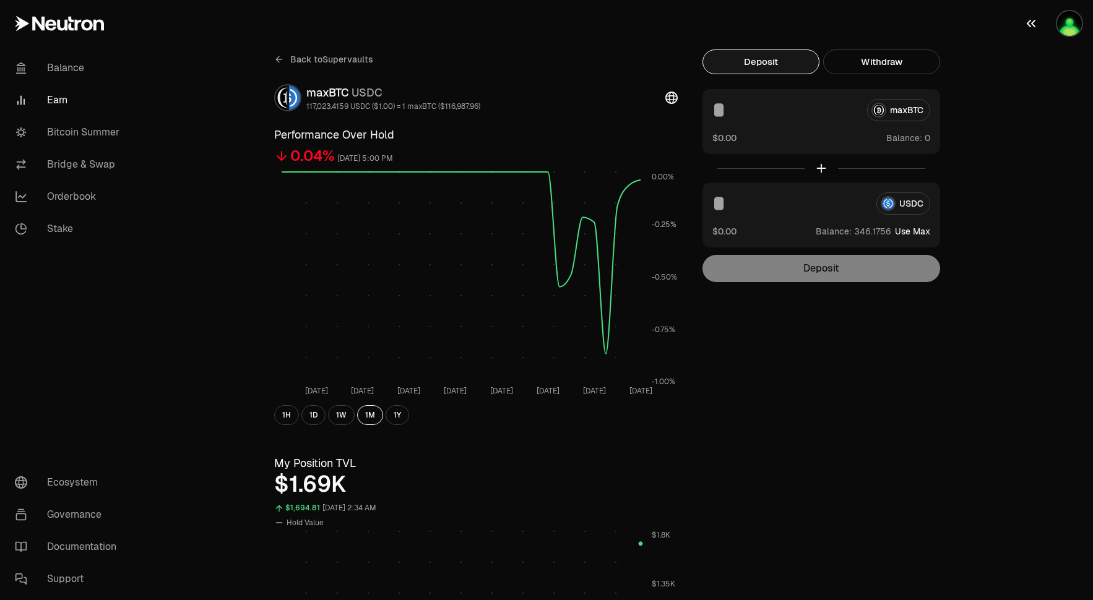
click at [1074, 33] on img "button" at bounding box center [1069, 23] width 25 height 25
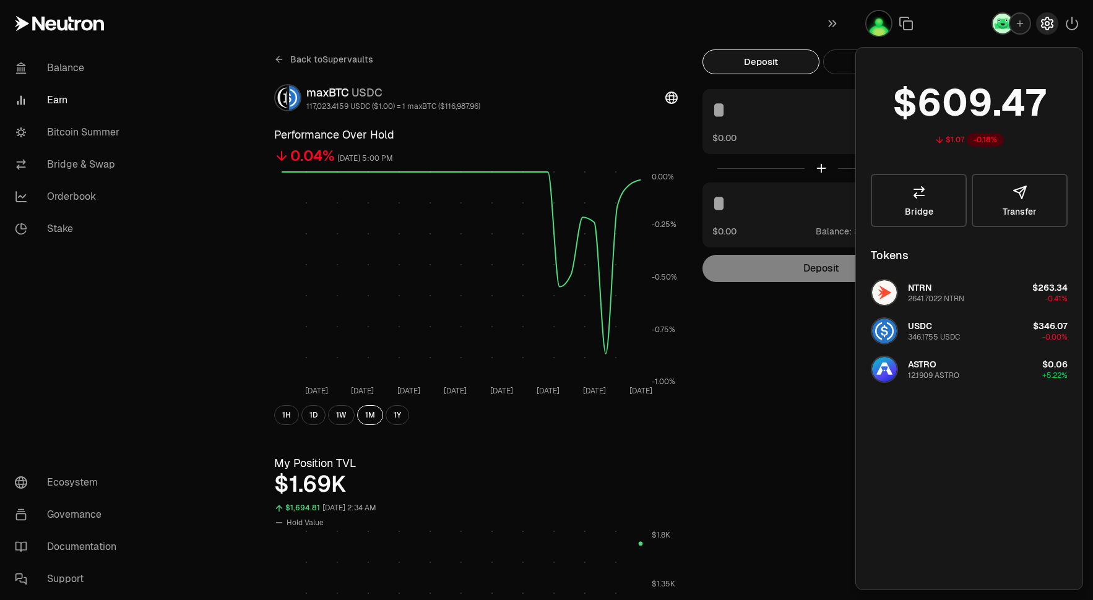
click at [1049, 22] on icon "button" at bounding box center [1047, 23] width 15 height 15
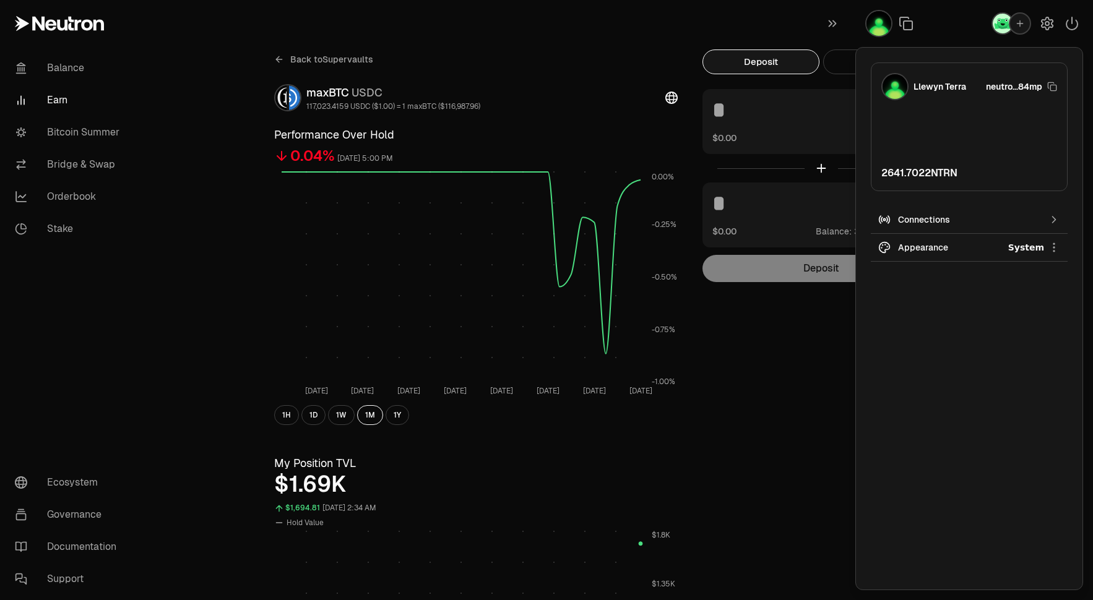
click at [967, 170] on div "2641.7022 NTRN" at bounding box center [969, 173] width 176 height 15
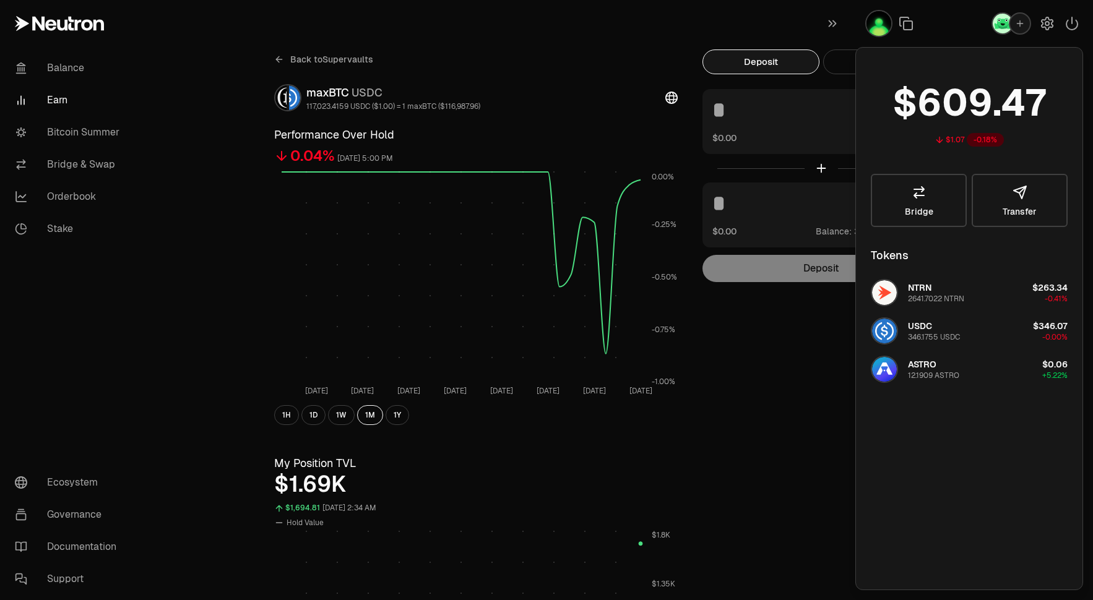
click at [821, 324] on div "Back to Supervaults maxBTC USDC 117,023.4159 USDC ($1.00) = 1 maxBTC ($116,987.…" at bounding box center [615, 587] width 713 height 1074
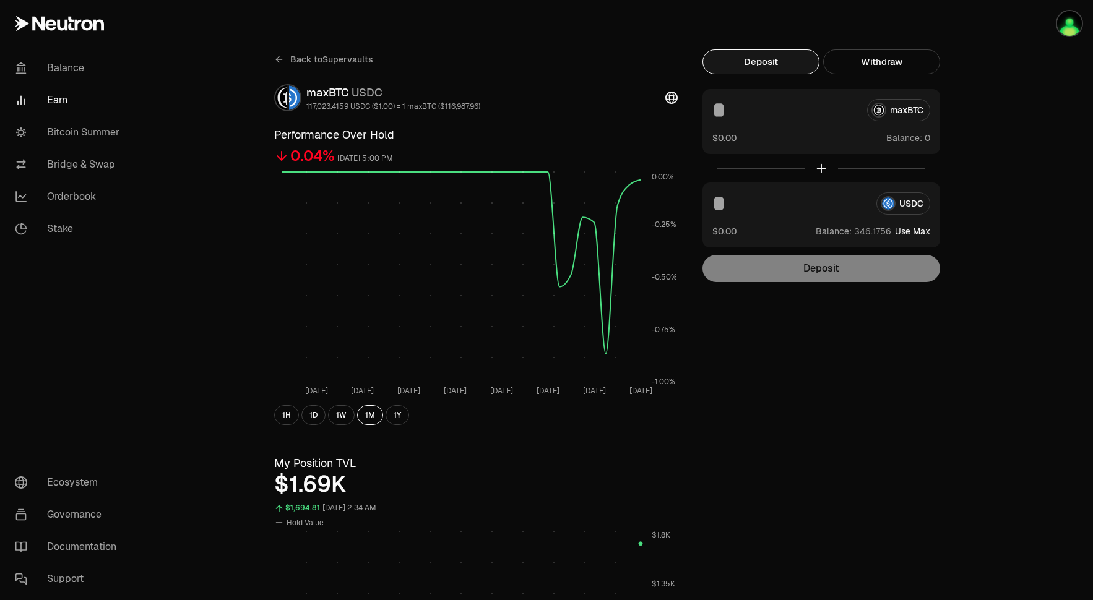
click at [837, 265] on div "Deposit" at bounding box center [822, 268] width 238 height 27
click at [896, 233] on button "Use Max" at bounding box center [912, 231] width 35 height 12
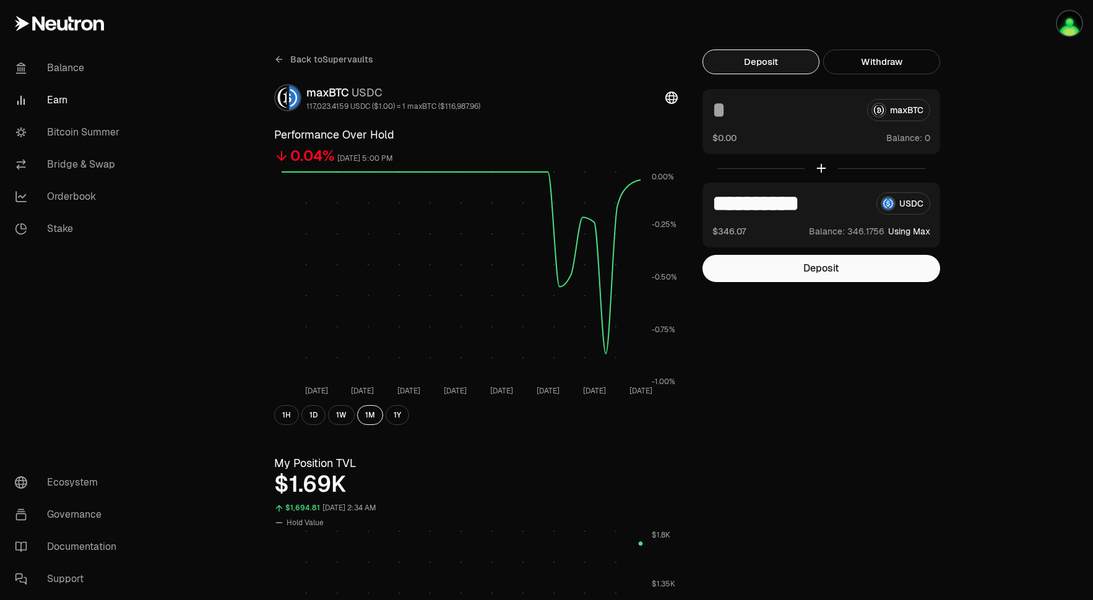
drag, startPoint x: 741, startPoint y: 204, endPoint x: 891, endPoint y: 216, distance: 150.3
click at [884, 215] on div "**********" at bounding box center [822, 215] width 238 height 65
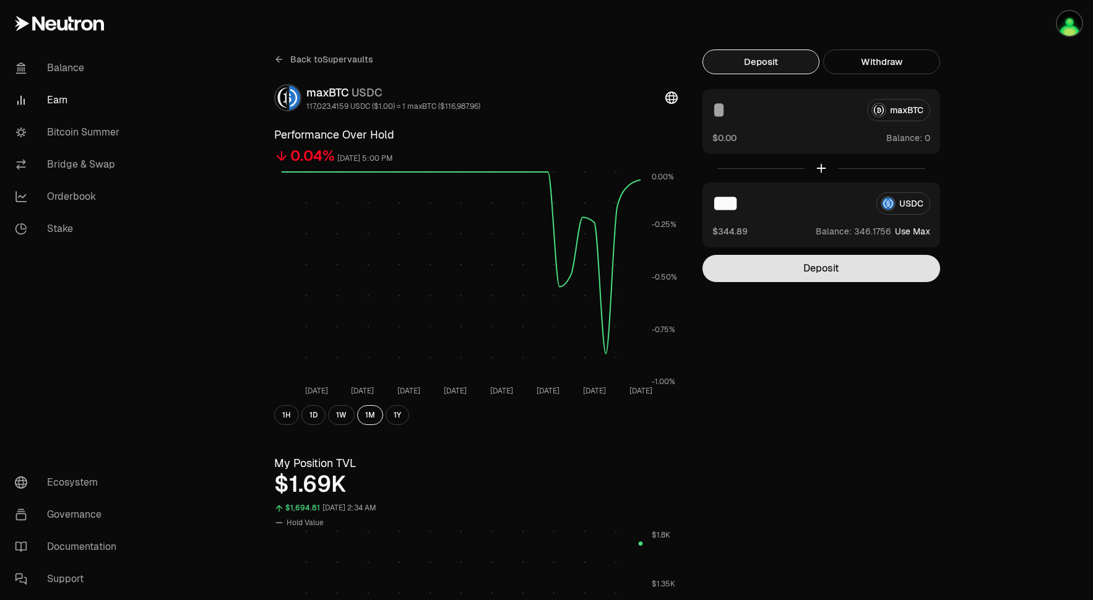
type input "***"
click at [920, 271] on button "Deposit" at bounding box center [822, 268] width 238 height 27
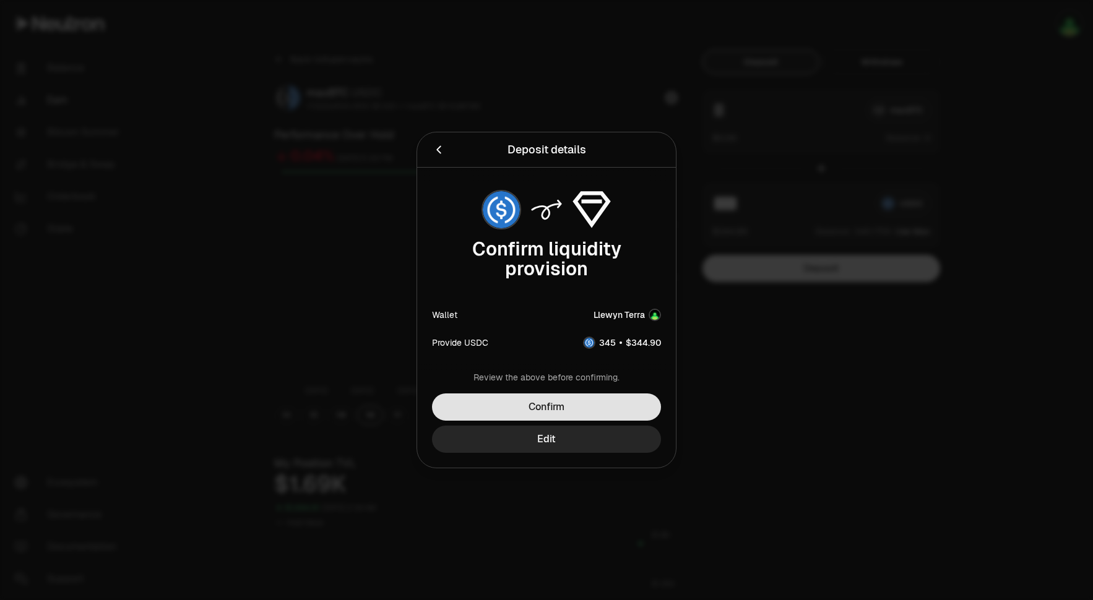
click at [607, 406] on button "Confirm" at bounding box center [546, 407] width 229 height 27
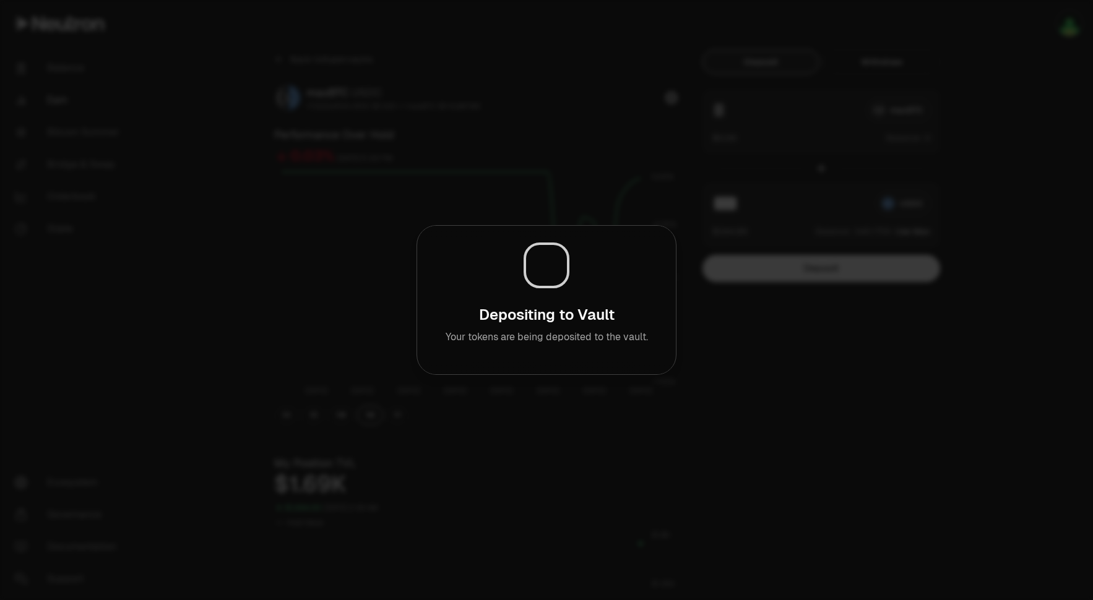
click at [496, 116] on div at bounding box center [546, 300] width 1093 height 600
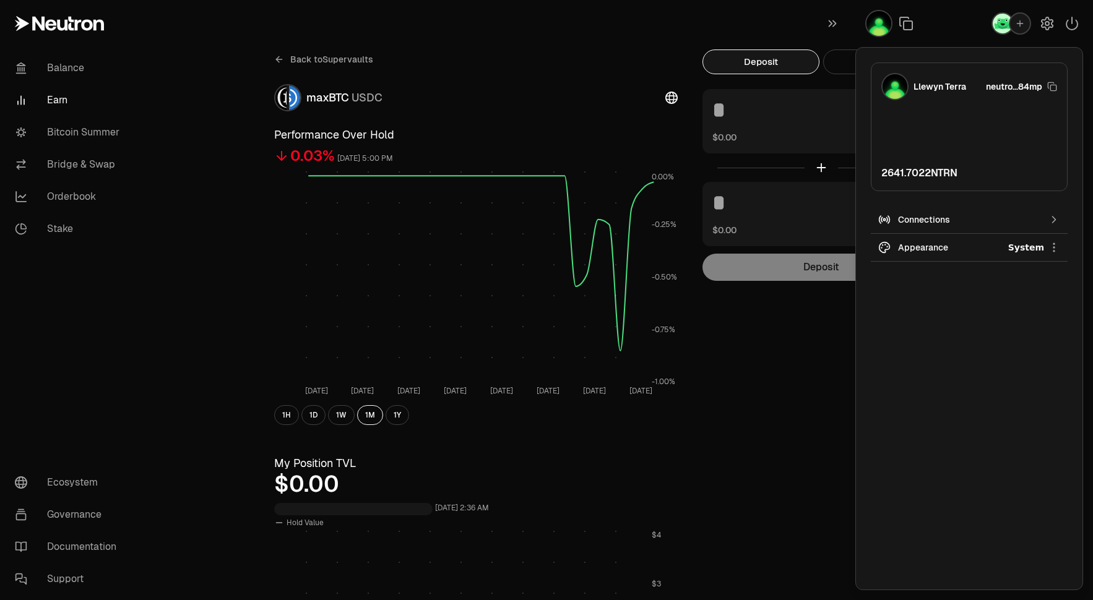
click at [969, 219] on div "Connections" at bounding box center [969, 220] width 142 height 12
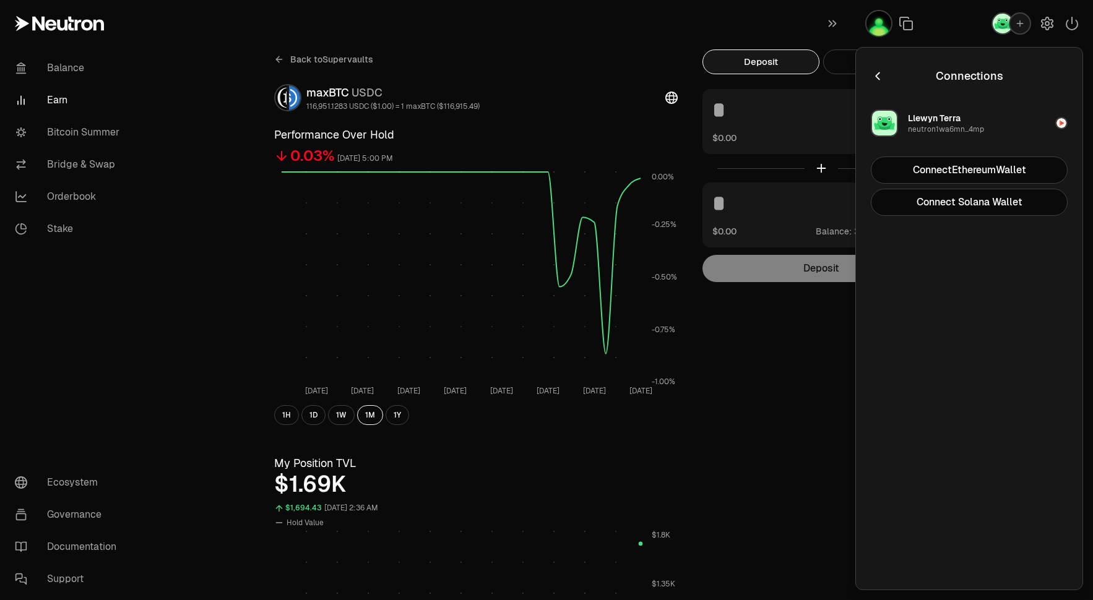
click at [878, 77] on icon "button" at bounding box center [878, 76] width 14 height 14
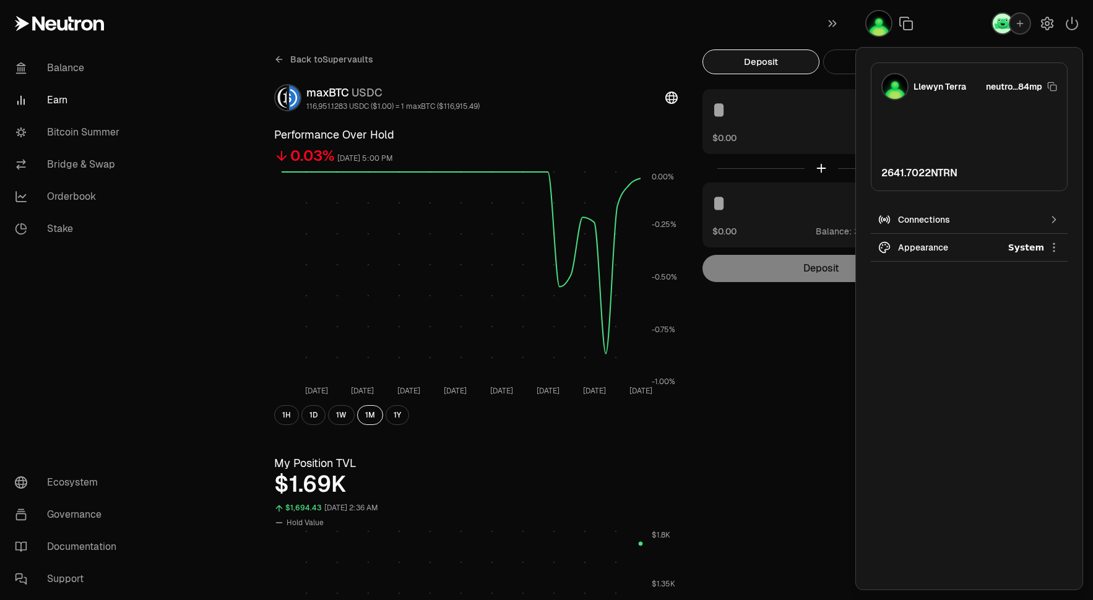
click at [1020, 22] on icon "button" at bounding box center [1020, 23] width 7 height 7
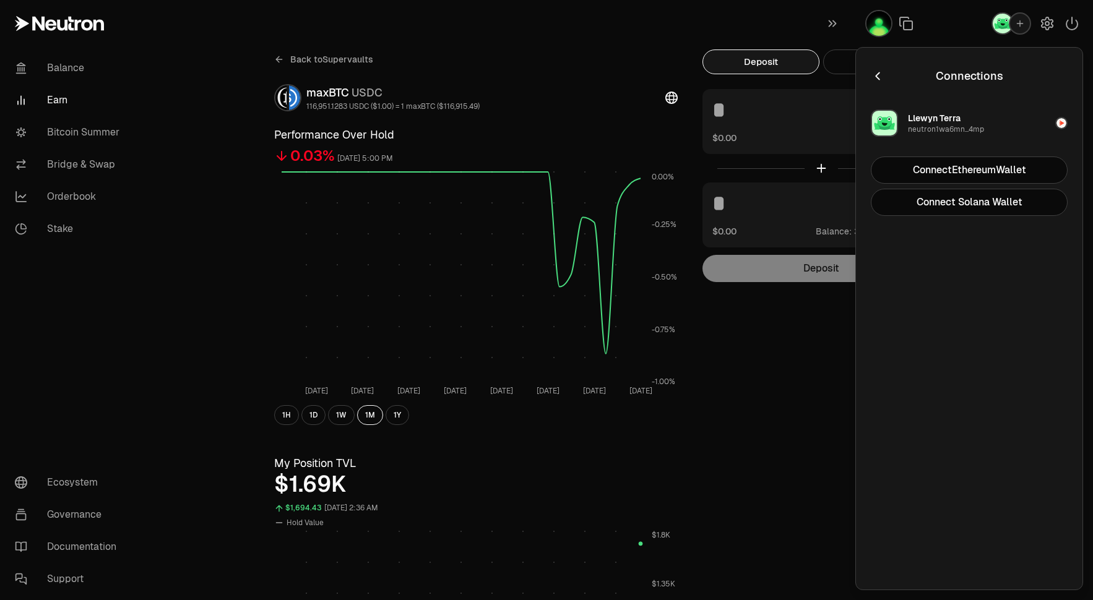
click at [880, 75] on icon "button" at bounding box center [878, 76] width 14 height 14
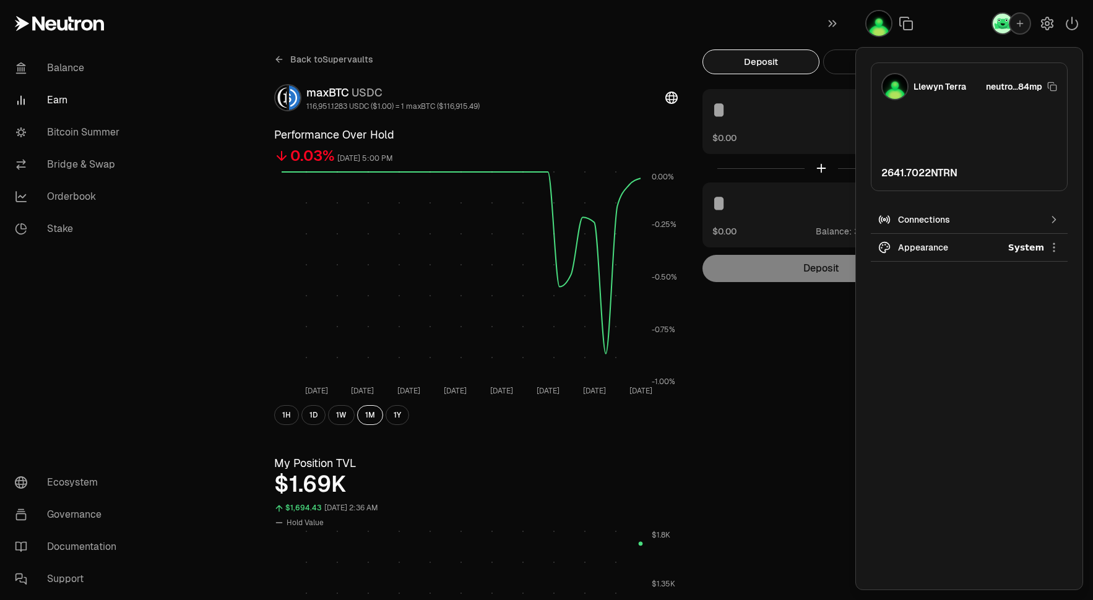
click at [1004, 30] on img "button" at bounding box center [1003, 24] width 20 height 20
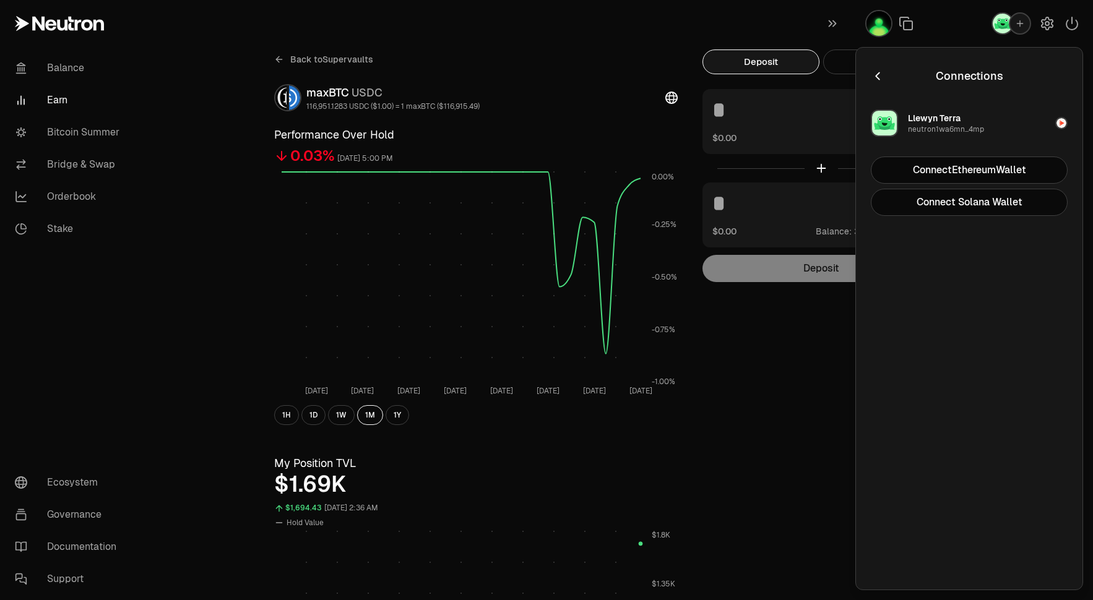
click at [877, 76] on icon "button" at bounding box center [878, 76] width 14 height 14
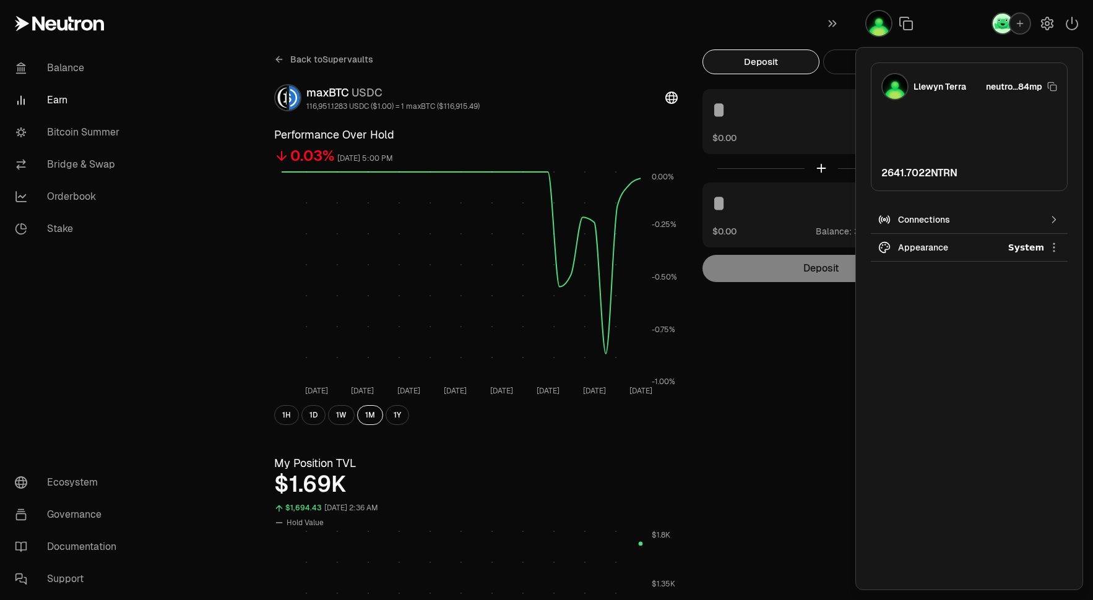
click at [880, 28] on img "button" at bounding box center [879, 23] width 25 height 25
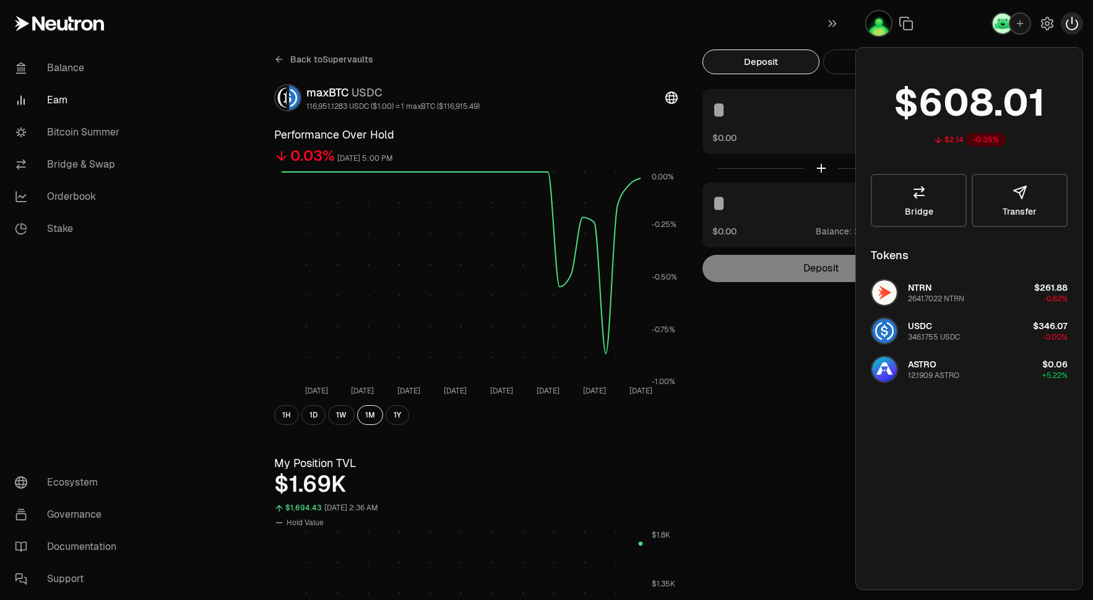
click at [1080, 28] on button "button" at bounding box center [1072, 23] width 22 height 22
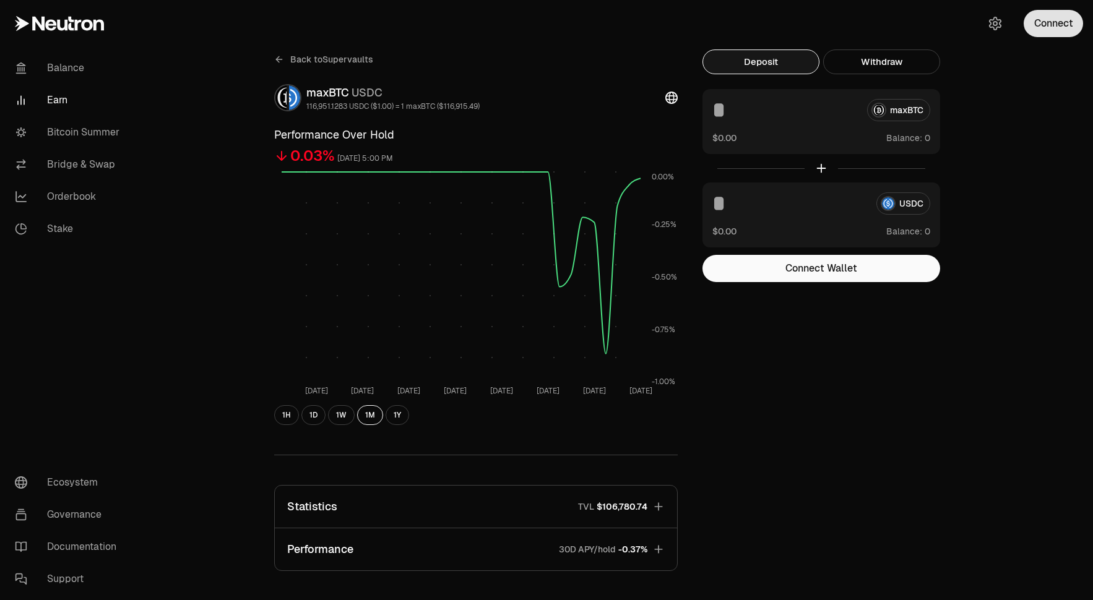
click at [1071, 28] on button "Connect" at bounding box center [1053, 23] width 59 height 27
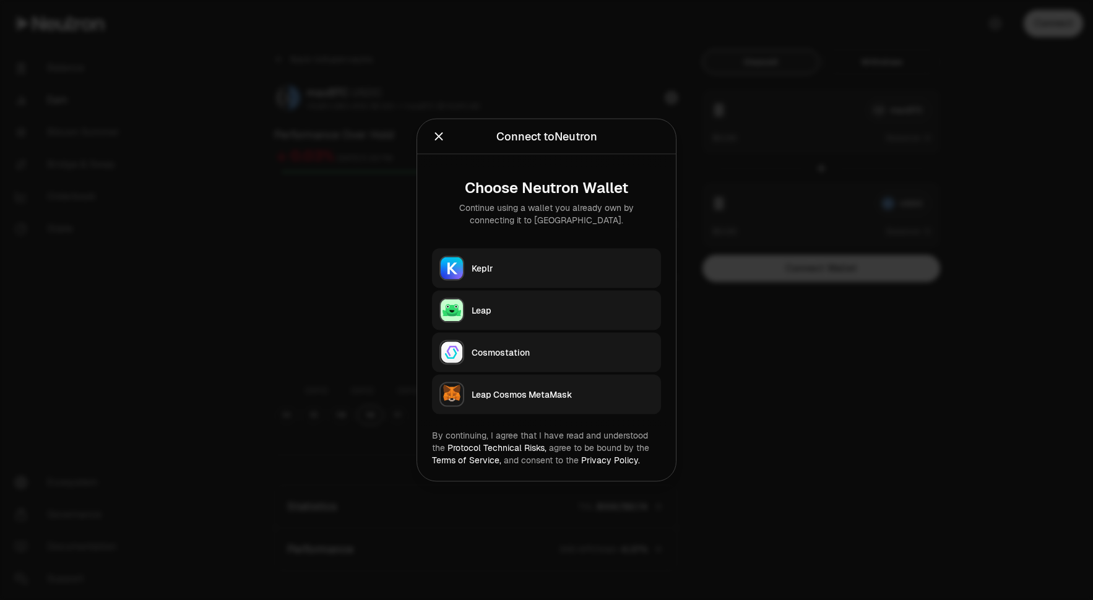
click at [463, 322] on div "button" at bounding box center [451, 310] width 25 height 25
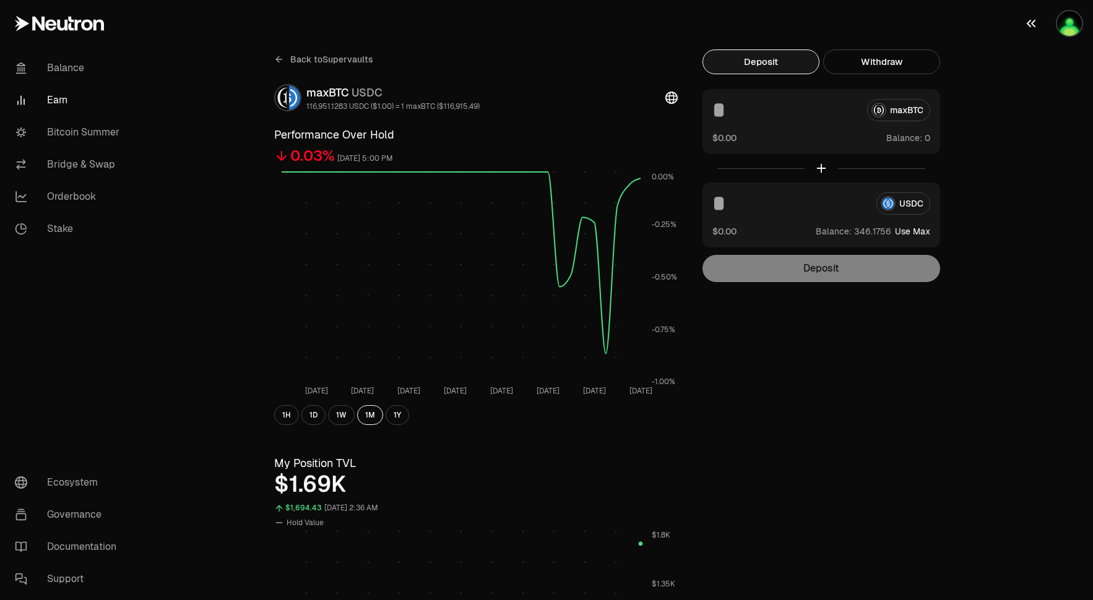
click at [1075, 24] on img "button" at bounding box center [1069, 23] width 25 height 25
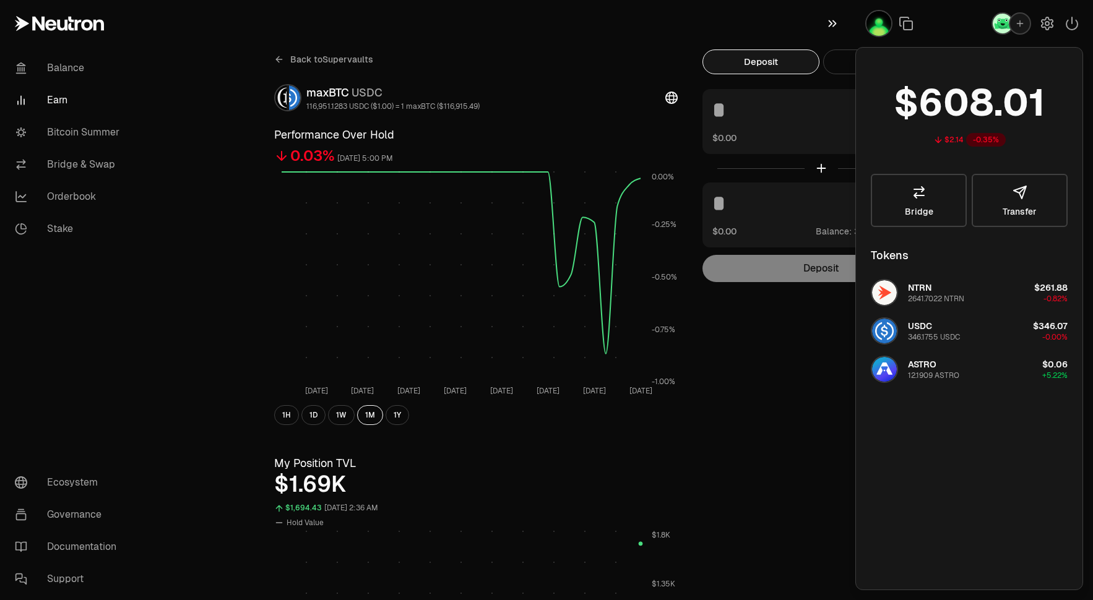
click at [829, 25] on icon "button" at bounding box center [833, 23] width 14 height 15
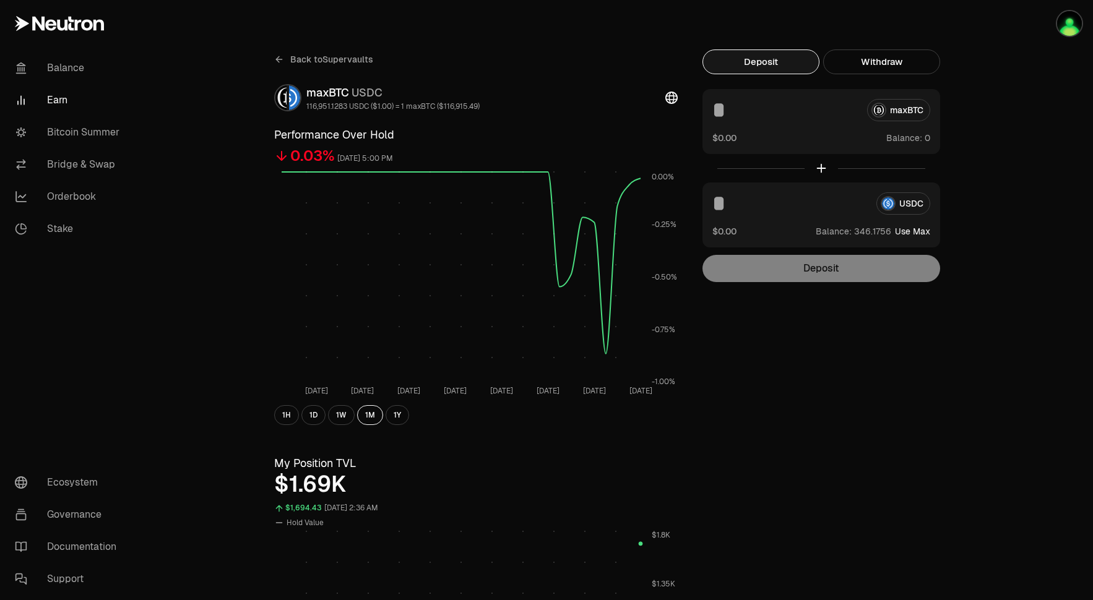
click at [848, 238] on div "USDC $0.00 Balance: Use Max" at bounding box center [822, 215] width 238 height 65
click at [832, 219] on div "USDC $0.00 Balance: Use Max" at bounding box center [822, 215] width 238 height 65
click at [921, 234] on button "Use Max" at bounding box center [912, 231] width 35 height 12
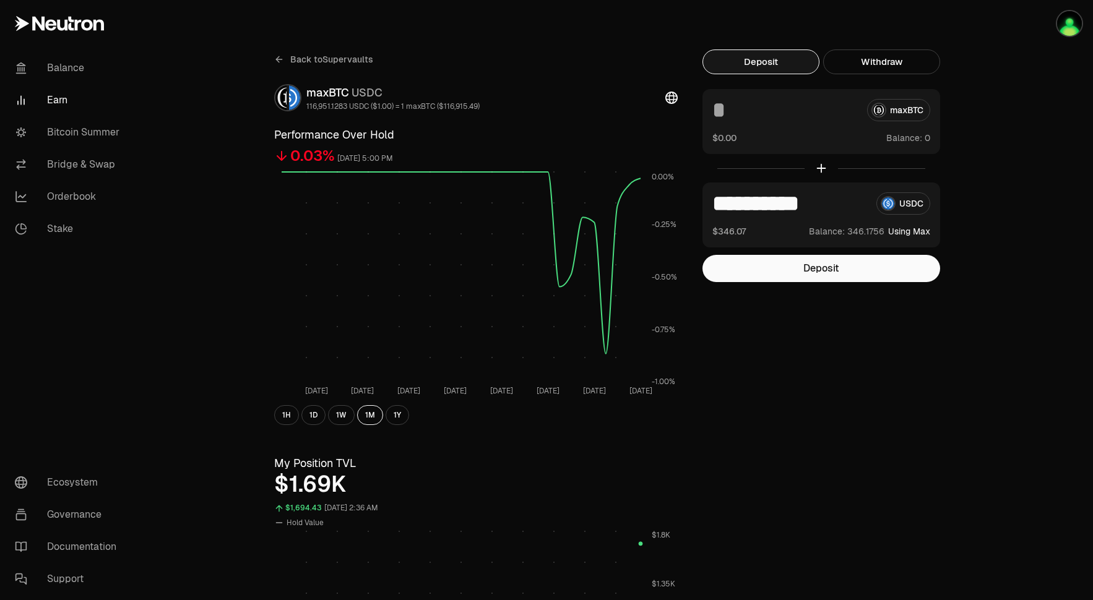
drag, startPoint x: 741, startPoint y: 202, endPoint x: 975, endPoint y: 221, distance: 235.3
click at [974, 221] on div "Back to Supervaults maxBTC USDC 116,951.1283 USDC ($1.00) = 1 maxBTC ($116,915.…" at bounding box center [615, 586] width 743 height 1173
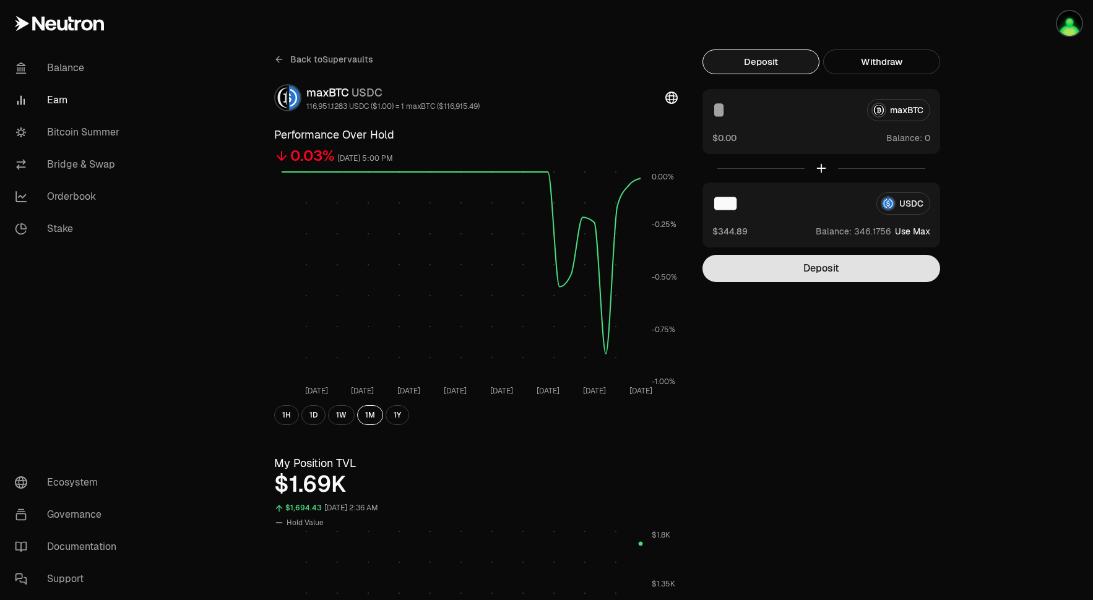
type input "***"
click at [873, 261] on button "Deposit" at bounding box center [822, 268] width 238 height 27
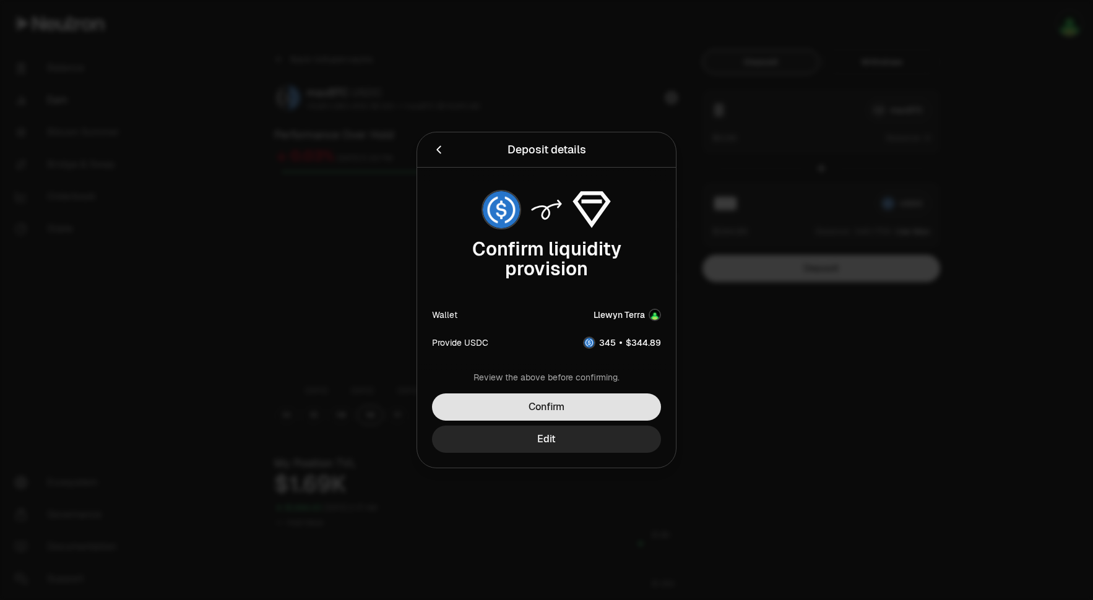
click at [564, 400] on button "Confirm" at bounding box center [546, 407] width 229 height 27
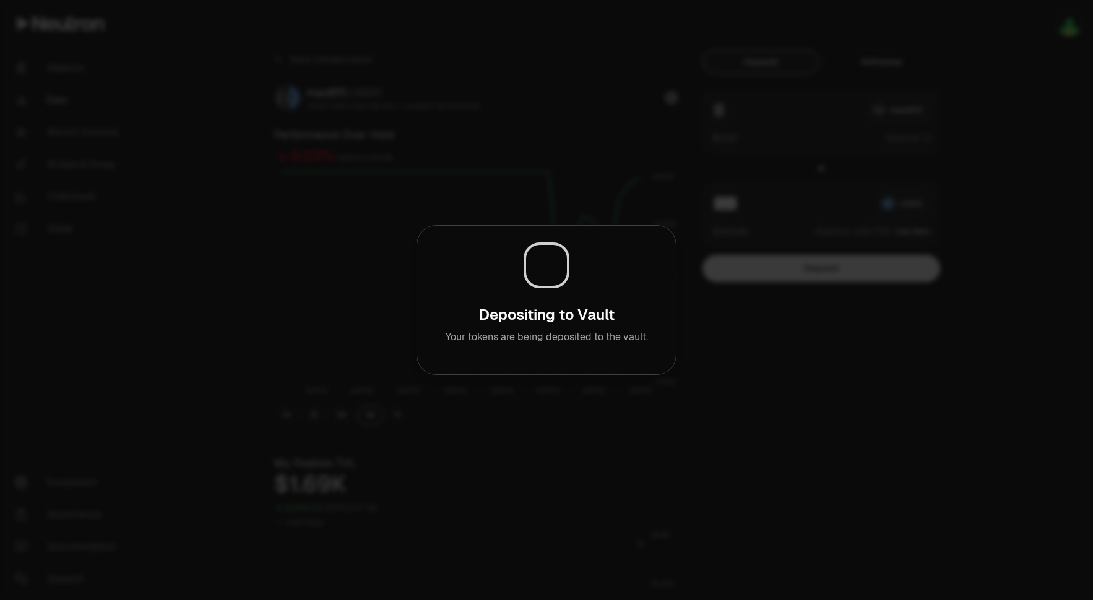
click at [254, 374] on div at bounding box center [546, 300] width 1093 height 600
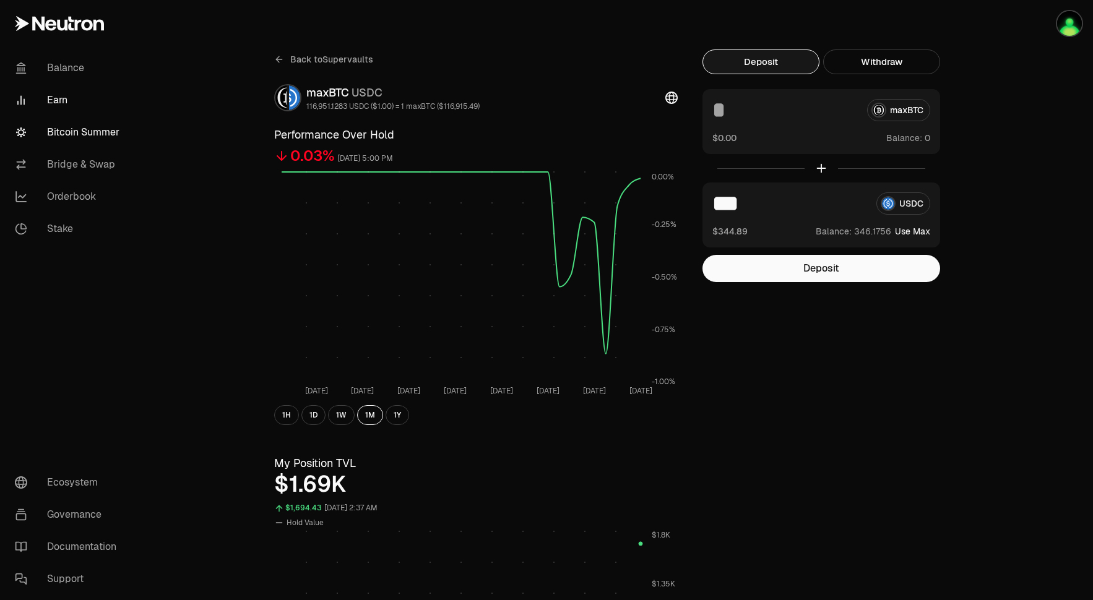
click at [65, 132] on link "Bitcoin Summer" at bounding box center [69, 132] width 129 height 32
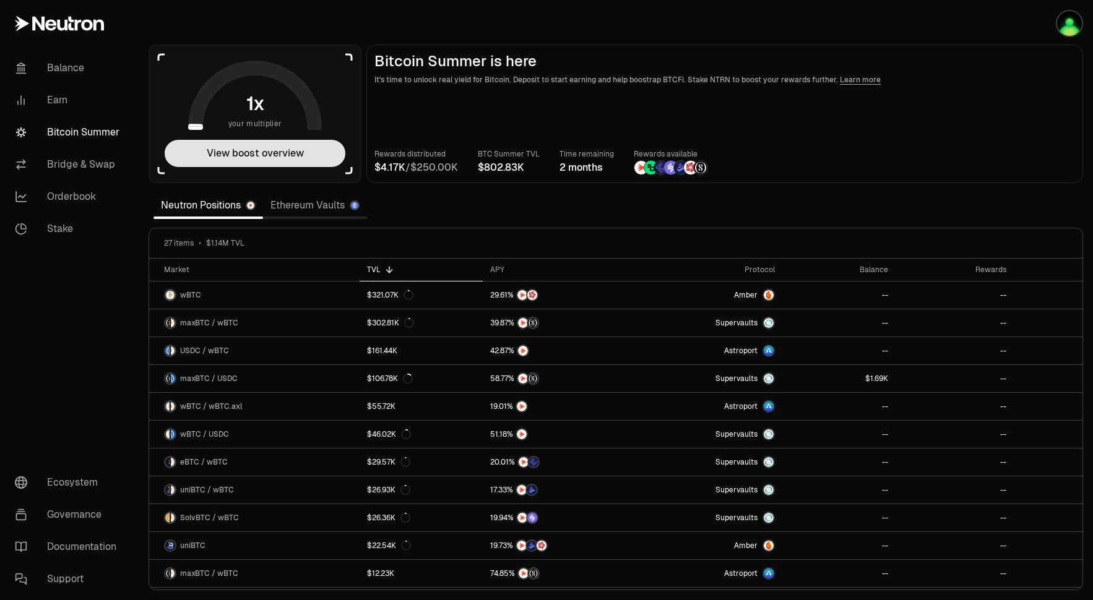
click at [301, 160] on button "View boost overview" at bounding box center [255, 153] width 181 height 27
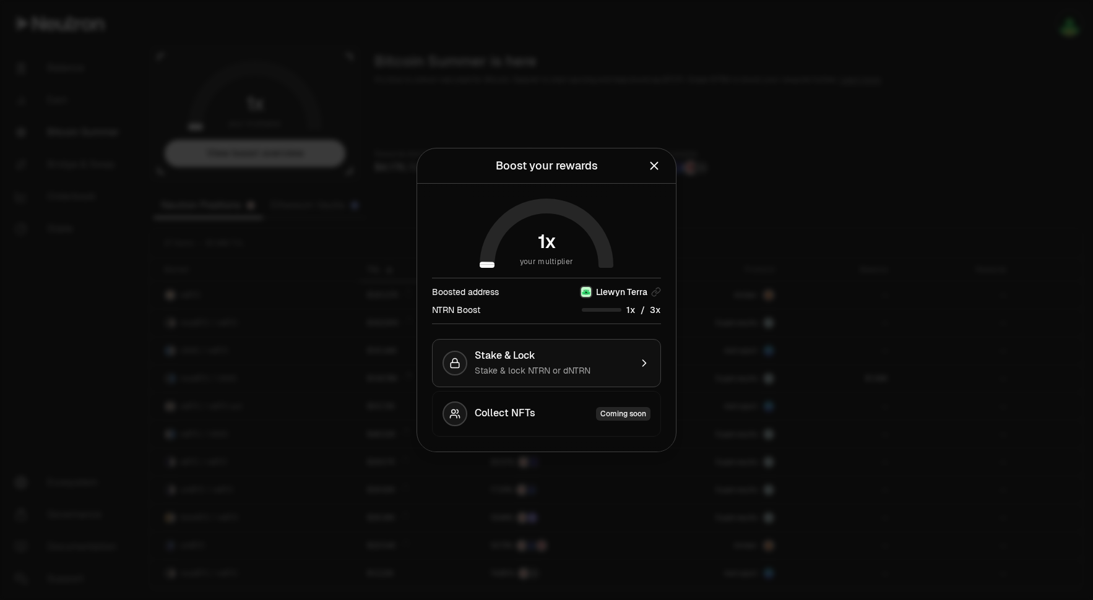
click at [596, 357] on div "Stake & Lock" at bounding box center [553, 356] width 156 height 12
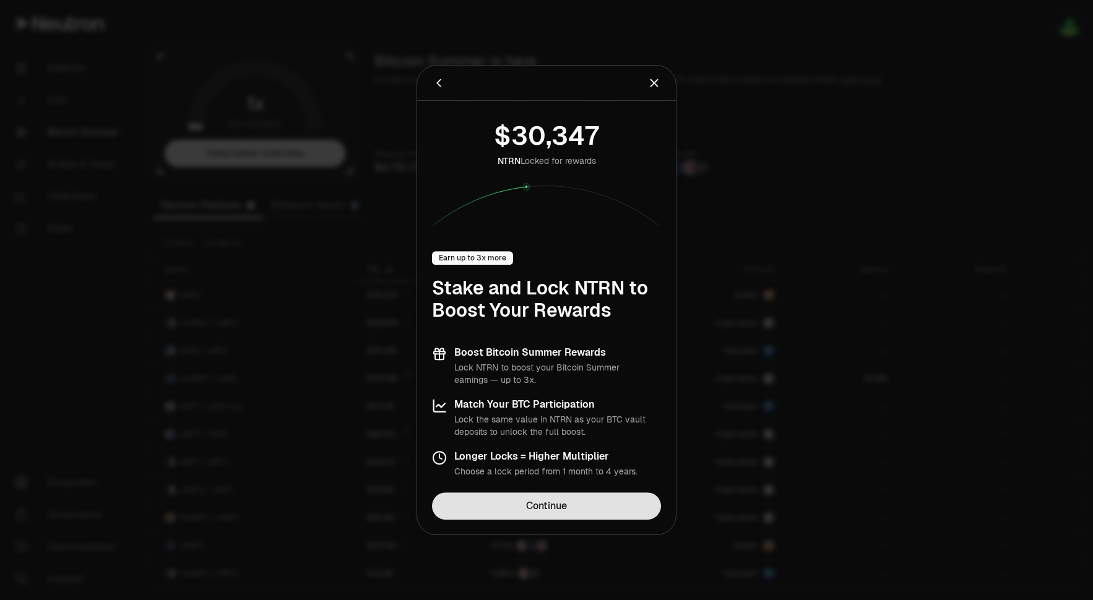
click at [545, 503] on link "Continue" at bounding box center [546, 506] width 229 height 27
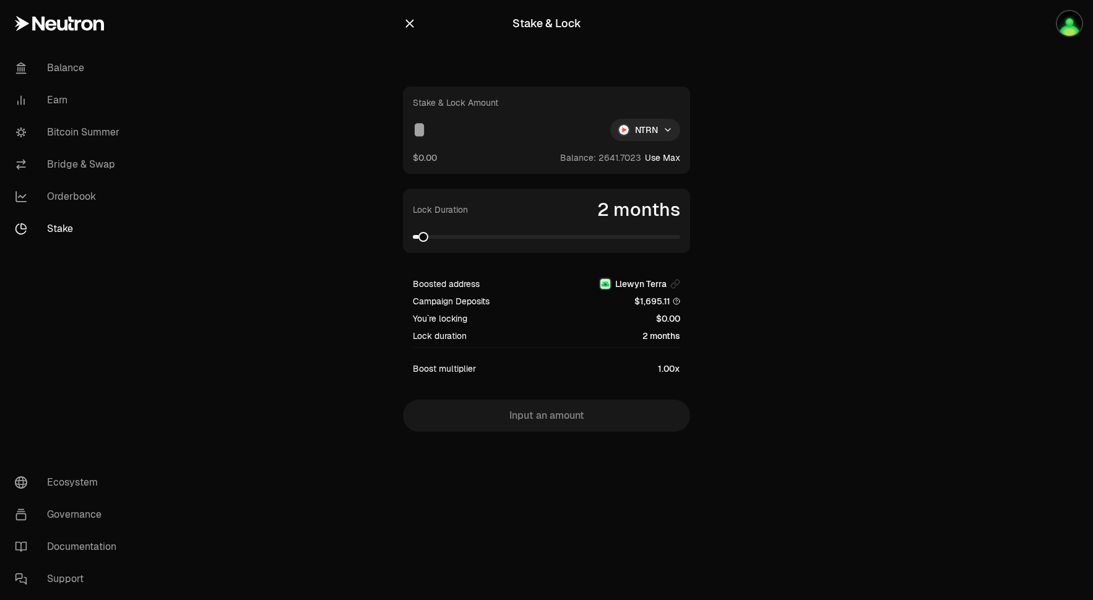
click at [657, 160] on button "Use Max" at bounding box center [662, 158] width 35 height 12
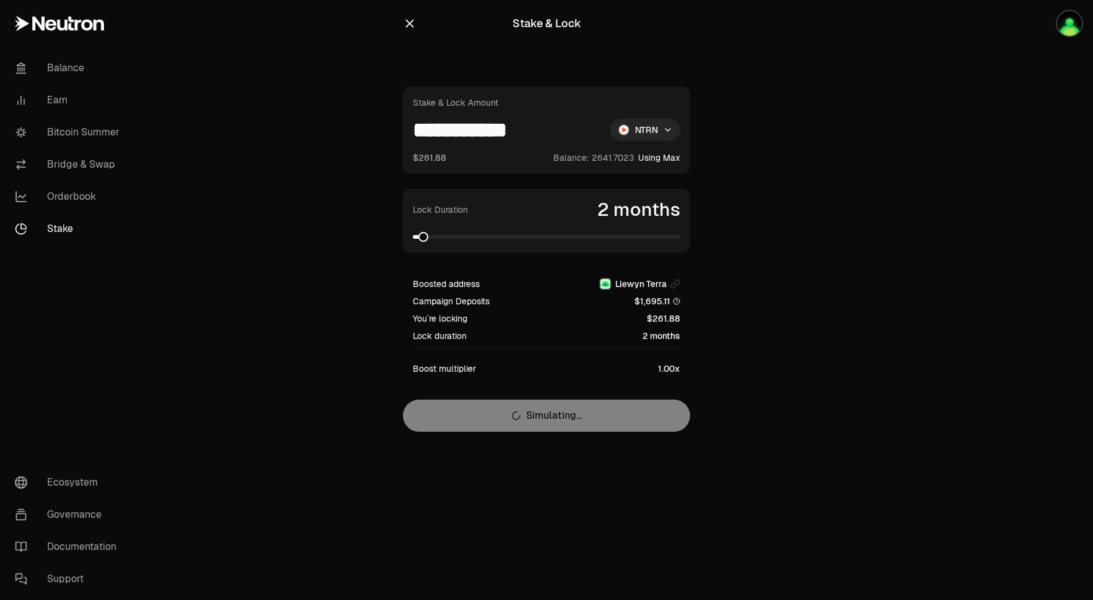
drag, startPoint x: 429, startPoint y: 128, endPoint x: 722, endPoint y: 157, distance: 294.9
click at [716, 157] on section "**********" at bounding box center [547, 241] width 476 height 482
type input "****"
click at [588, 236] on span at bounding box center [546, 237] width 267 height 4
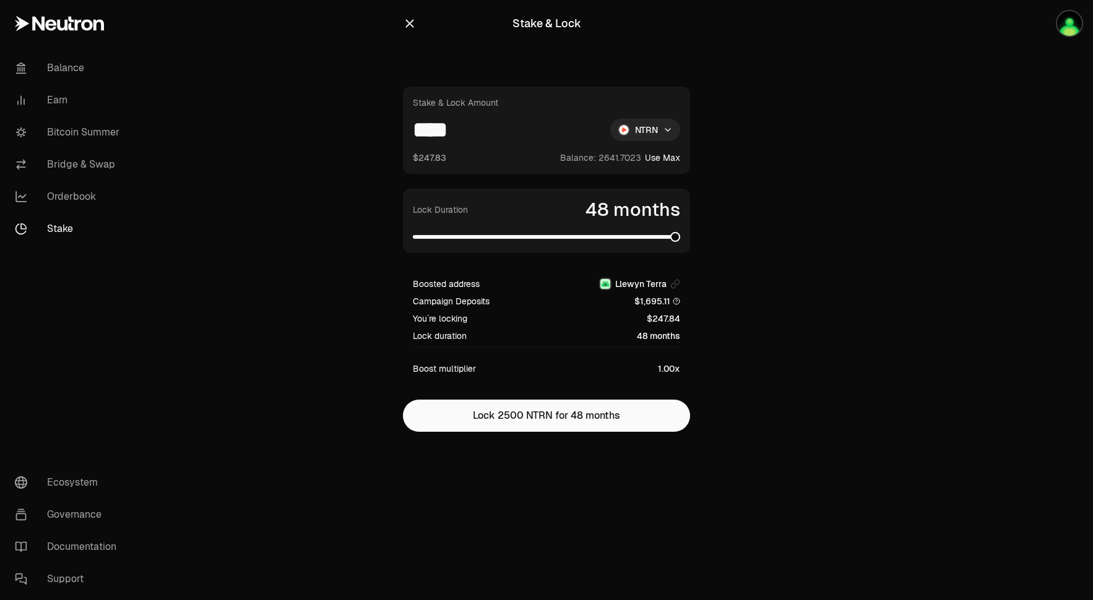
click at [680, 233] on span at bounding box center [675, 237] width 10 height 10
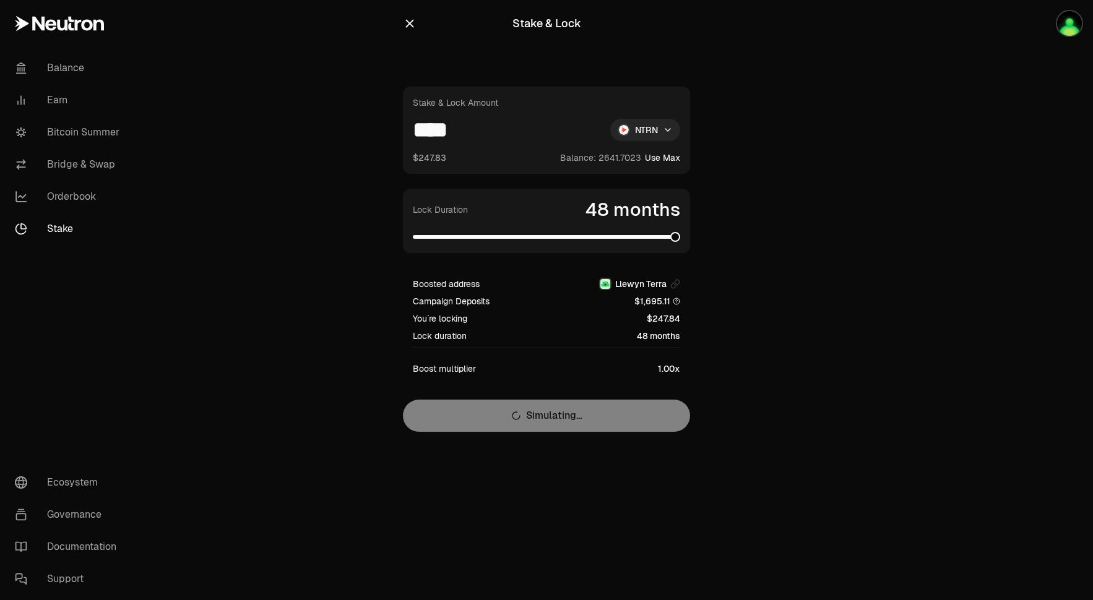
click at [670, 239] on span at bounding box center [675, 237] width 10 height 10
click at [668, 240] on span at bounding box center [546, 237] width 267 height 12
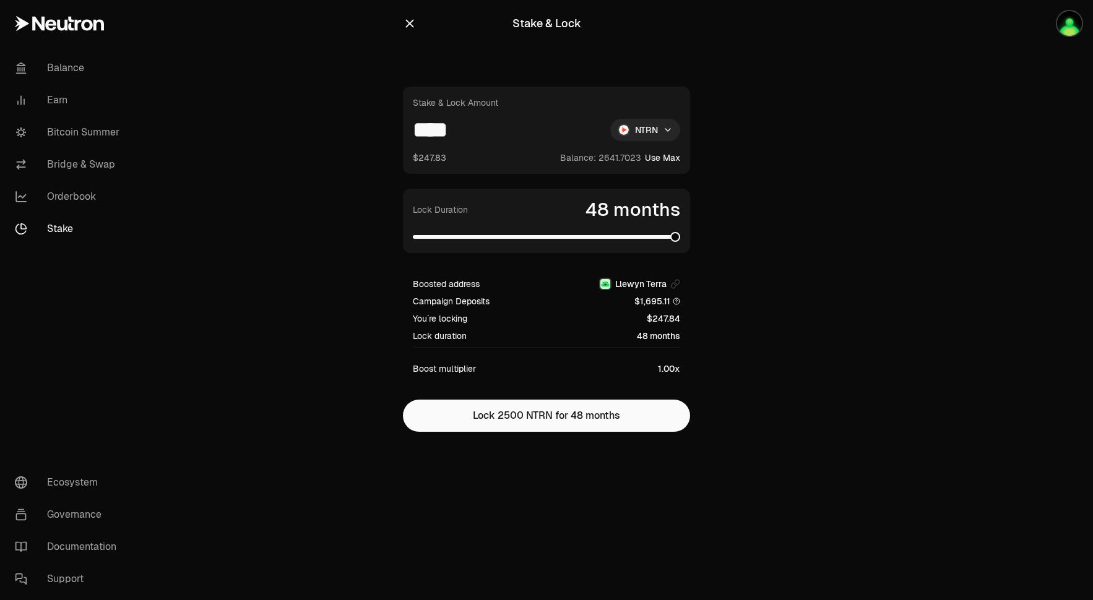
click at [680, 233] on span at bounding box center [675, 237] width 10 height 10
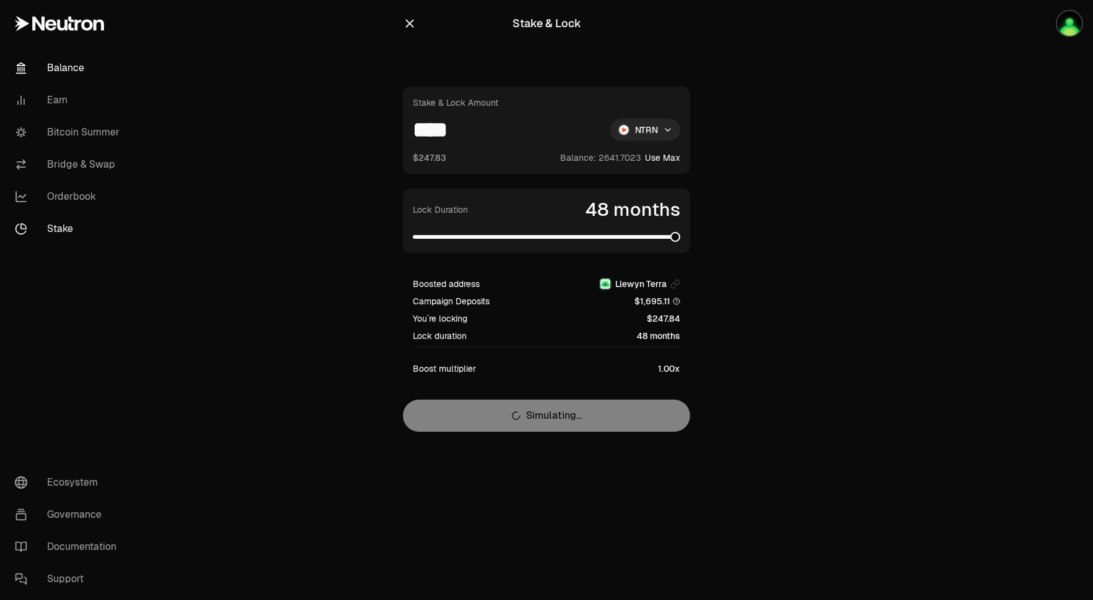
click at [86, 81] on link "Balance" at bounding box center [69, 68] width 129 height 32
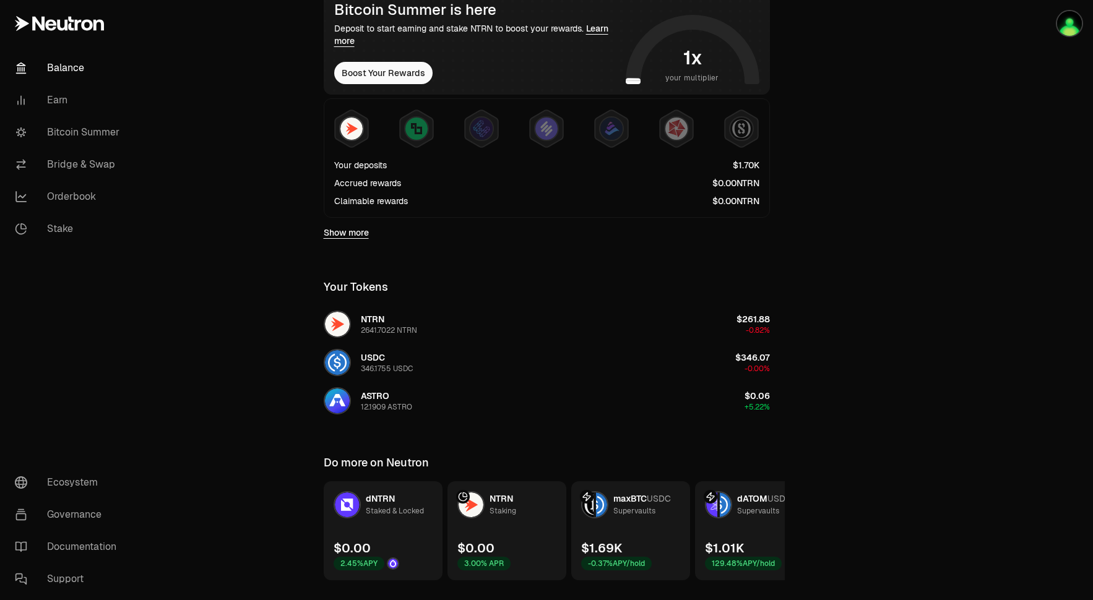
scroll to position [279, 0]
